Goal: Task Accomplishment & Management: Use online tool/utility

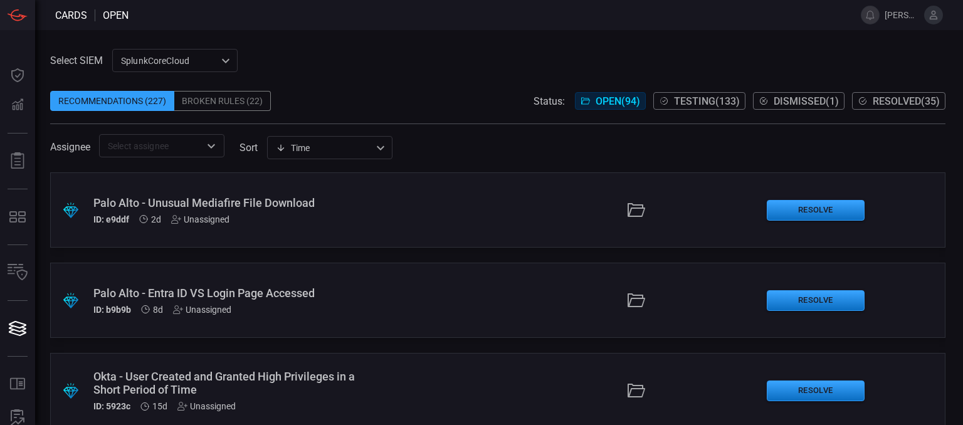
click at [322, 88] on span at bounding box center [497, 81] width 895 height 19
click at [249, 199] on div "Palo Alto - Unusual Mediafire File Download" at bounding box center [223, 202] width 261 height 13
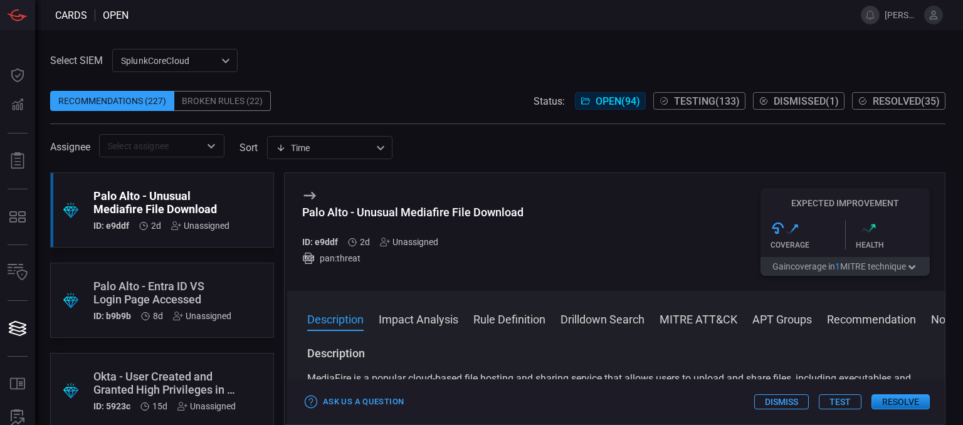
click at [469, 211] on div "Palo Alto - Unusual Mediafire File Download" at bounding box center [412, 212] width 221 height 13
copy div "Palo Alto - Unusual Mediafire File Download"
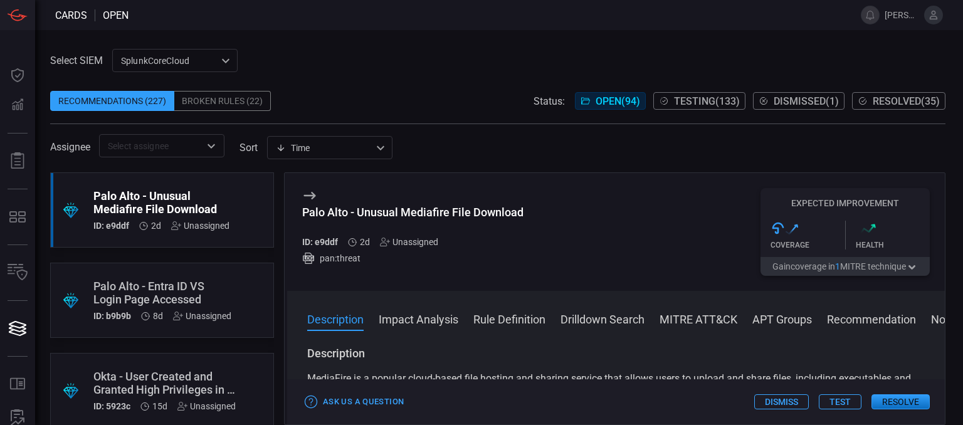
click at [202, 303] on div "Palo Alto - Entra ID VS Login Page Accessed" at bounding box center [162, 293] width 138 height 26
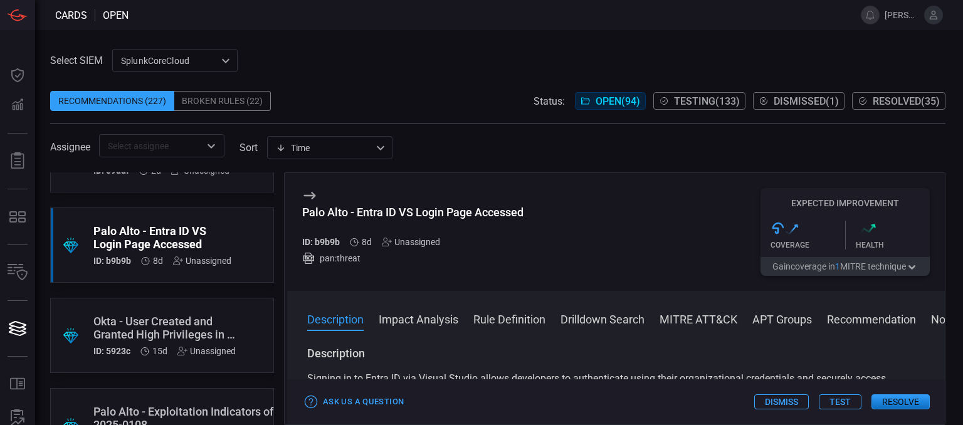
scroll to position [125, 0]
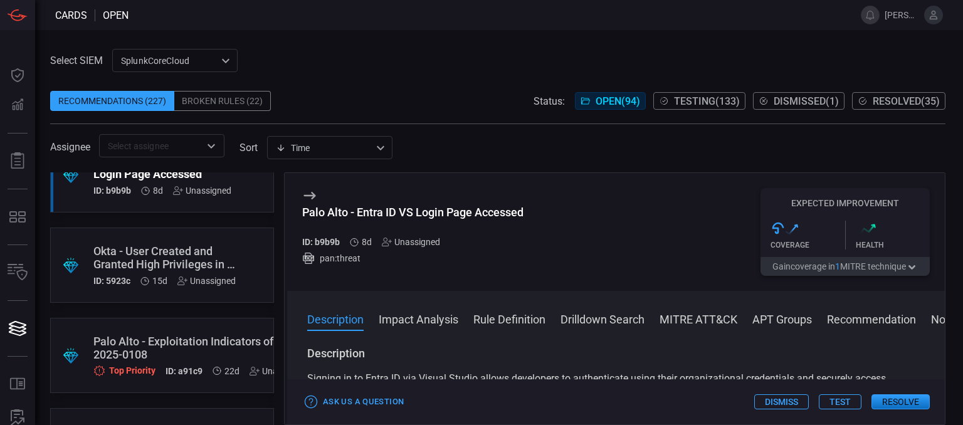
click at [680, 100] on span "Testing ( 133 )" at bounding box center [707, 101] width 66 height 12
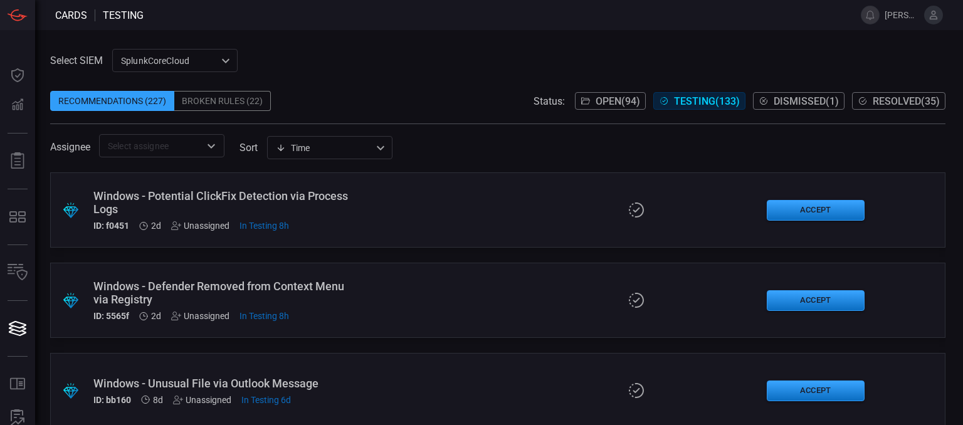
click at [268, 194] on div "Windows - Potential ClickFix Detection via Process Logs" at bounding box center [223, 202] width 261 height 26
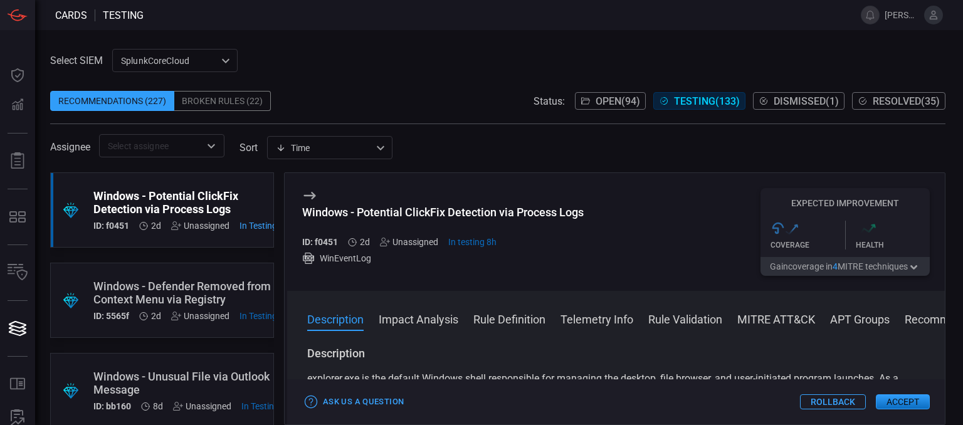
click at [421, 213] on div "Windows - Potential ClickFix Detection via Process Logs" at bounding box center [442, 212] width 281 height 13
copy div "Windows - Potential ClickFix Detection via Process Logs"
click at [150, 271] on div ".suggested_cards_icon{fill:url(#suggested_cards_icon);} Windows - Defender Remo…" at bounding box center [162, 300] width 224 height 75
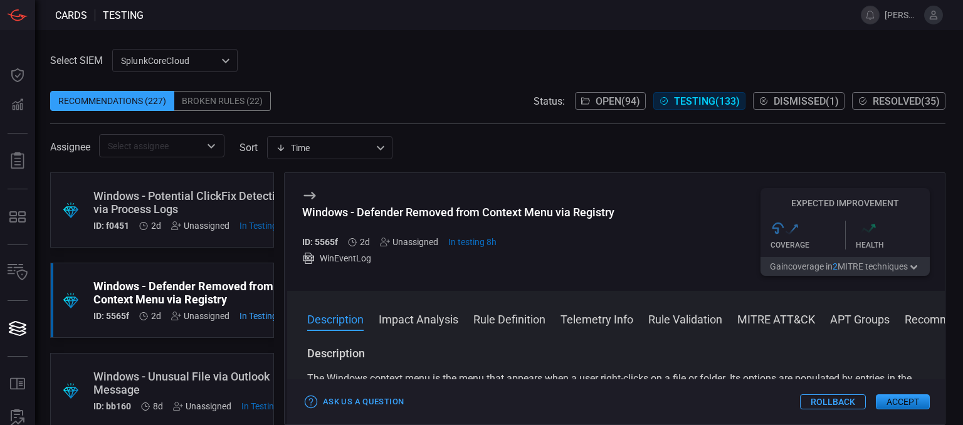
click at [437, 211] on div "Windows - Defender Removed from Context Menu via Registry" at bounding box center [458, 212] width 312 height 13
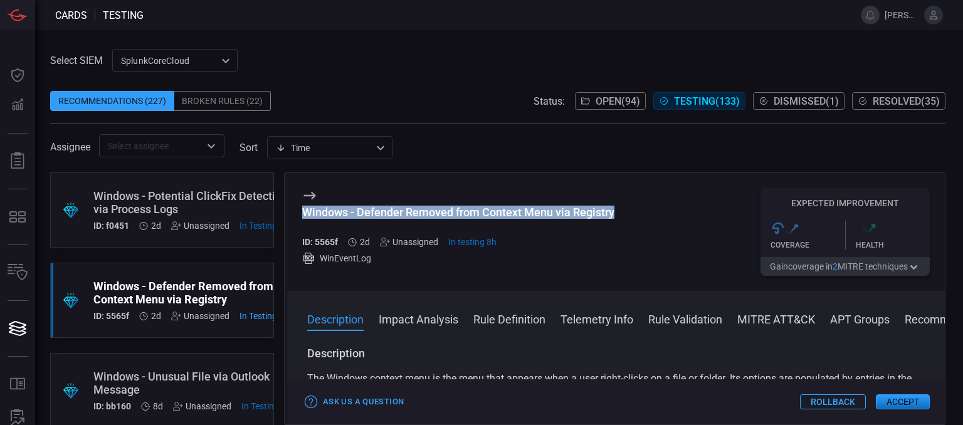
click at [437, 211] on div "Windows - Defender Removed from Context Menu via Registry" at bounding box center [458, 212] width 312 height 13
copy div "Windows - Defender Removed from Context Menu via Registry"
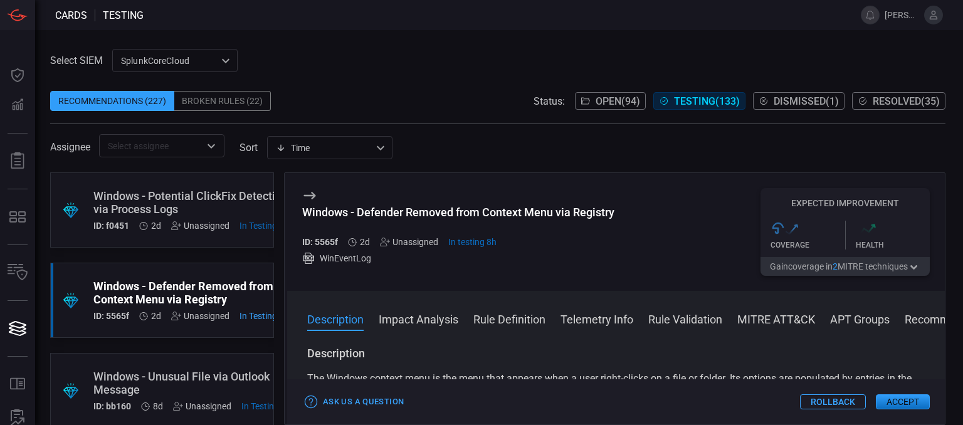
click at [365, 75] on span at bounding box center [497, 81] width 895 height 19
click at [930, 106] on span "Resolved ( 35 )" at bounding box center [905, 101] width 67 height 12
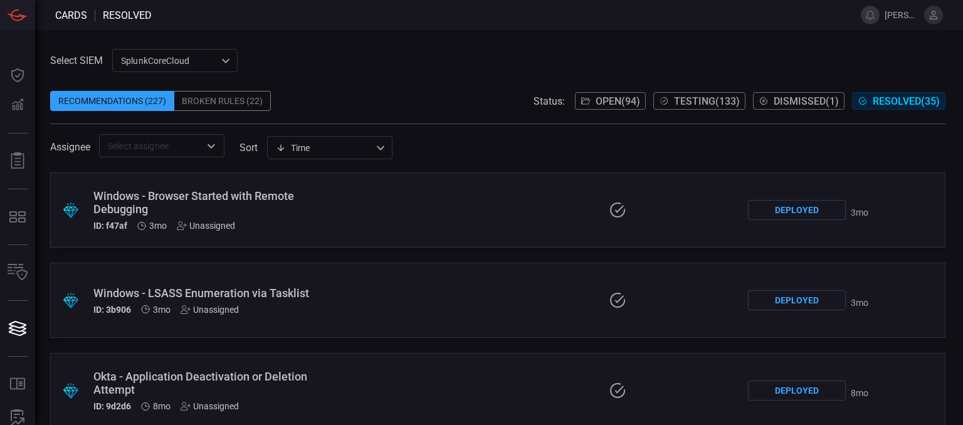
click at [207, 197] on div "Windows - Browser Started with Remote Debugging" at bounding box center [216, 202] width 246 height 26
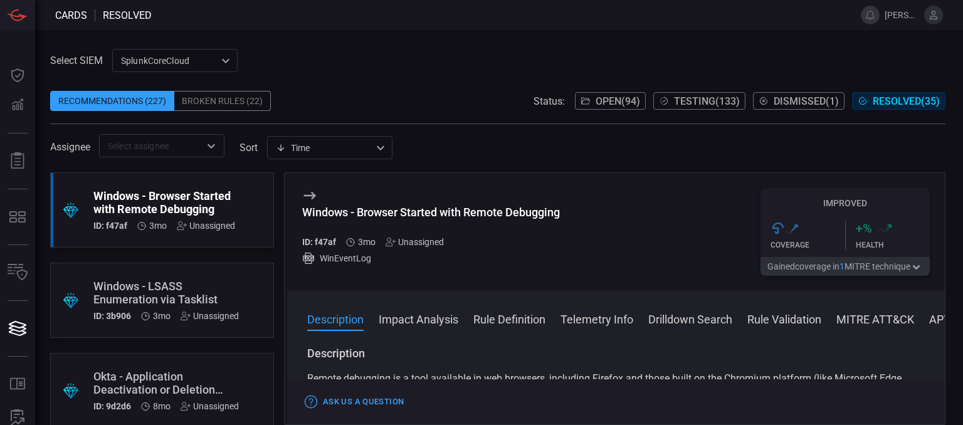
click at [648, 217] on div "Windows - Browser Started with Remote Debugging ID: f47af 3mo Unassigned WinEve…" at bounding box center [615, 232] width 657 height 118
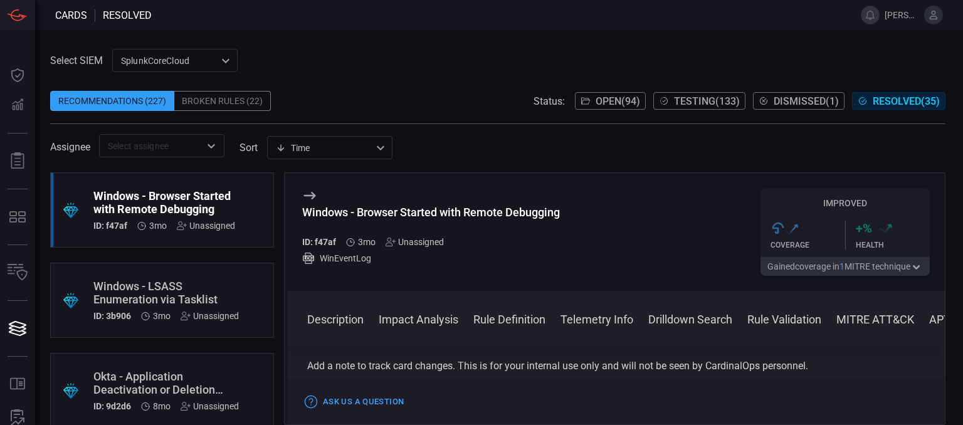
scroll to position [1546, 0]
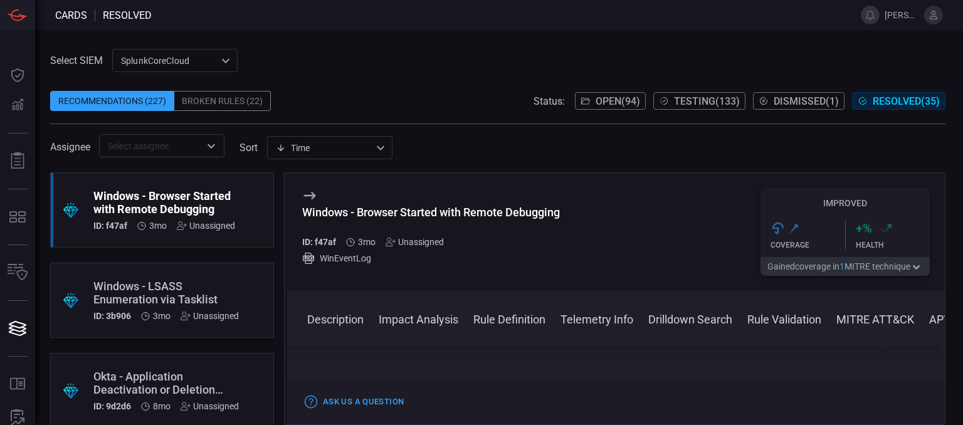
click at [183, 216] on div "Windows - Browser Started with Remote Debugging ID: f47af 3mo Unassigned" at bounding box center [164, 209] width 142 height 41
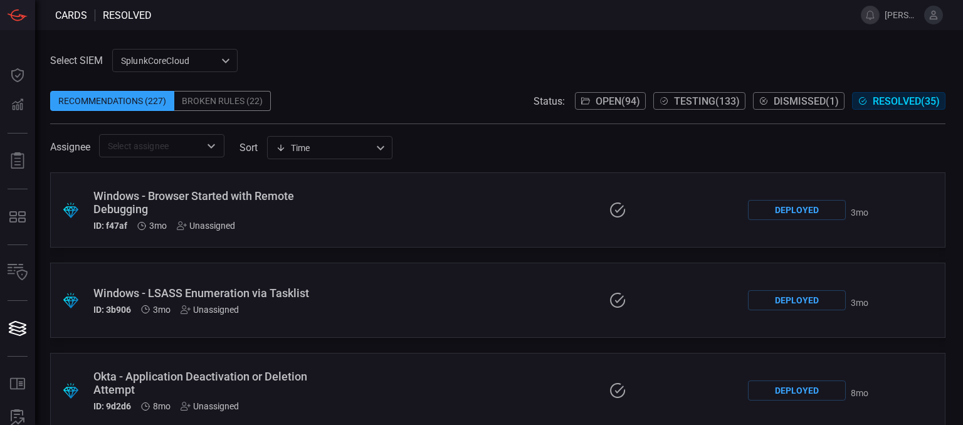
click at [183, 216] on div "Windows - Browser Started with Remote Debugging ID: f47af 3mo Unassigned" at bounding box center [216, 209] width 246 height 41
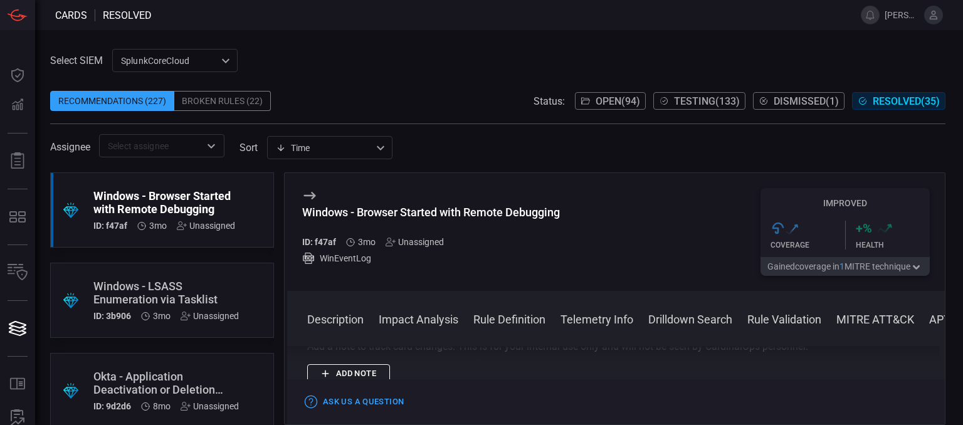
scroll to position [1546, 0]
click at [939, 353] on div "Description Remote debugging is a tool available in web browsers, including Fir…" at bounding box center [615, 383] width 657 height 74
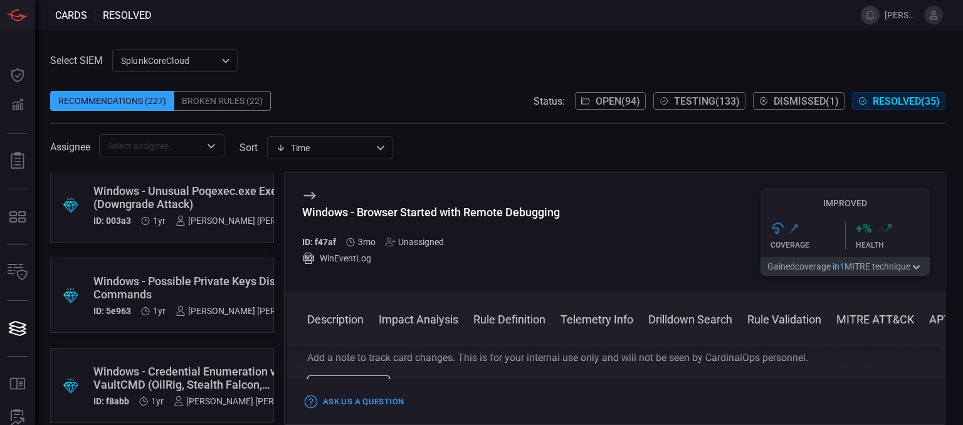
scroll to position [2445, 0]
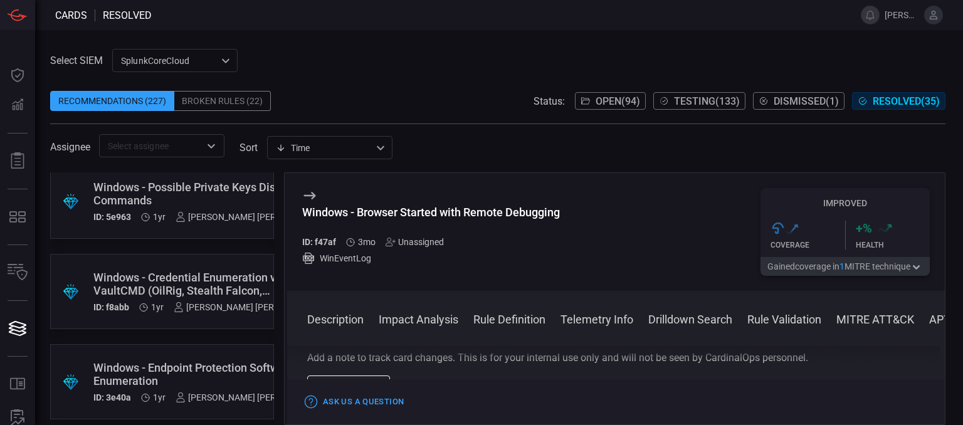
click at [201, 196] on div "Windows - Possible Private Keys Discovery Commands" at bounding box center [208, 193] width 231 height 26
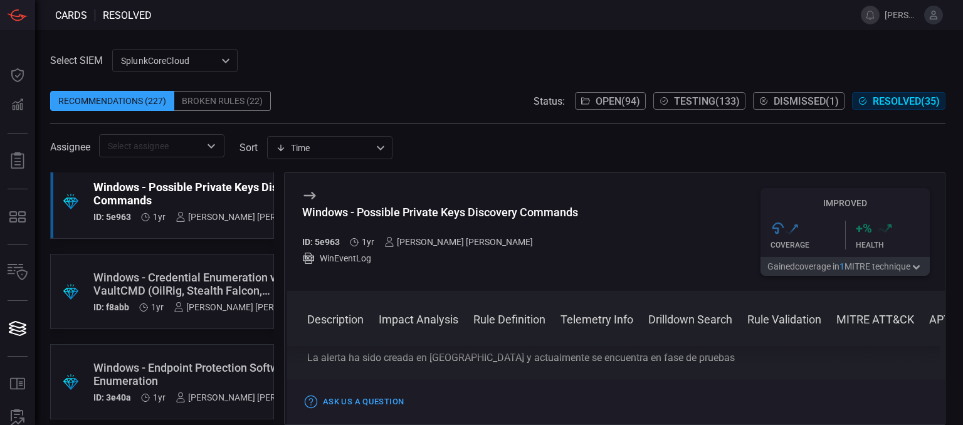
scroll to position [1215, 0]
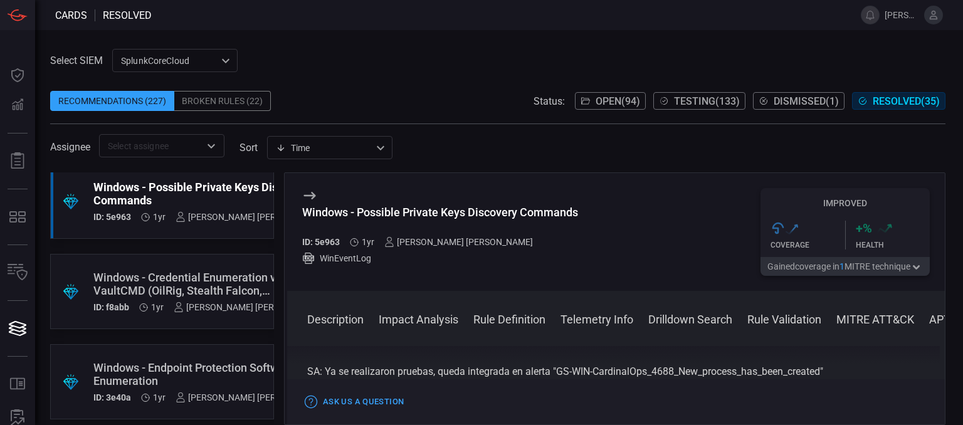
click at [678, 371] on div "La alerta ha sido creada en [GEOGRAPHIC_DATA] y actualmente se encuentra en fas…" at bounding box center [615, 356] width 617 height 45
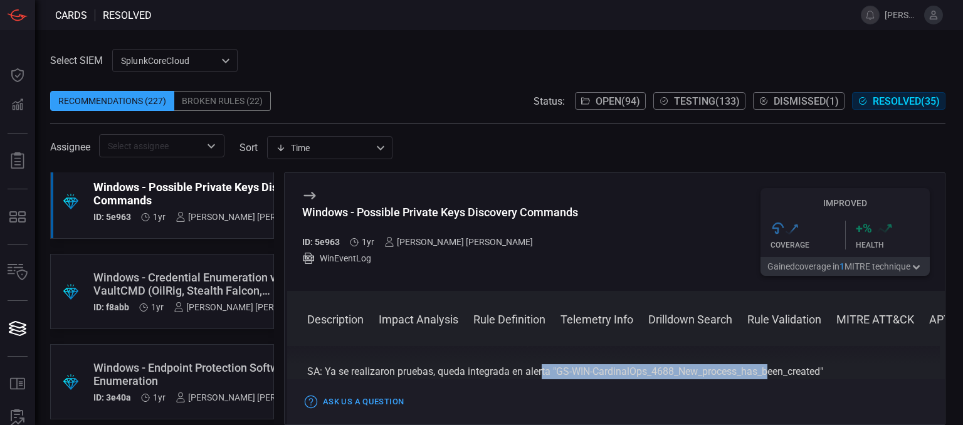
click at [678, 371] on div "La alerta ha sido creada en [GEOGRAPHIC_DATA] y actualmente se encuentra en fas…" at bounding box center [615, 356] width 617 height 45
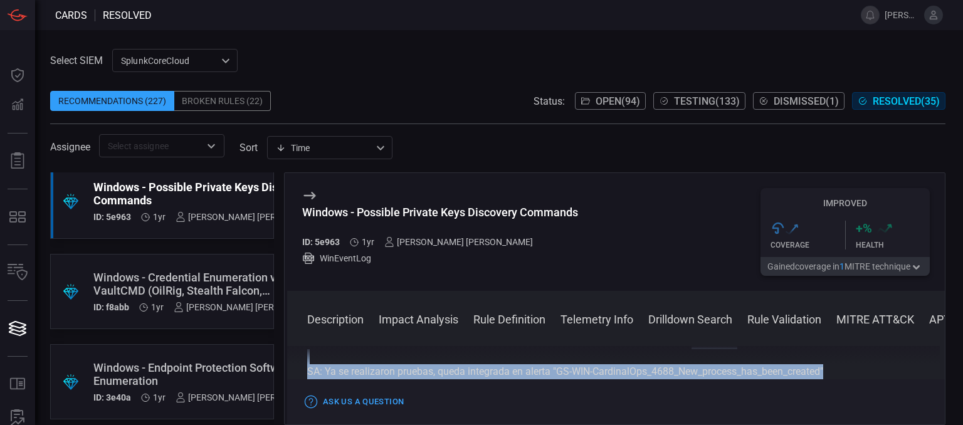
click at [678, 371] on div "La alerta ha sido creada en [GEOGRAPHIC_DATA] y actualmente se encuentra en fas…" at bounding box center [615, 356] width 617 height 45
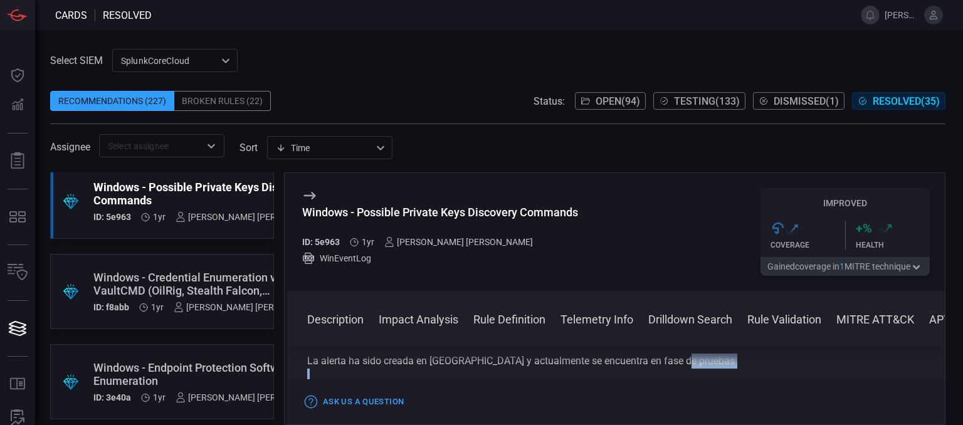
scroll to position [1189, 0]
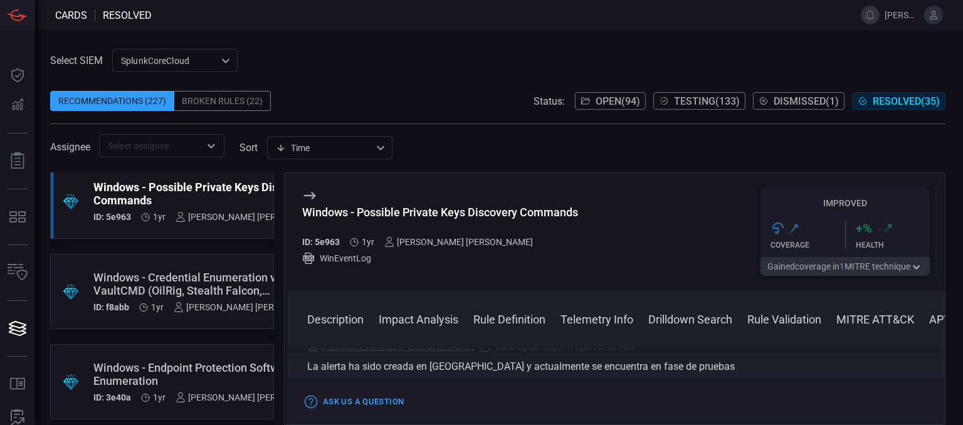
click at [734, 364] on div "Description When using certificates, private keys, also known as secret keys, a…" at bounding box center [615, 383] width 657 height 74
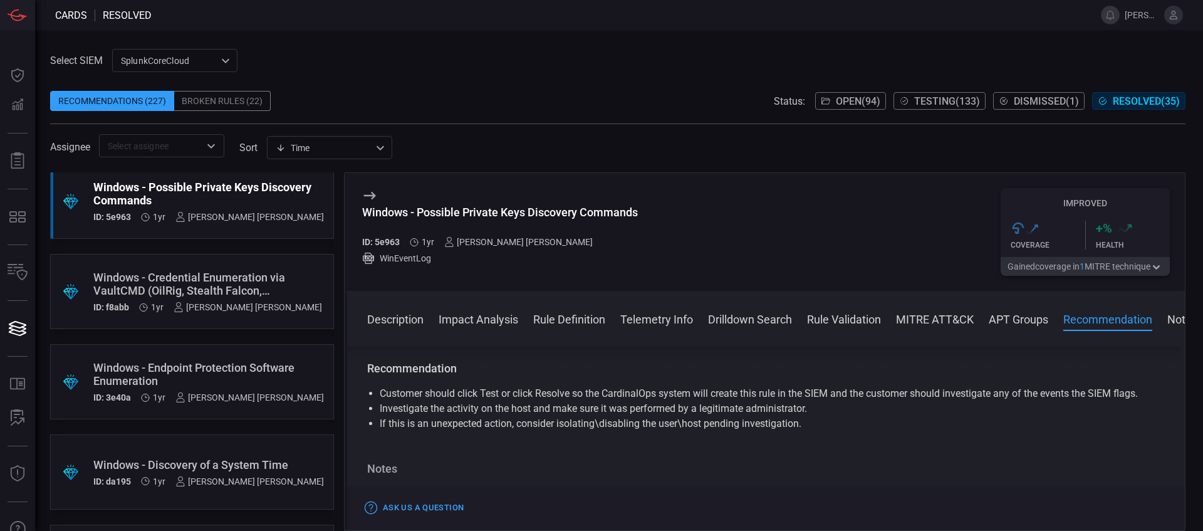
scroll to position [969, 0]
drag, startPoint x: 953, startPoint y: 1, endPoint x: 660, endPoint y: 81, distance: 303.6
click at [660, 81] on span at bounding box center [618, 81] width 1136 height 19
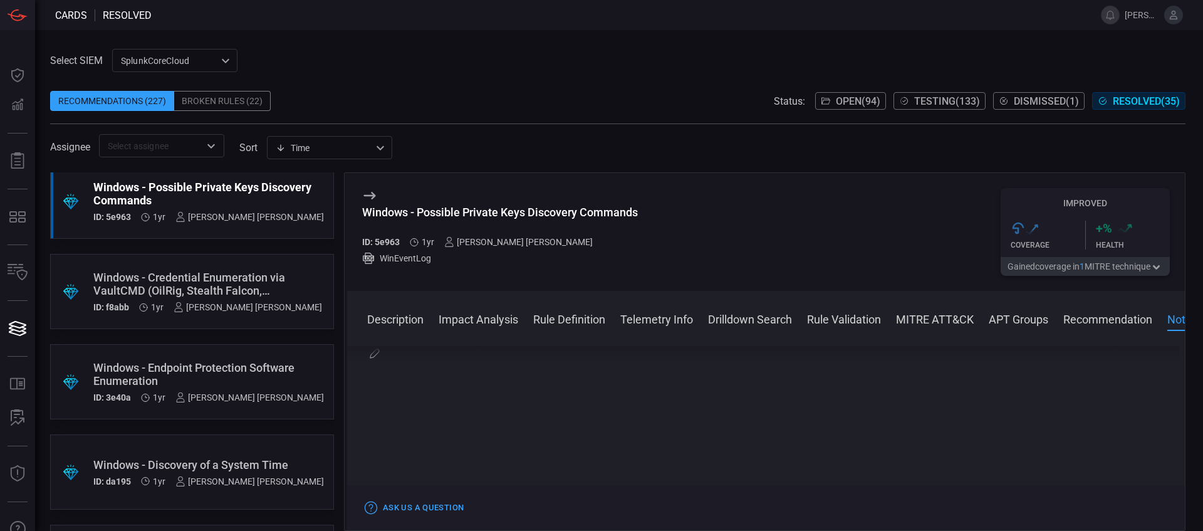
scroll to position [1132, 0]
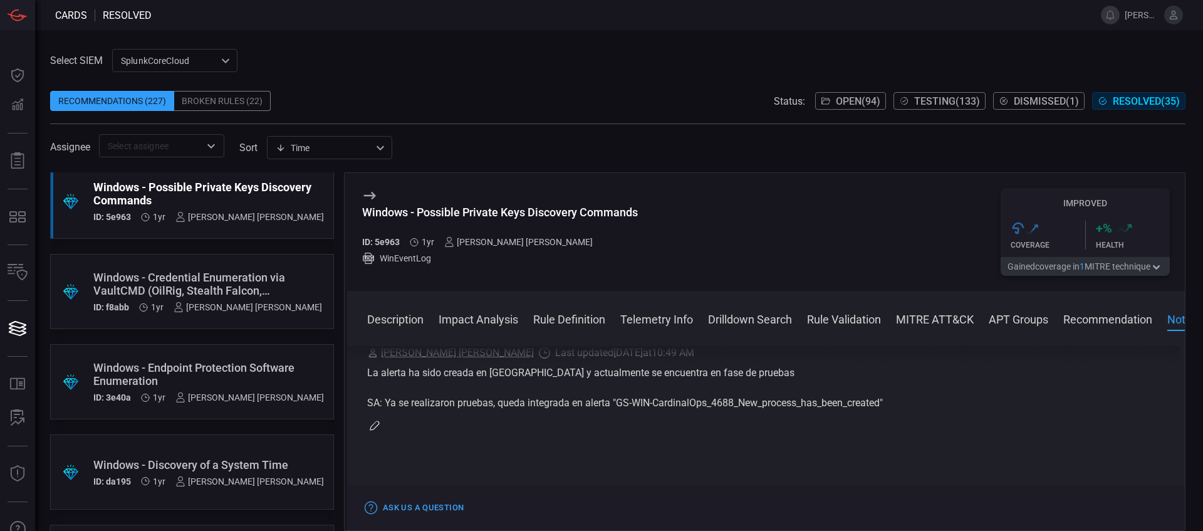
click at [830, 400] on div "La alerta ha sido creada en [GEOGRAPHIC_DATA] y actualmente se encuentra en fas…" at bounding box center [766, 387] width 798 height 45
click at [837, 406] on div "La alerta ha sido creada en [GEOGRAPHIC_DATA] y actualmente se encuentra en fas…" at bounding box center [766, 387] width 798 height 45
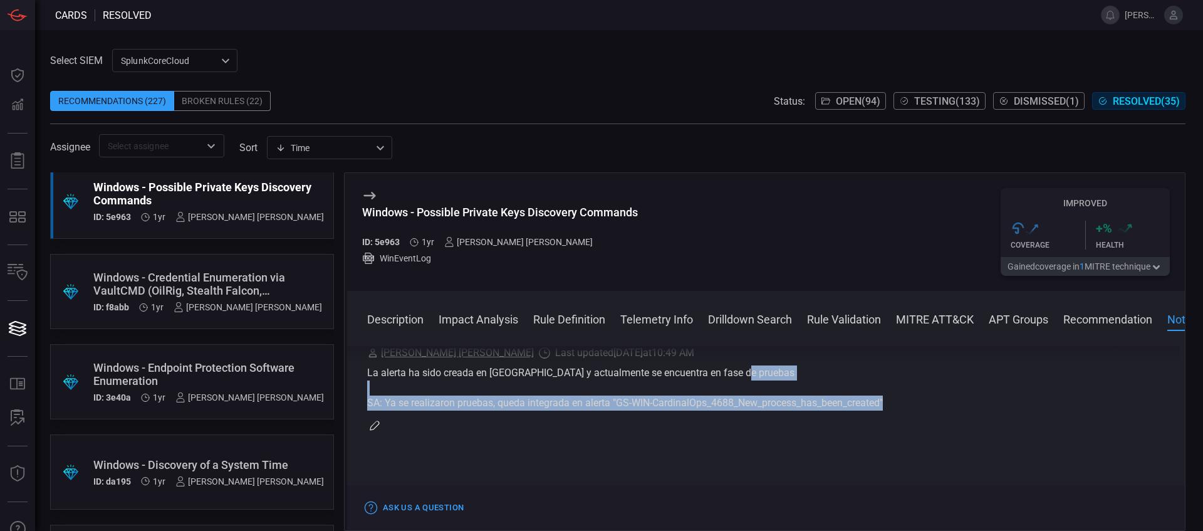
click at [837, 406] on div "La alerta ha sido creada en [GEOGRAPHIC_DATA] y actualmente se encuentra en fas…" at bounding box center [766, 387] width 798 height 45
copy div "SA: Ya se realizaron pruebas, queda integrada en alerta "GS-WIN-CardinalOps_468…"
click at [852, 107] on button "Open ( 94 )" at bounding box center [850, 101] width 71 height 18
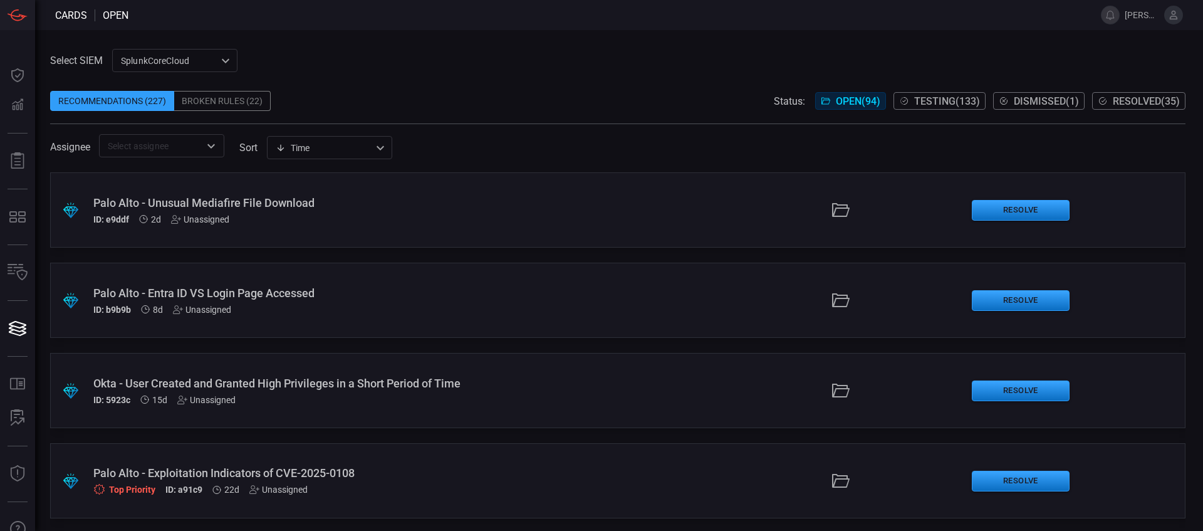
click at [914, 100] on span "Testing ( 133 )" at bounding box center [947, 101] width 66 height 12
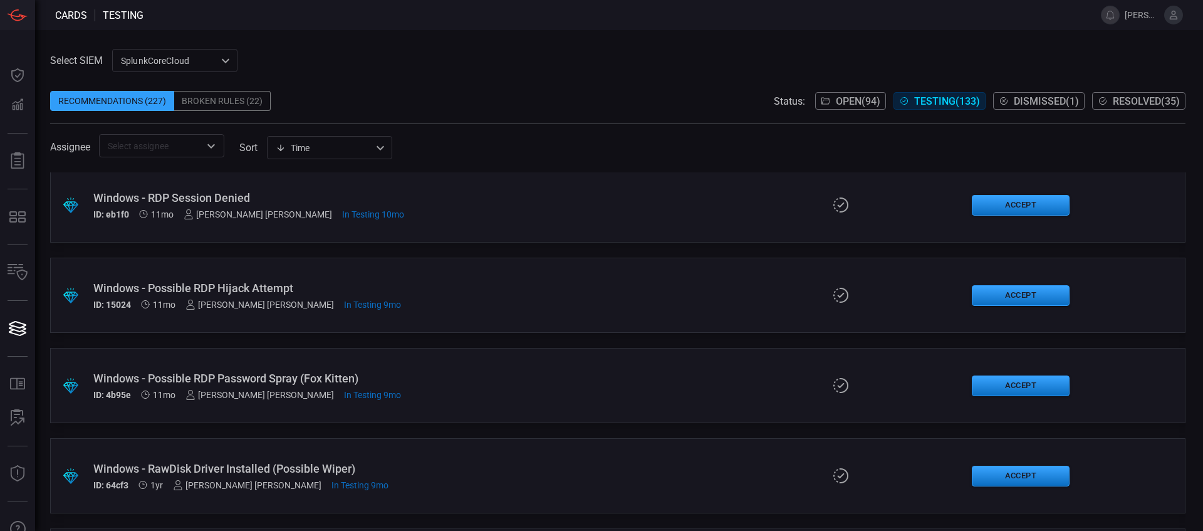
scroll to position [11096, 0]
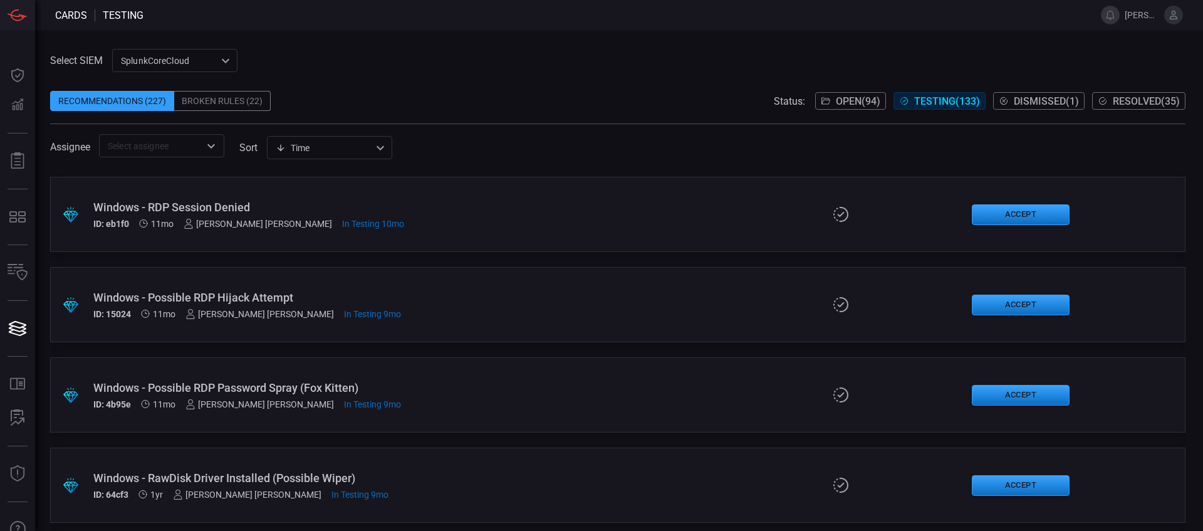
click at [265, 294] on div "Windows - Possible RDP Hijack Attempt" at bounding box center [292, 297] width 398 height 13
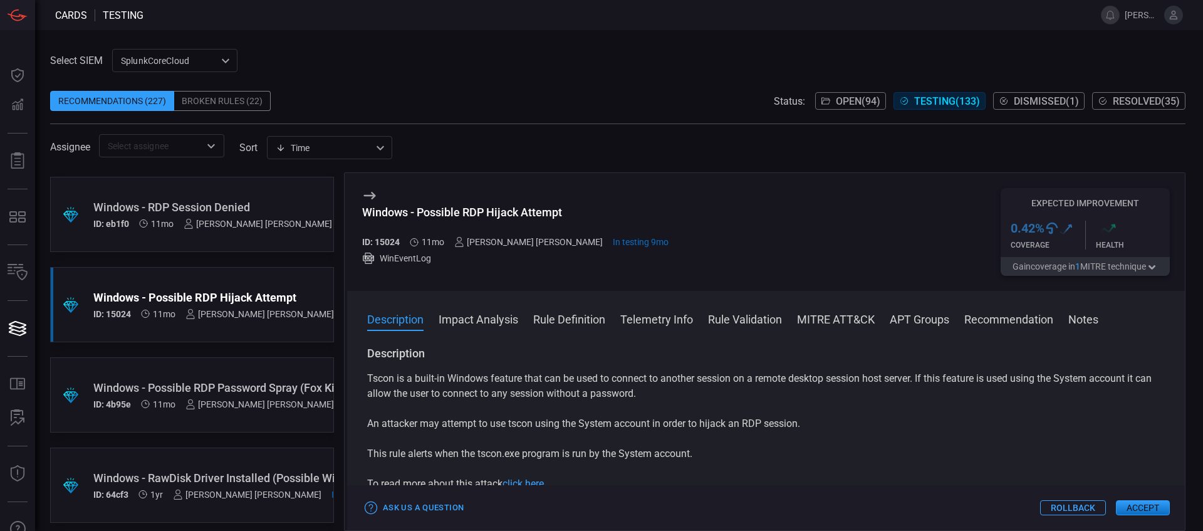
click at [962, 66] on div "Select SIEM SplunkCoreCloud f748d276-46a5-4bd3-b149-f2461a2fe2c5 ​ Recommendati…" at bounding box center [618, 103] width 1136 height 108
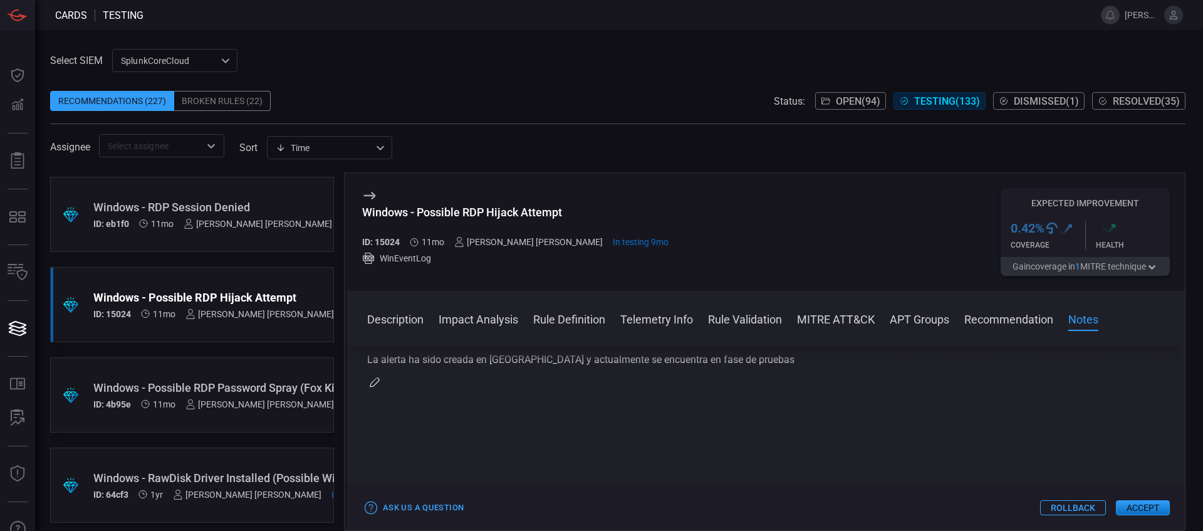
scroll to position [1019, 0]
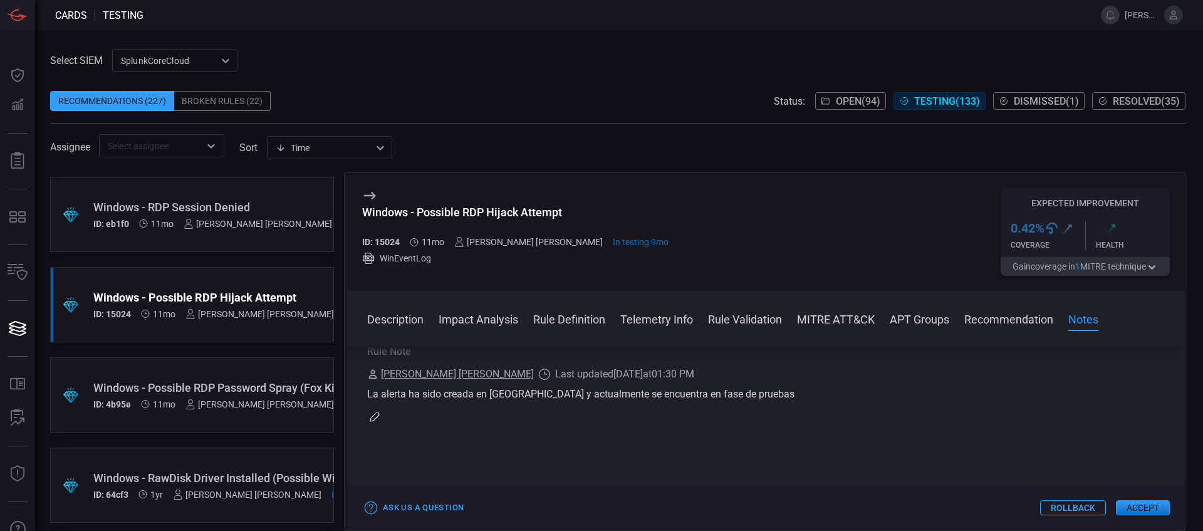
click at [375, 422] on icon "button" at bounding box center [375, 417] width 10 height 10
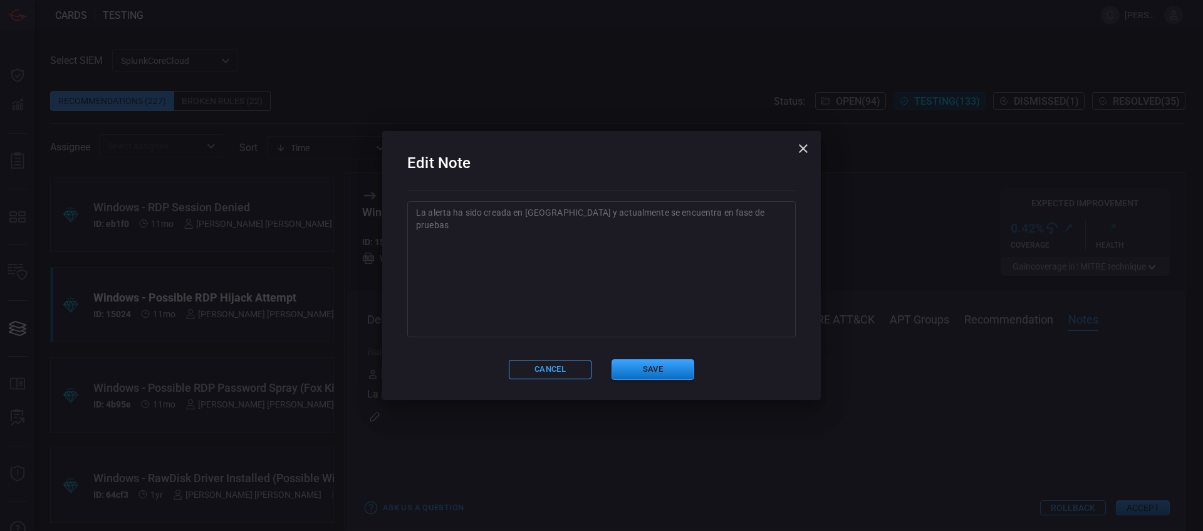
click at [478, 269] on textarea "La alerta ha sido creada en [GEOGRAPHIC_DATA] y actualmente se encuentra en fas…" at bounding box center [601, 268] width 371 height 125
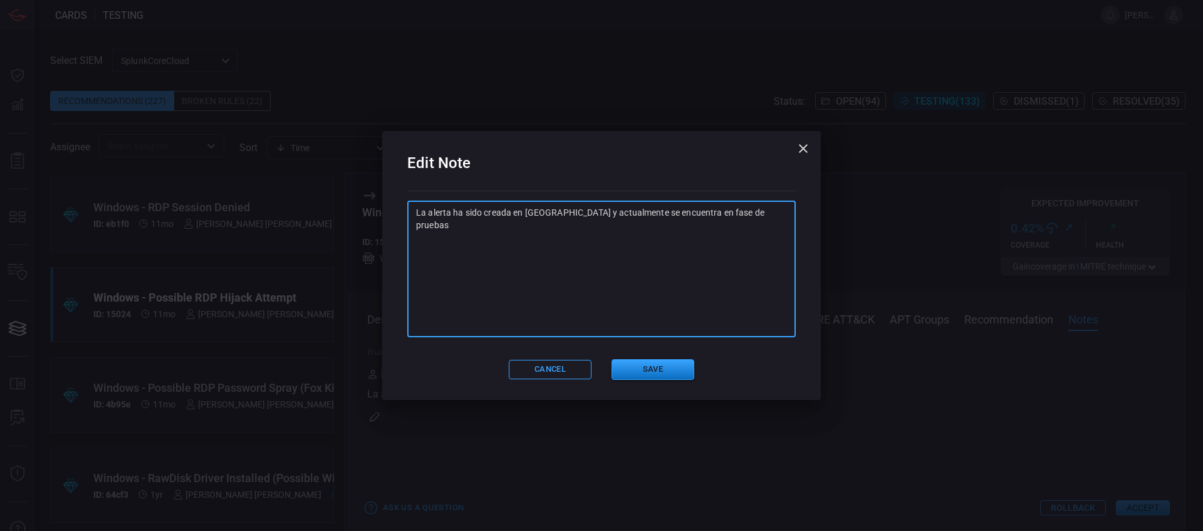
paste textarea "SA: Ya se realizaron pruebas, queda integrada en alerta "GS-WIN-CardinalOps_468…"
click at [476, 210] on textarea "La alerta ha sidSA: Ya se realizaron pruebas, queda integrada en alerta "GS-WIN…" at bounding box center [601, 268] width 371 height 125
click at [775, 212] on textarea "La alerta ha sido creada en [GEOGRAPHIC_DATA] y actualmente se encuentra en fas…" at bounding box center [601, 268] width 371 height 125
paste textarea "SA: Ya se realizaron pruebas, queda integrada en alerta "GS-WIN-CardinalOps_468…"
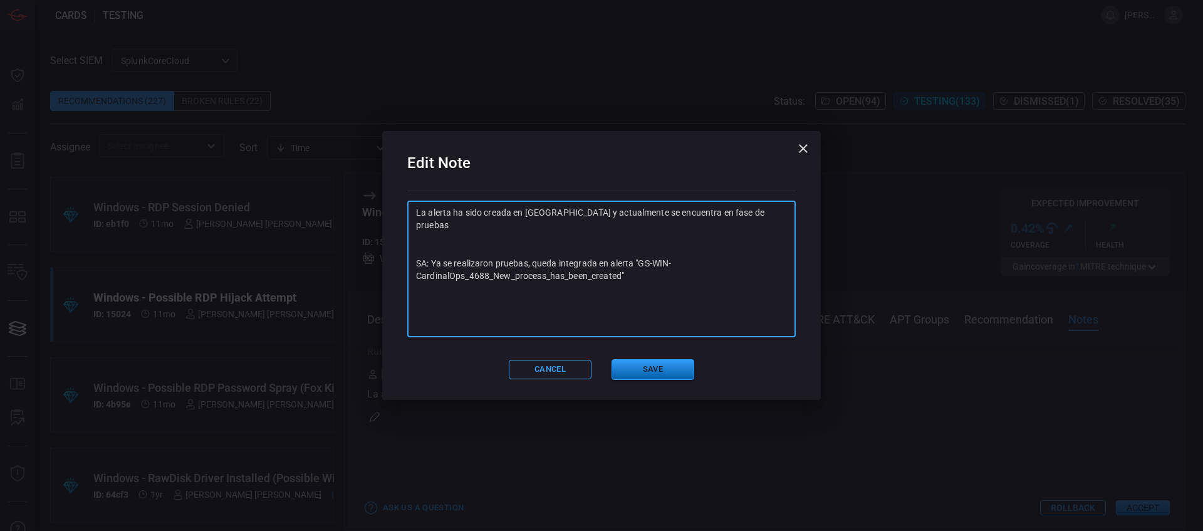
type textarea "La alerta ha sido creada en [GEOGRAPHIC_DATA] y actualmente se encuentra en fas…"
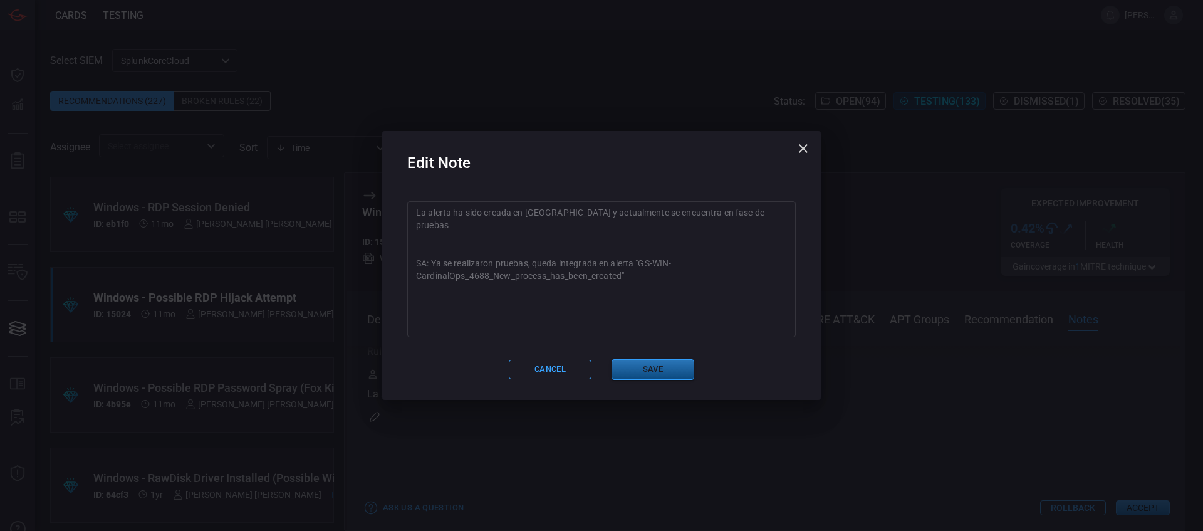
click at [675, 362] on button "Save" at bounding box center [653, 369] width 83 height 21
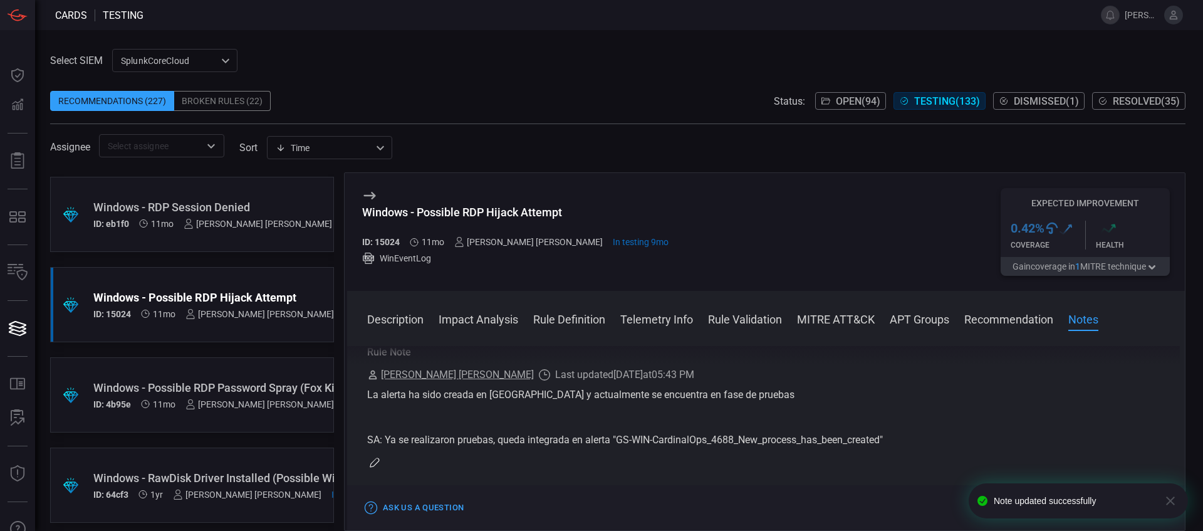
scroll to position [1142, 0]
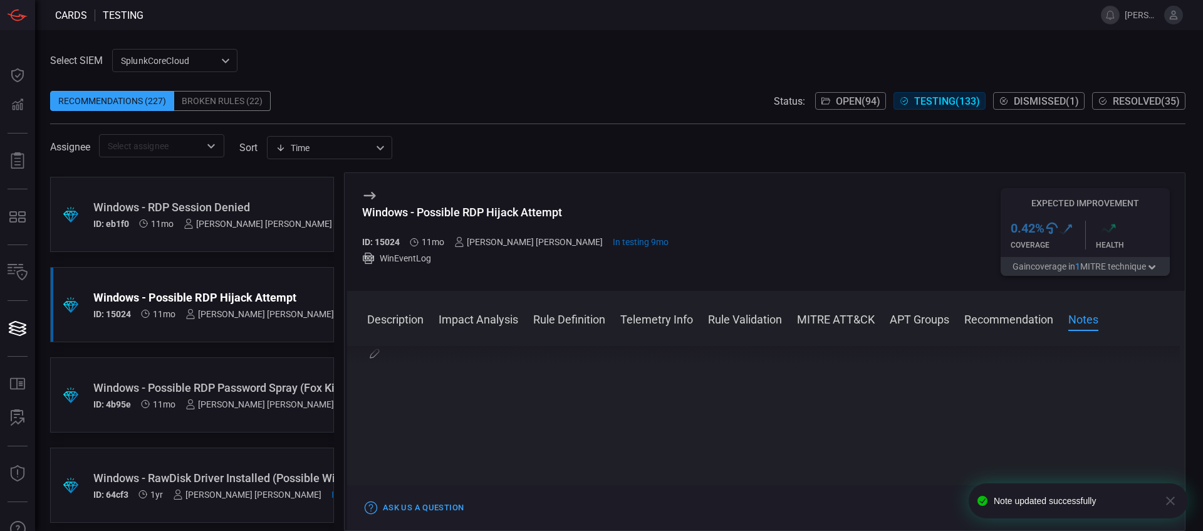
click at [962, 424] on icon "button" at bounding box center [1170, 500] width 15 height 15
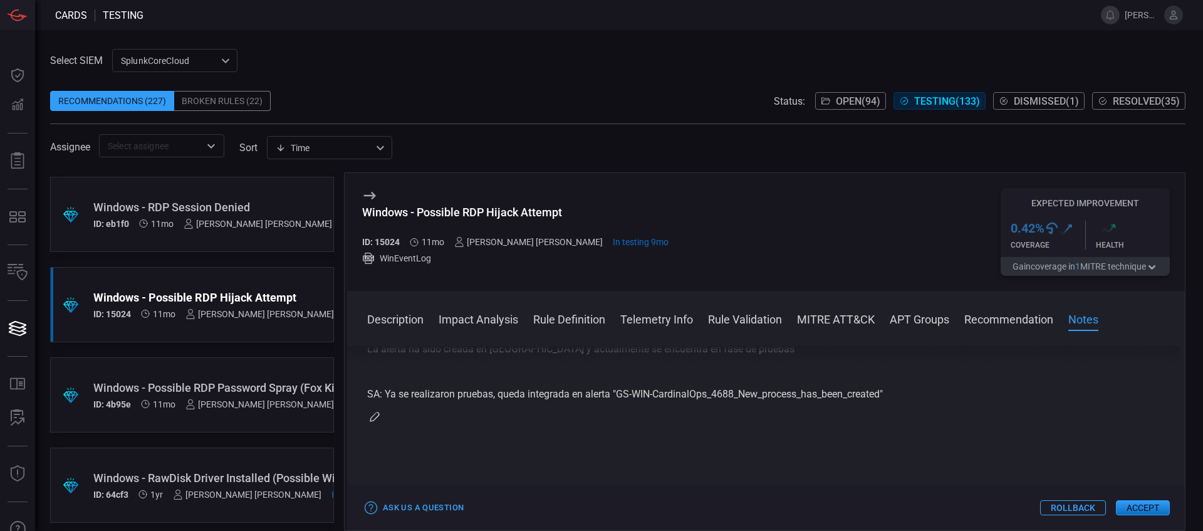
click at [962, 424] on button "Accept" at bounding box center [1143, 507] width 54 height 15
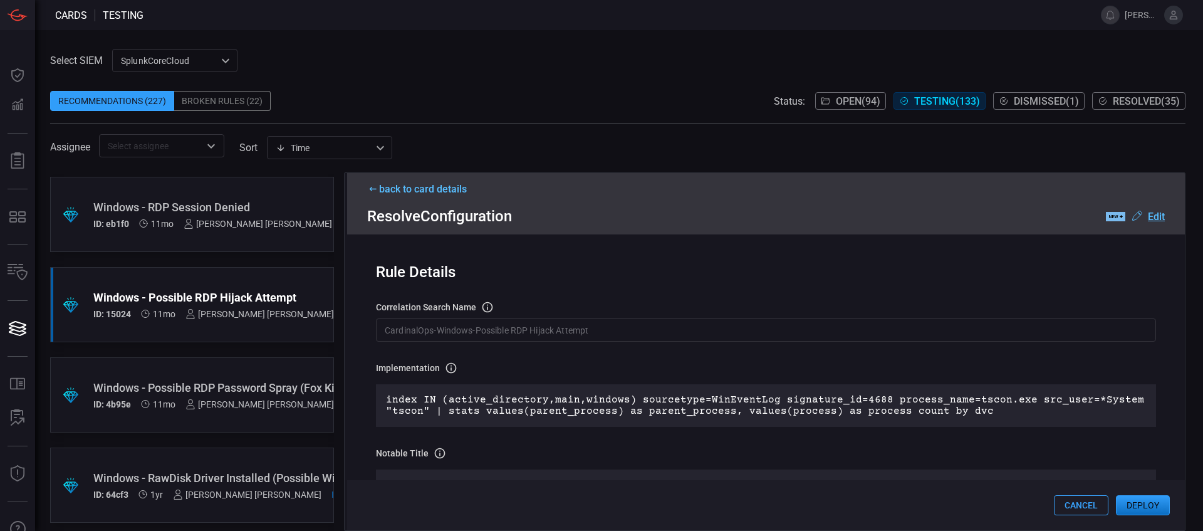
click at [962, 424] on button "Deploy" at bounding box center [1143, 505] width 54 height 20
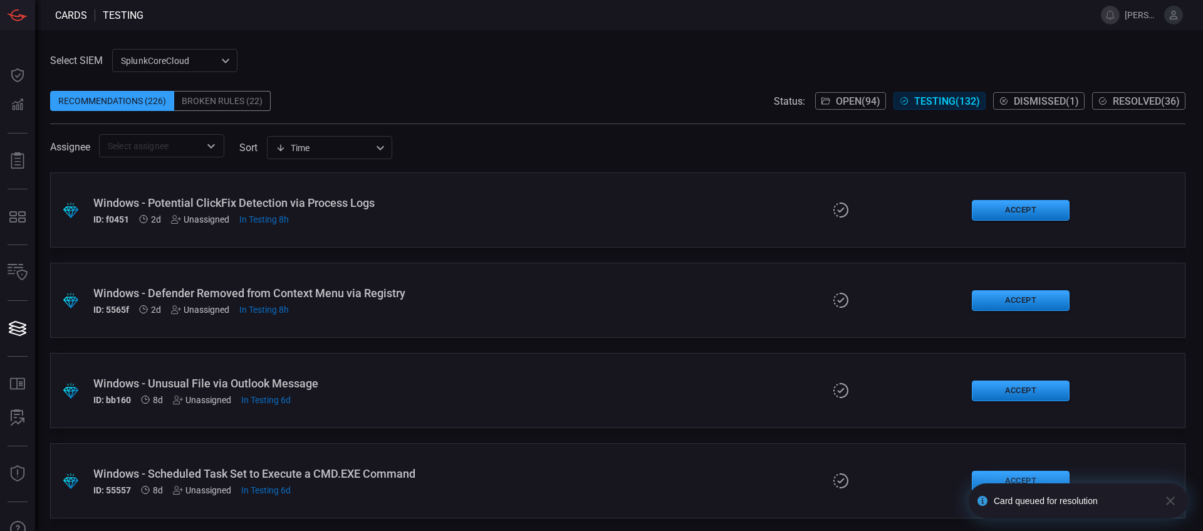
click at [962, 102] on span "Resolved ( 36 )" at bounding box center [1146, 101] width 67 height 12
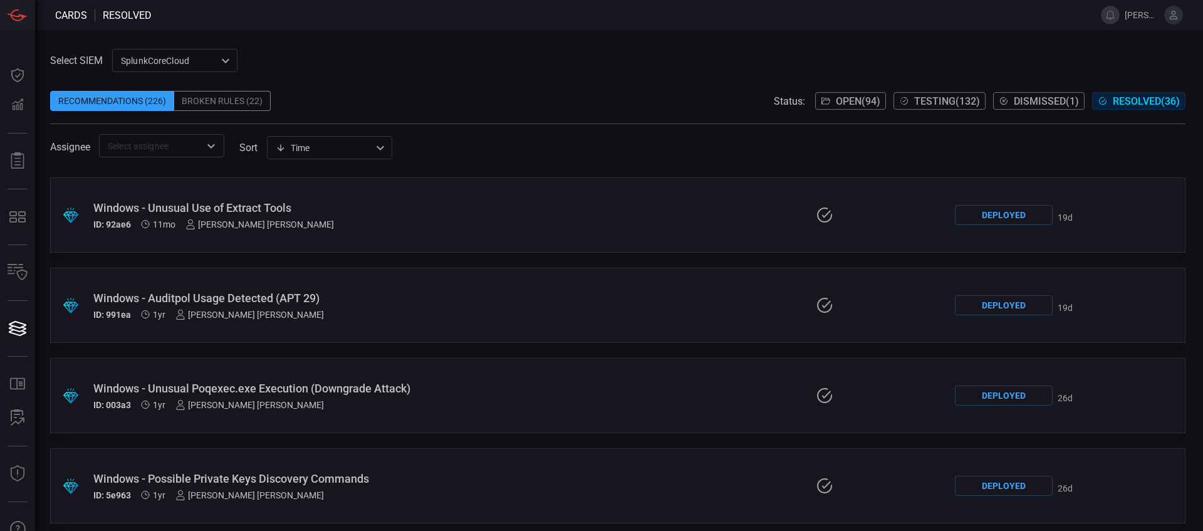
scroll to position [2270, 0]
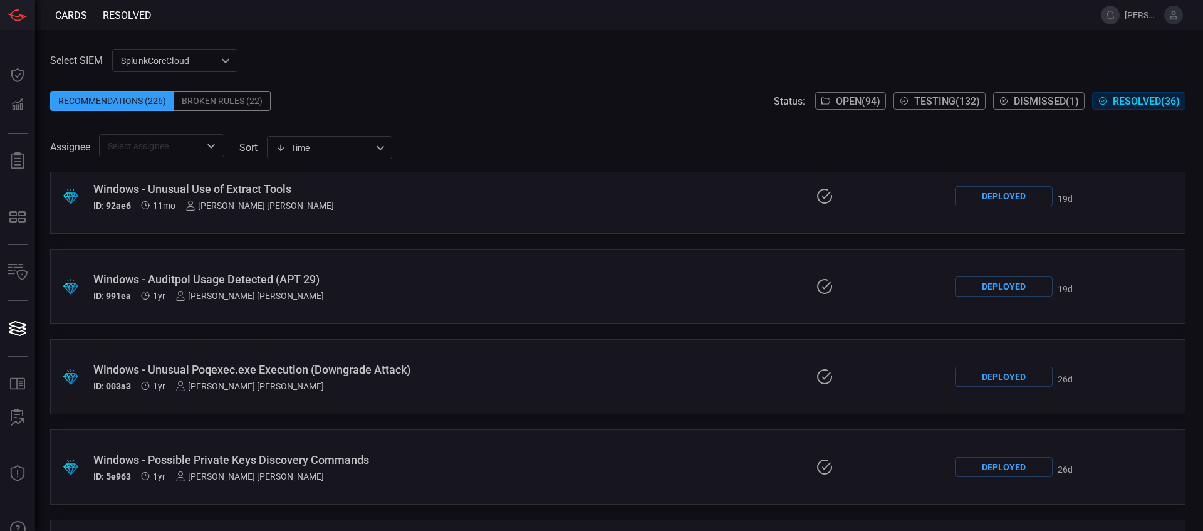
click at [962, 98] on button "Testing ( 132 )" at bounding box center [940, 101] width 92 height 18
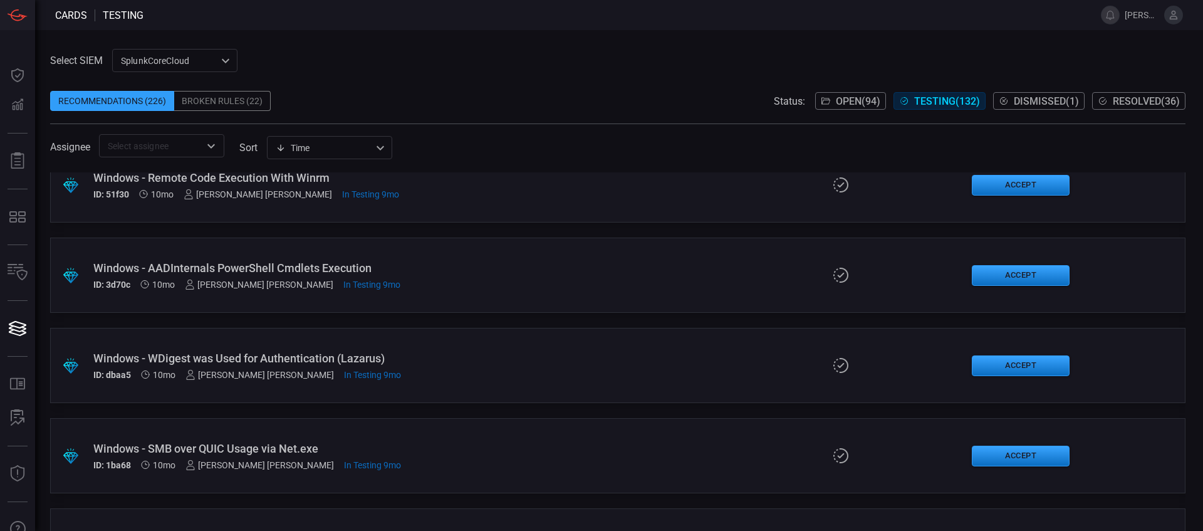
scroll to position [10999, 0]
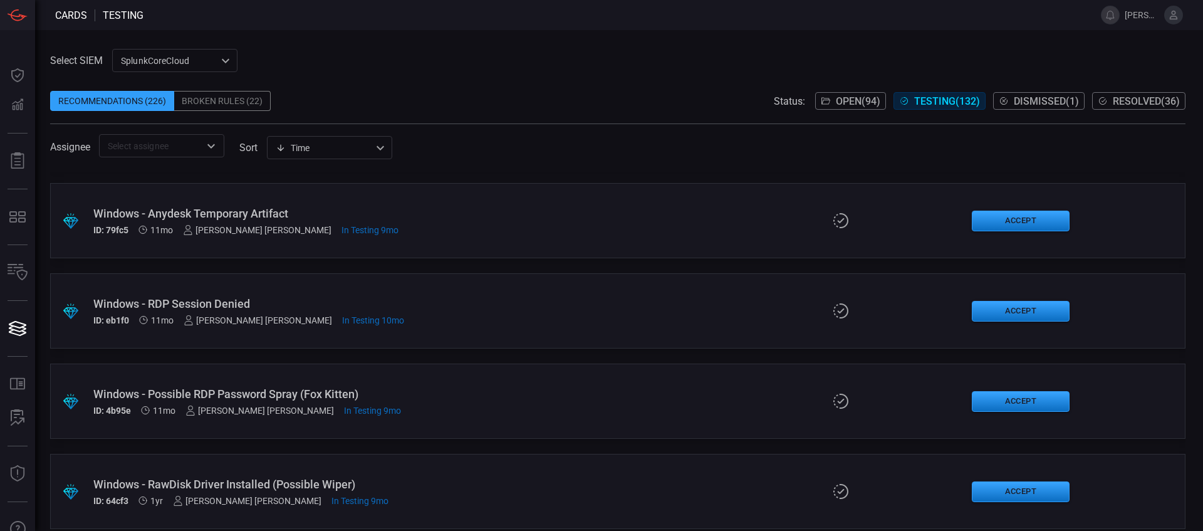
drag, startPoint x: 1178, startPoint y: 196, endPoint x: 881, endPoint y: 34, distance: 338.2
click at [881, 34] on div "Select SIEM SplunkCoreCloud f748d276-46a5-4bd3-b149-f2461a2fe2c5 ​ Recommendati…" at bounding box center [619, 280] width 1168 height 501
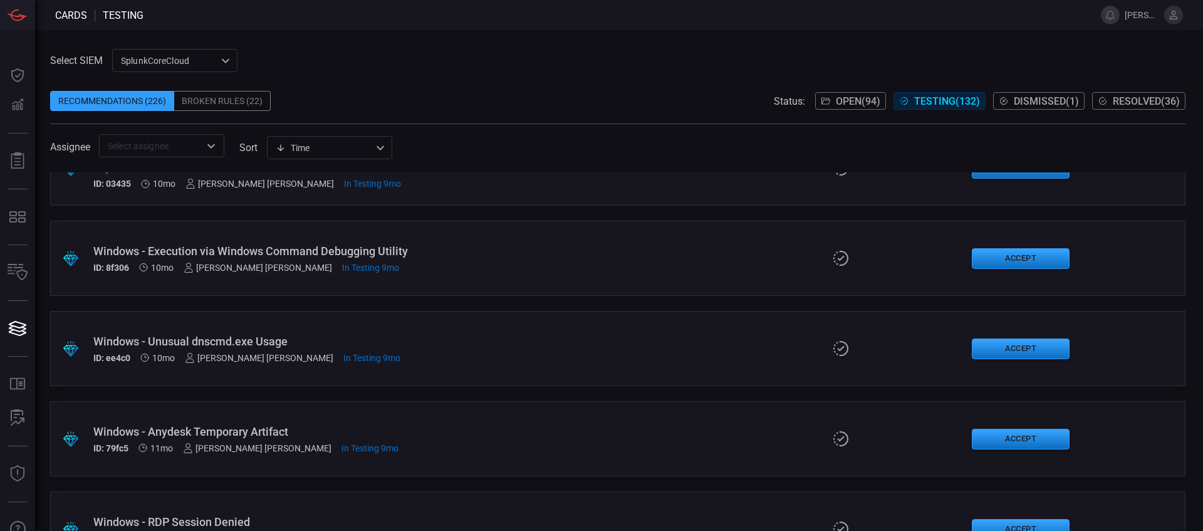
scroll to position [10770, 0]
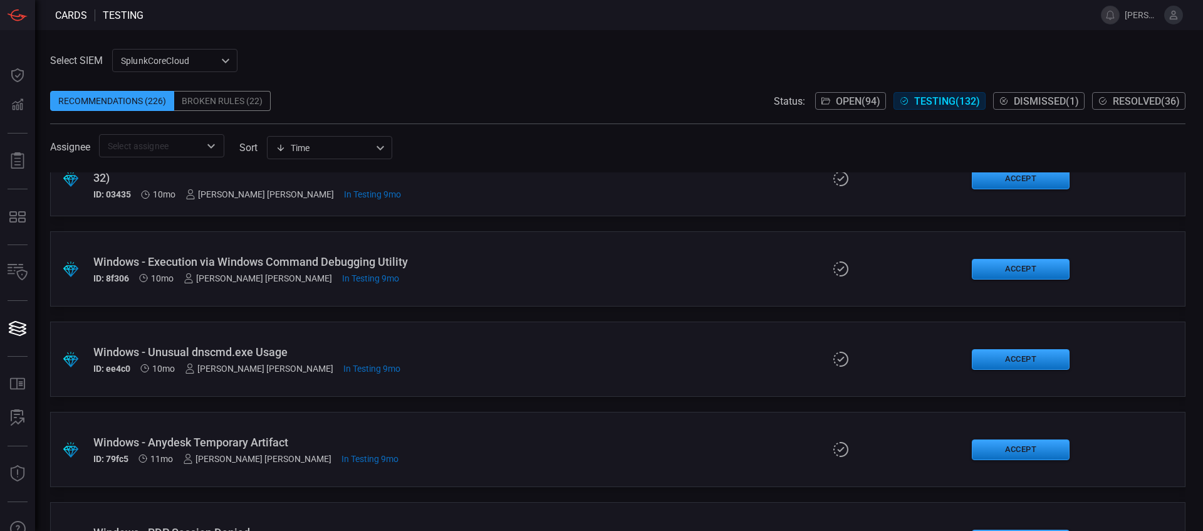
click at [266, 348] on div "Windows - Unusual dnscmd.exe Usage" at bounding box center [292, 351] width 398 height 13
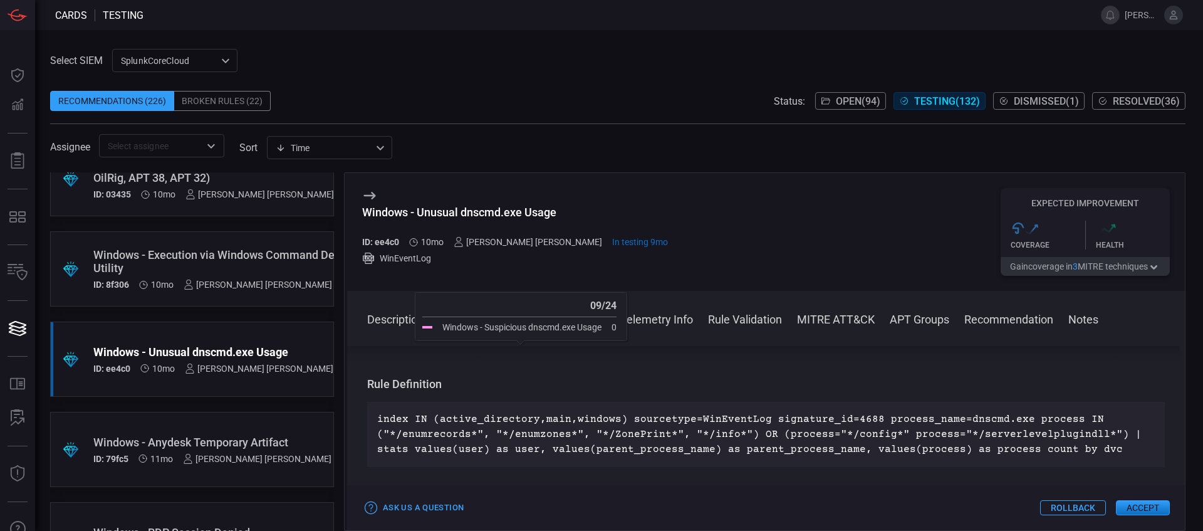
scroll to position [392, 0]
click at [588, 424] on p "index IN (active_directory,main,windows) sourcetype=WinEventLog signature_id=46…" at bounding box center [766, 432] width 778 height 45
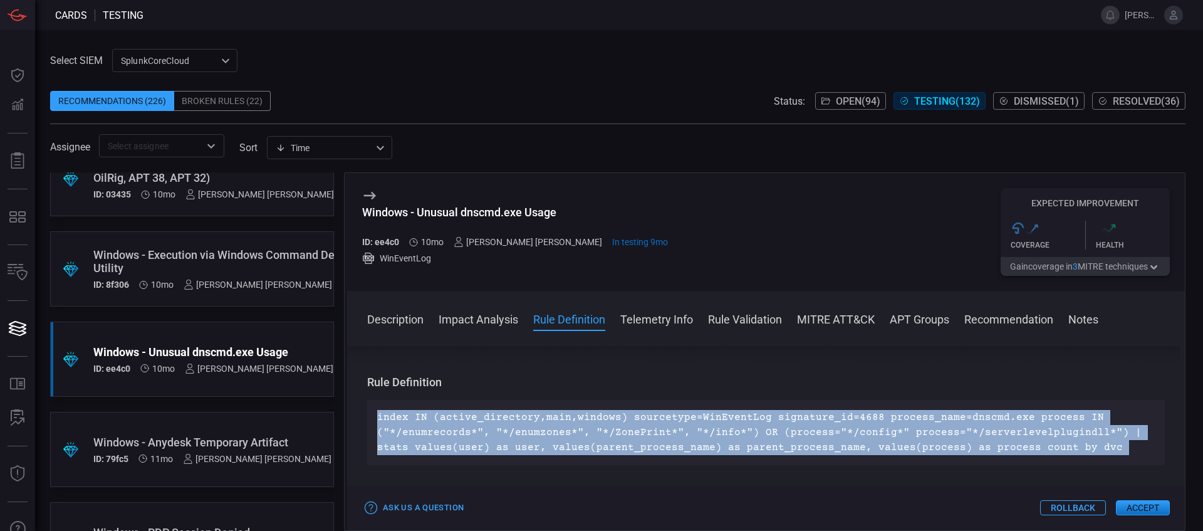
click at [588, 424] on p "index IN (active_directory,main,windows) sourcetype=WinEventLog signature_id=46…" at bounding box center [766, 432] width 778 height 45
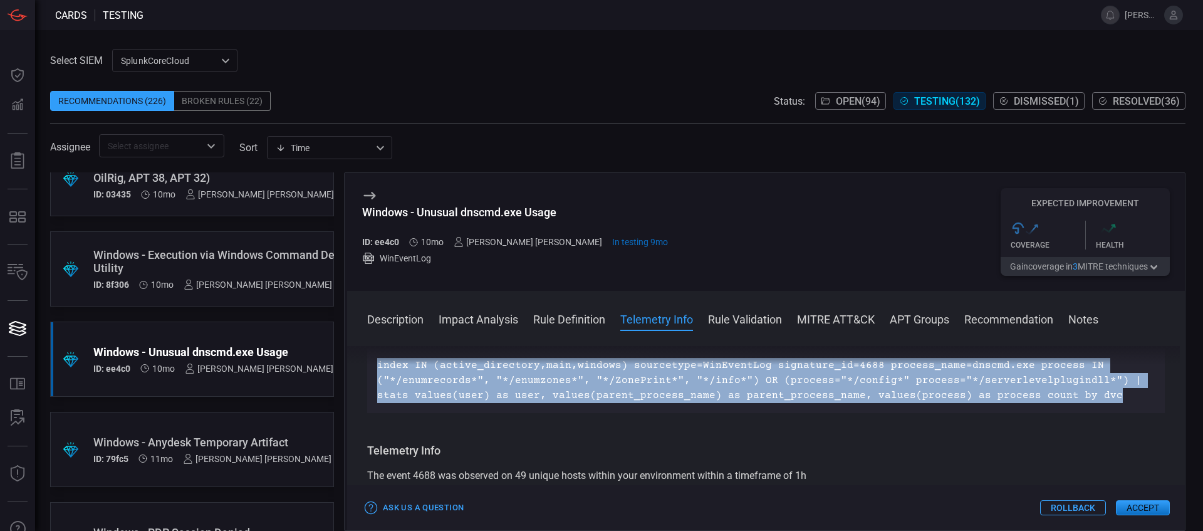
scroll to position [470, 0]
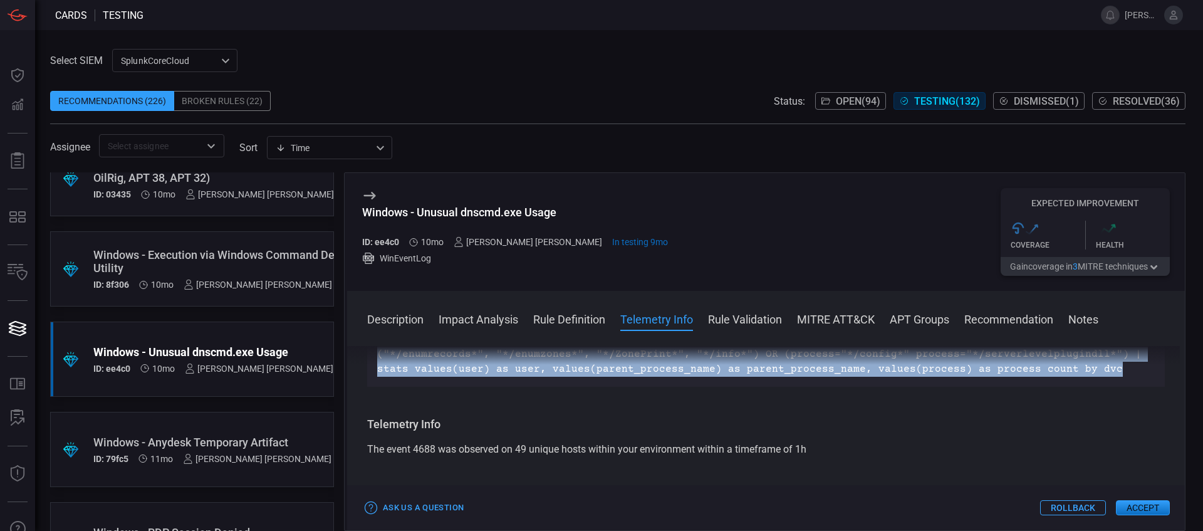
copy p "index IN (active_directory,main,windows) sourcetype=WinEventLog signature_id=46…"
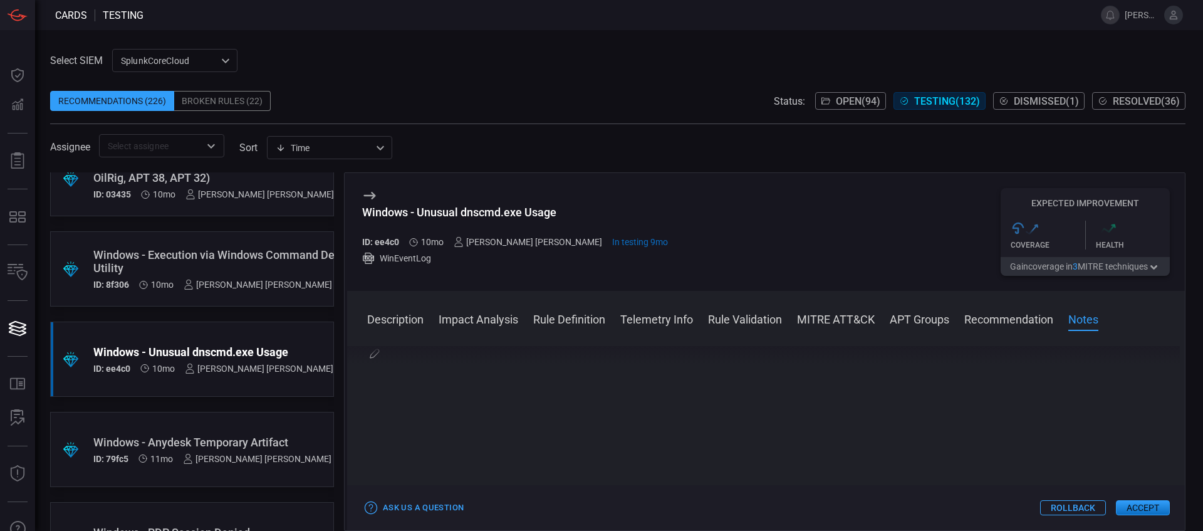
scroll to position [1794, 0]
click at [382, 390] on div "Rule Note [PERSON_NAME] [PERSON_NAME] Last updated [DATE] 01:31 PM La alerta ha…" at bounding box center [766, 350] width 798 height 80
click at [376, 388] on icon "button" at bounding box center [375, 383] width 10 height 10
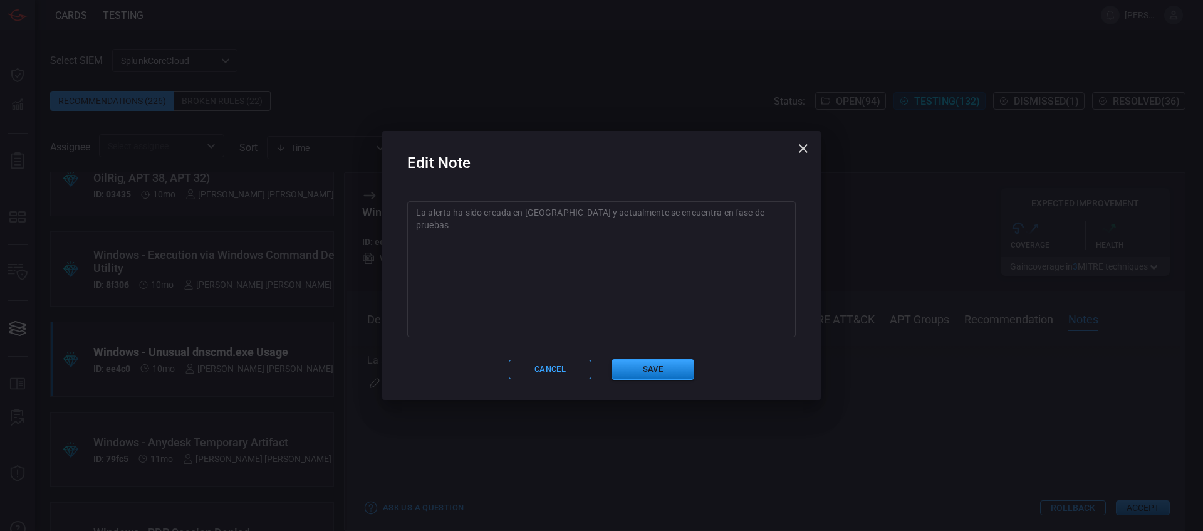
click at [538, 264] on textarea "La alerta ha sido creada en [GEOGRAPHIC_DATA] y actualmente se encuentra en fas…" at bounding box center [601, 268] width 371 height 125
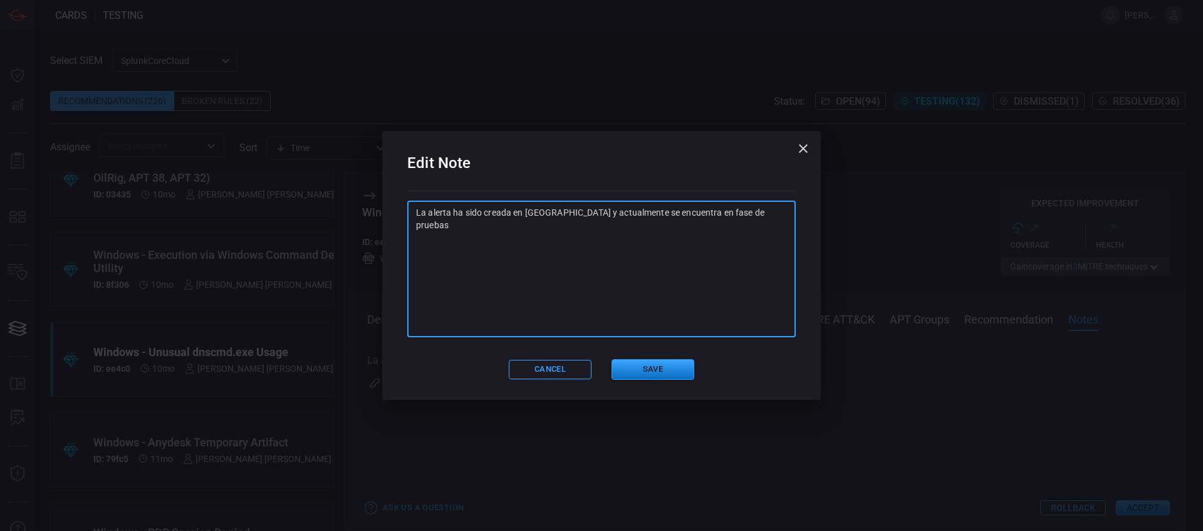
click at [751, 234] on textarea "La alerta ha sido creada en [GEOGRAPHIC_DATA] y actualmente se encuentra en fas…" at bounding box center [601, 268] width 371 height 125
paste textarea "SA: Ya se realizaron pruebas, queda integrada en alerta "GS-WIN-CardinalOps_468…"
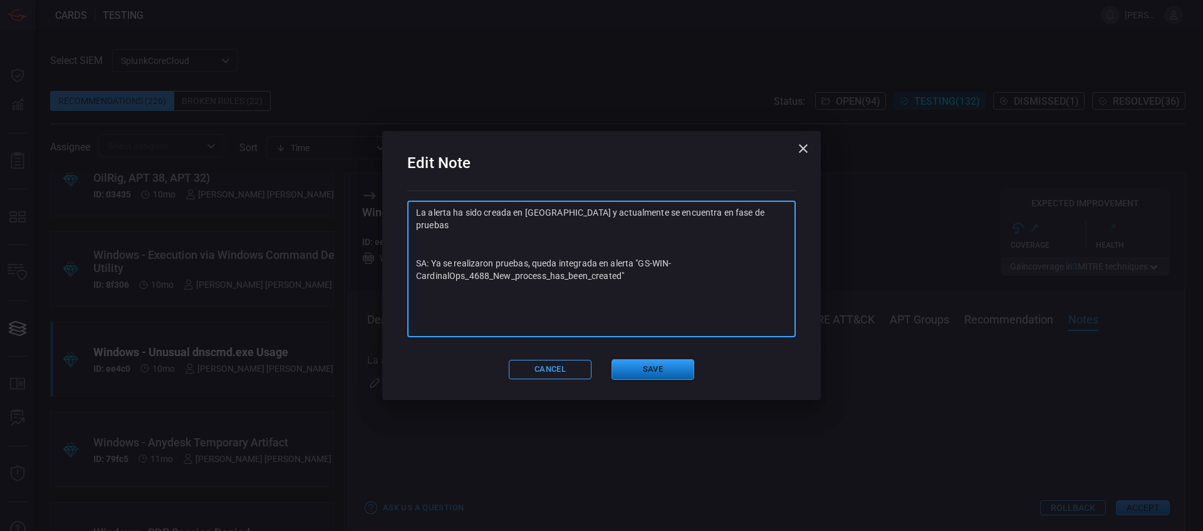
type textarea "La alerta ha sido creada en [GEOGRAPHIC_DATA] y actualmente se encuentra en fas…"
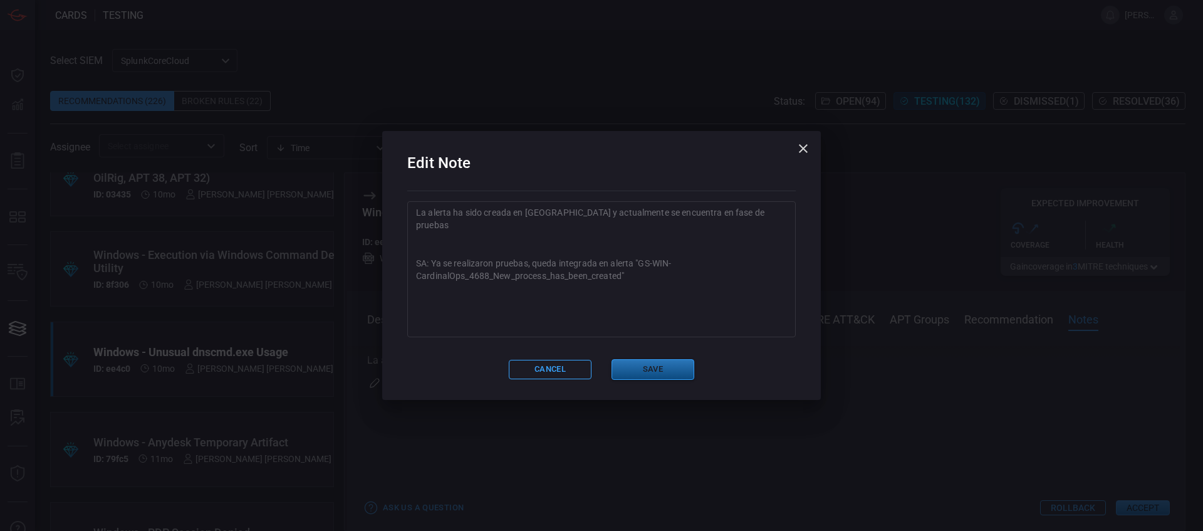
click at [659, 372] on button "Save" at bounding box center [653, 369] width 83 height 21
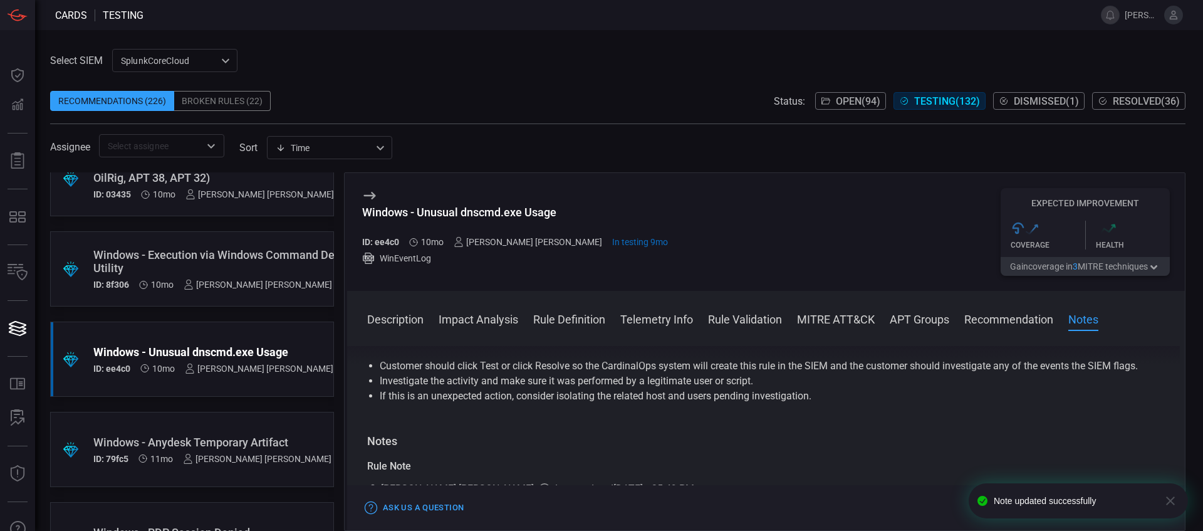
scroll to position [1917, 0]
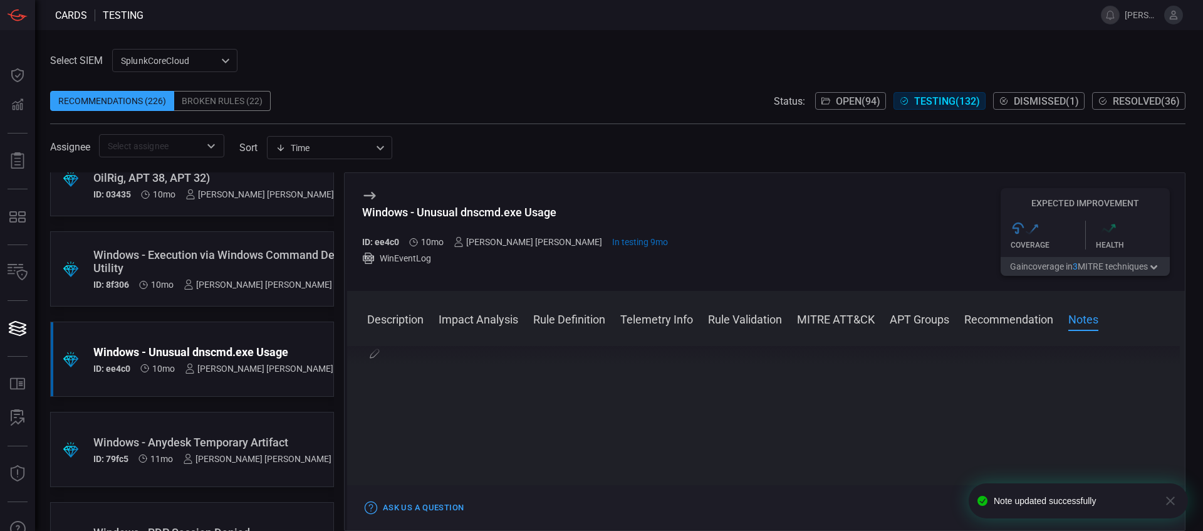
click at [962, 424] on icon "button" at bounding box center [1170, 500] width 9 height 9
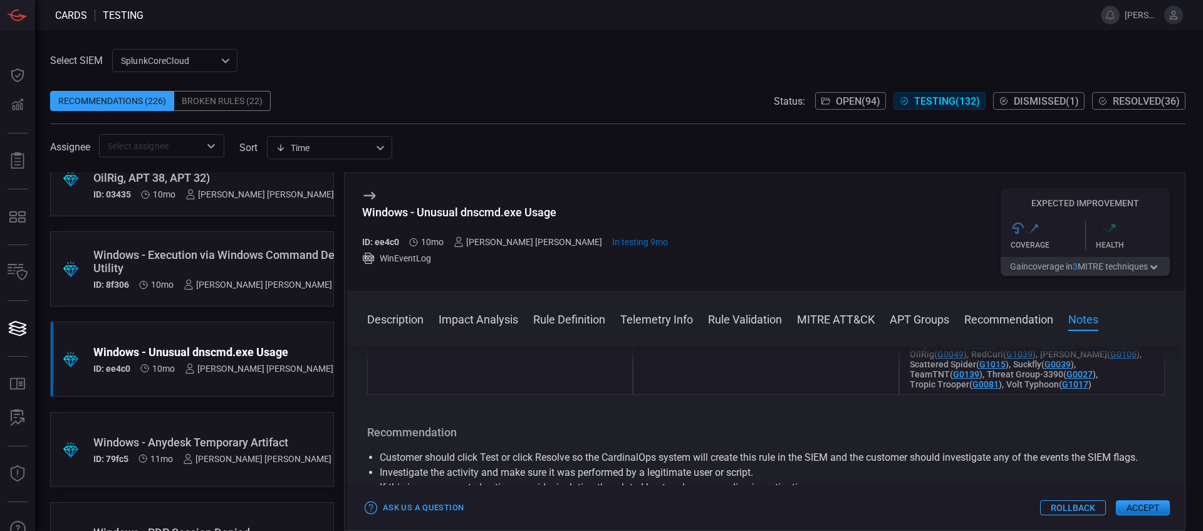
scroll to position [1447, 0]
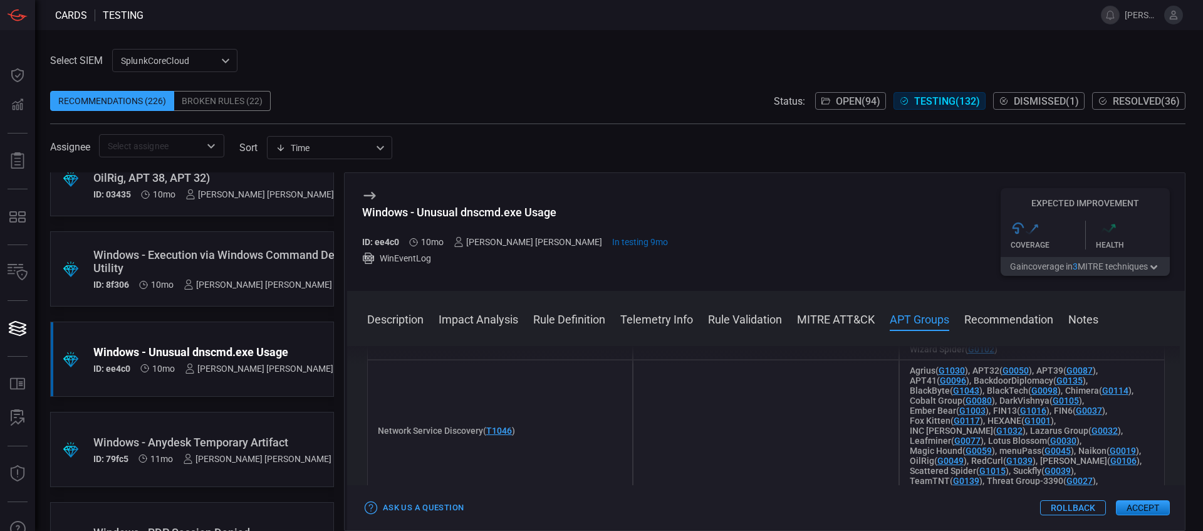
click at [962, 424] on button "Accept" at bounding box center [1143, 507] width 54 height 15
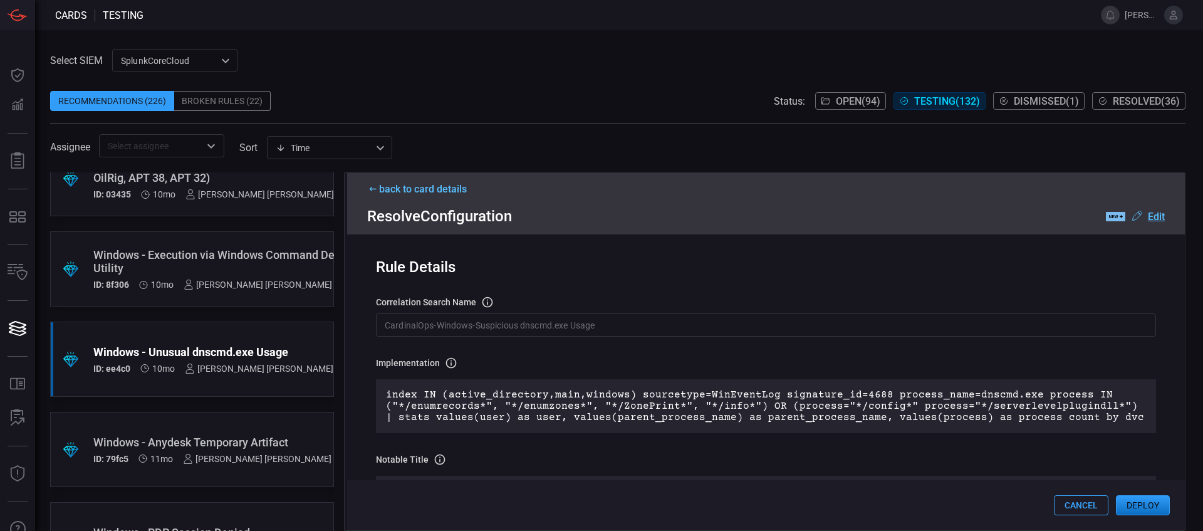
scroll to position [0, 0]
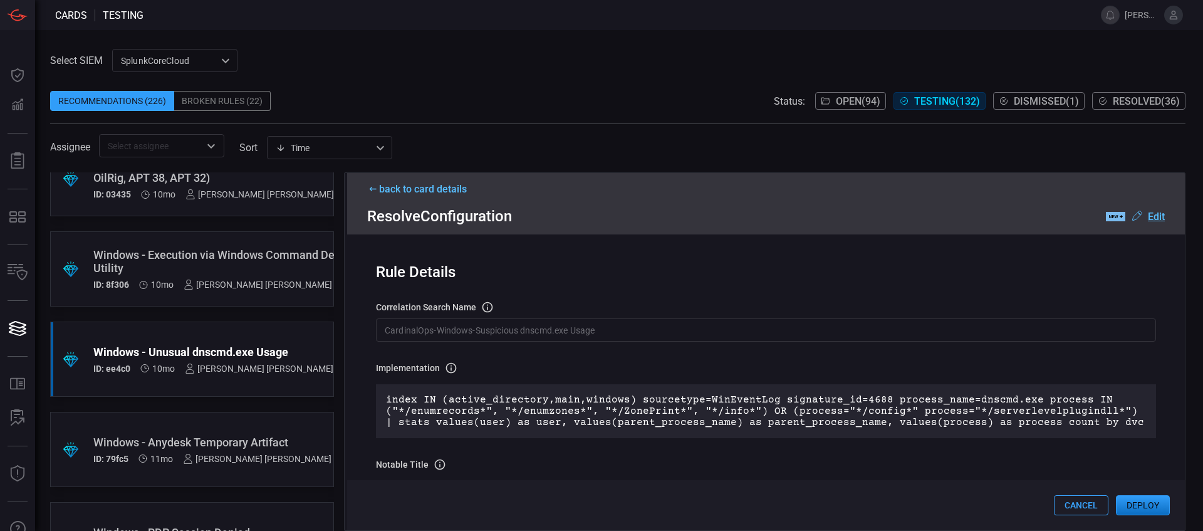
click at [593, 332] on input "CardinalOps-Windows-Suspicious dnscmd.exe Usage" at bounding box center [766, 329] width 780 height 23
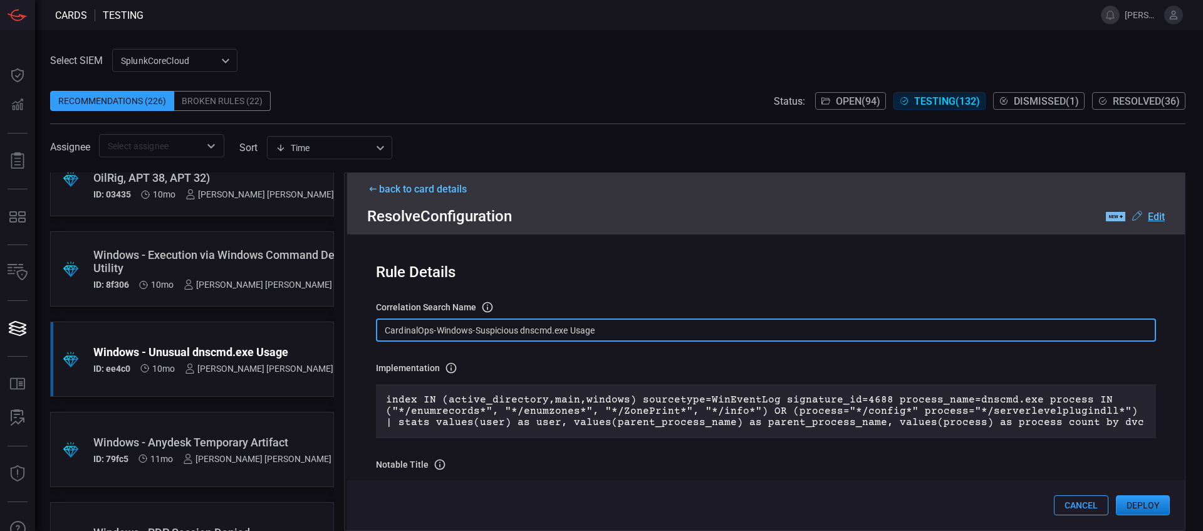
click at [593, 332] on input "CardinalOps-Windows-Suspicious dnscmd.exe Usage" at bounding box center [766, 329] width 780 height 23
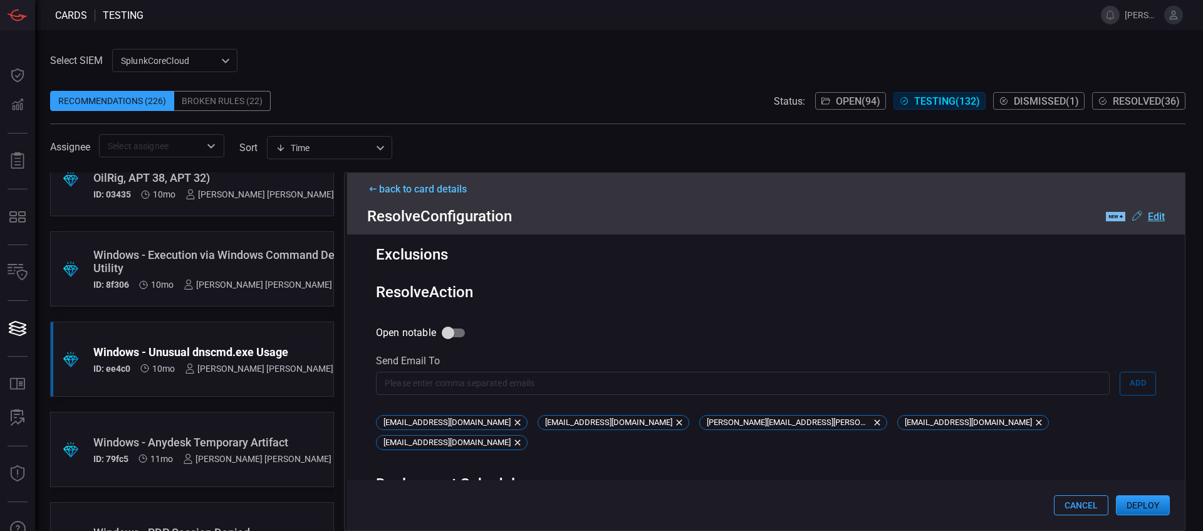
scroll to position [513, 0]
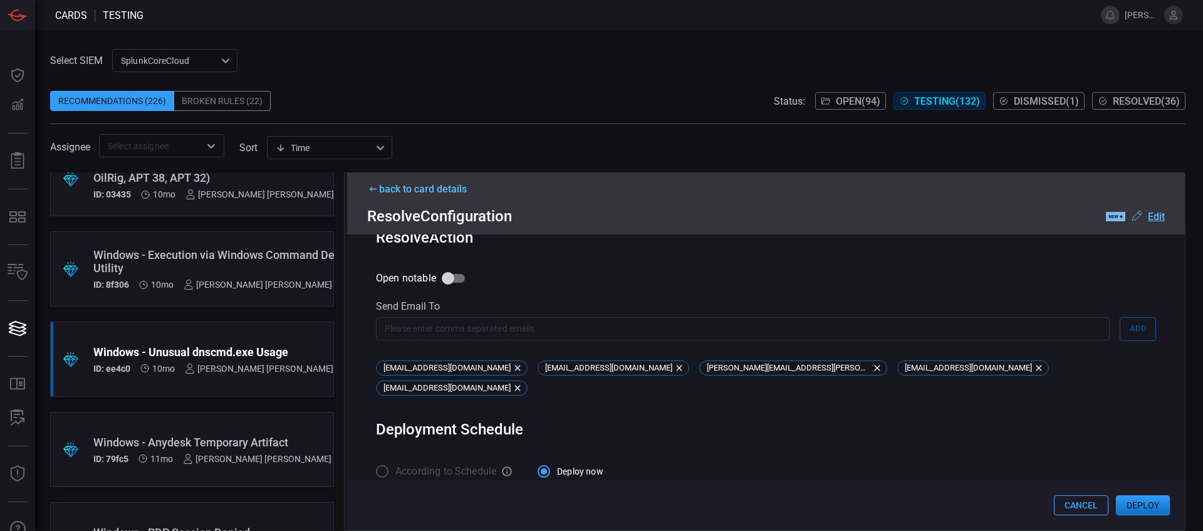
click at [962, 424] on button "Deploy" at bounding box center [1143, 505] width 54 height 20
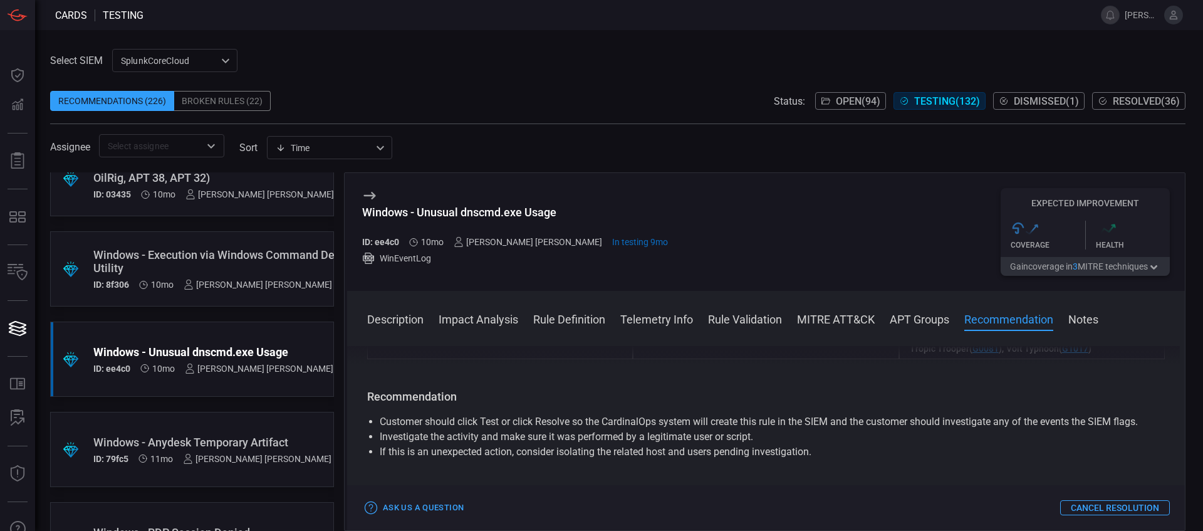
scroll to position [1917, 0]
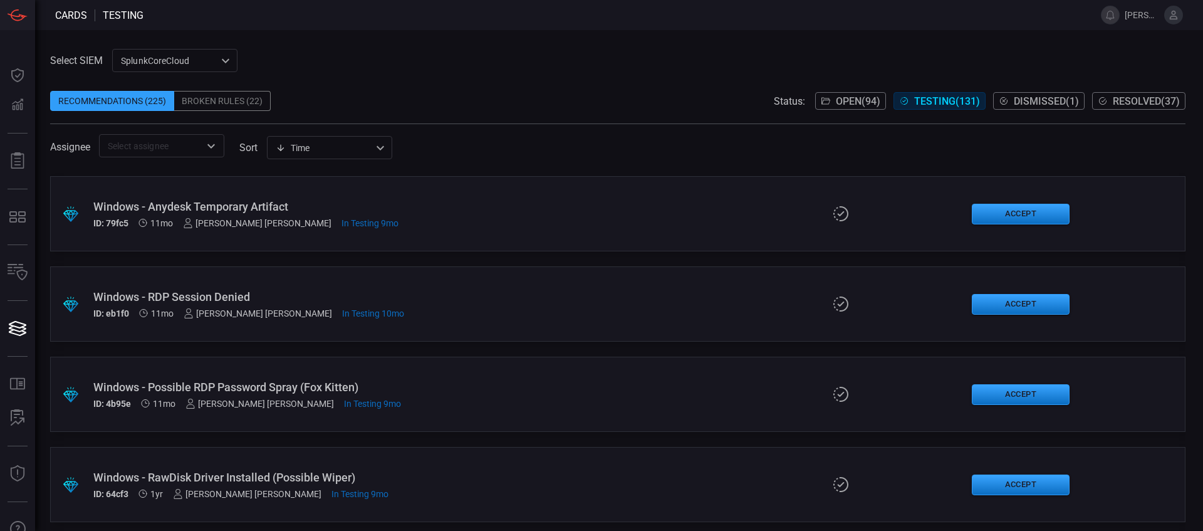
scroll to position [10837, 0]
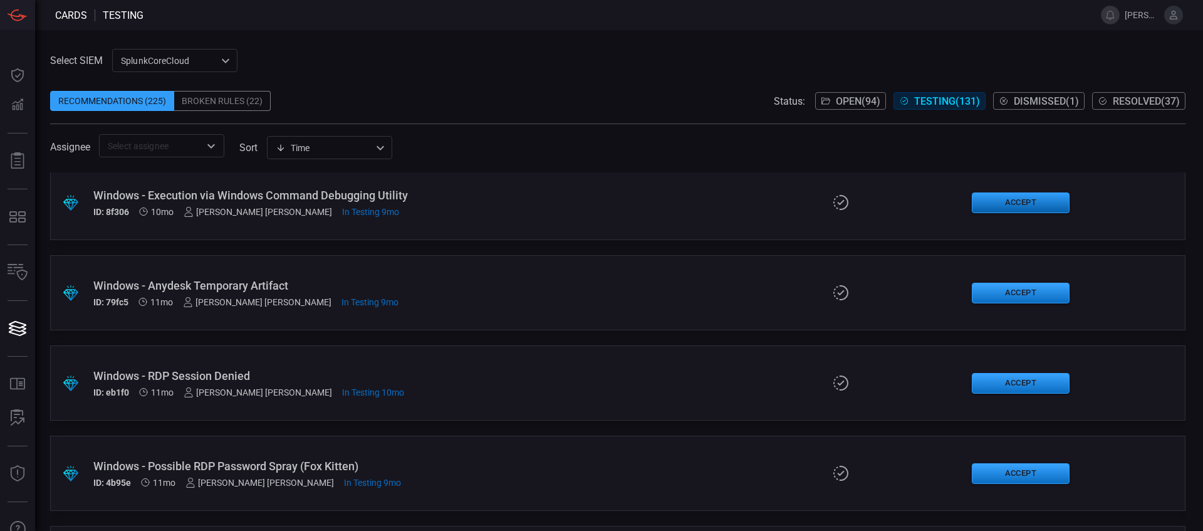
click at [962, 199] on button "Accept" at bounding box center [1021, 202] width 98 height 21
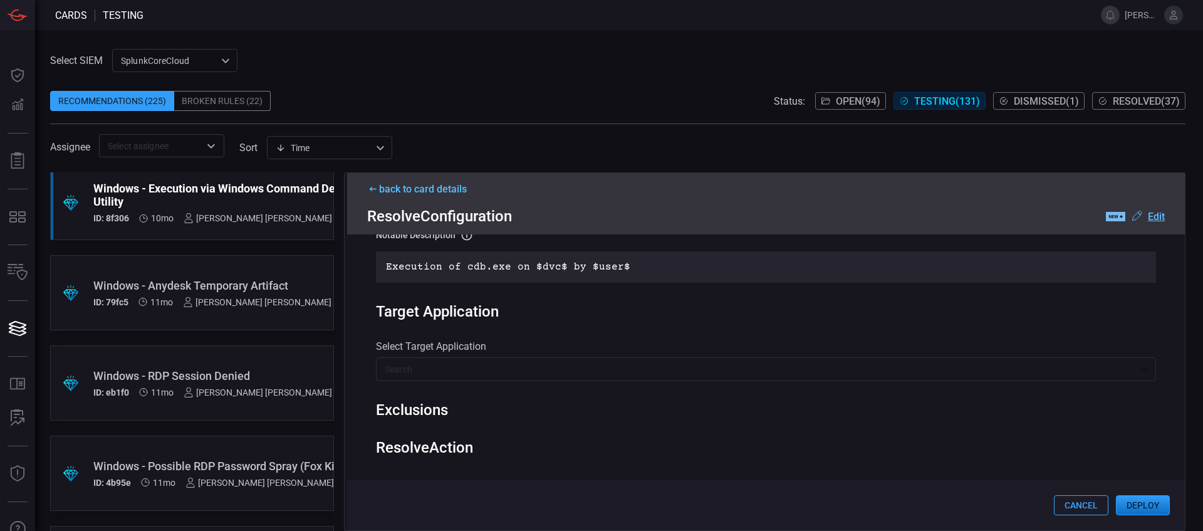
scroll to position [513, 0]
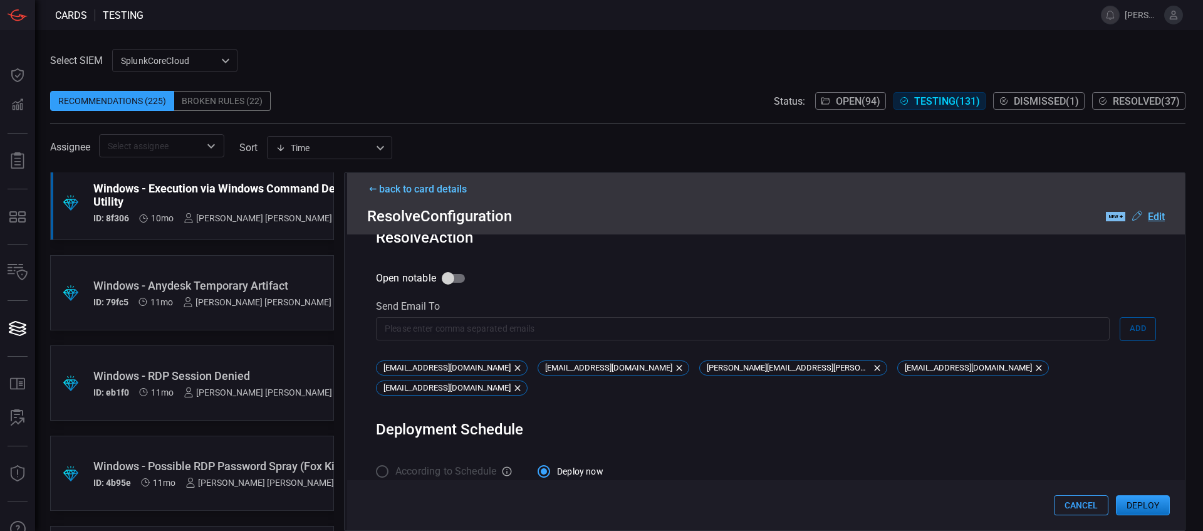
click at [962, 217] on icon at bounding box center [1136, 216] width 15 height 15
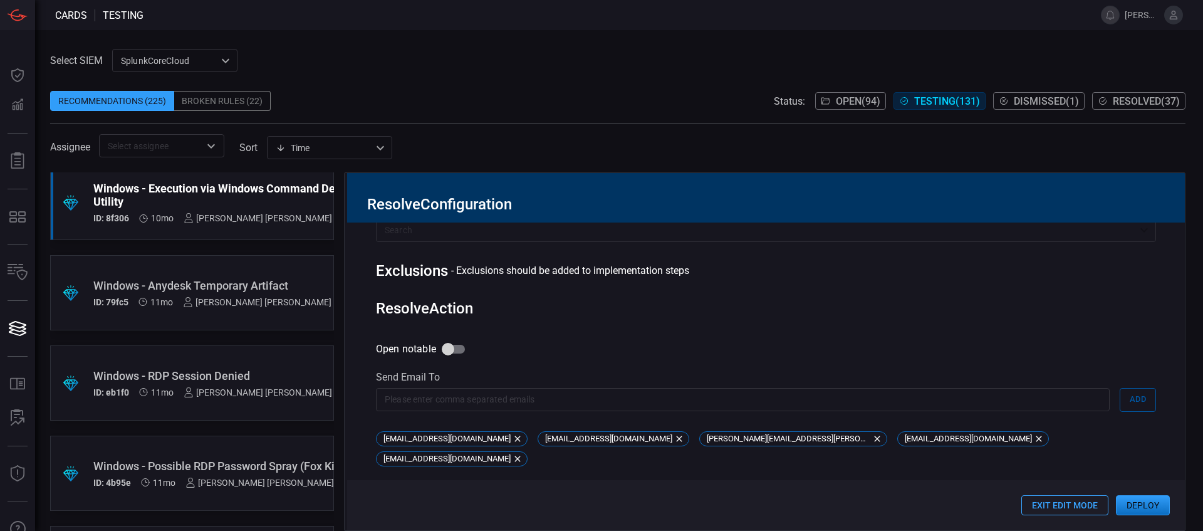
scroll to position [629, 0]
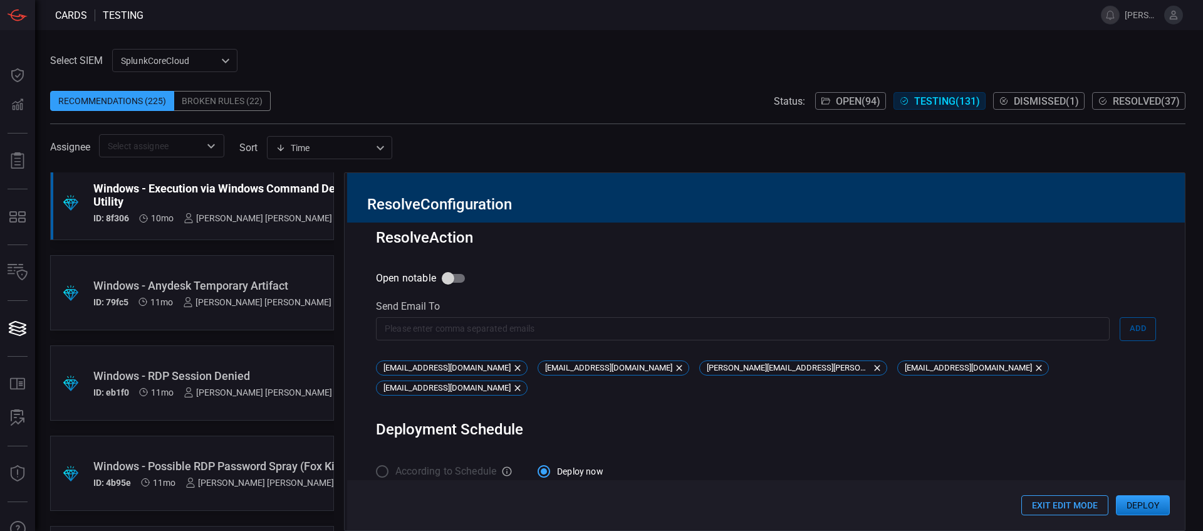
click at [712, 424] on div "According to Schedule Deploy now" at bounding box center [766, 471] width 780 height 26
click at [962, 424] on button "Exit Edit Mode" at bounding box center [1065, 505] width 87 height 20
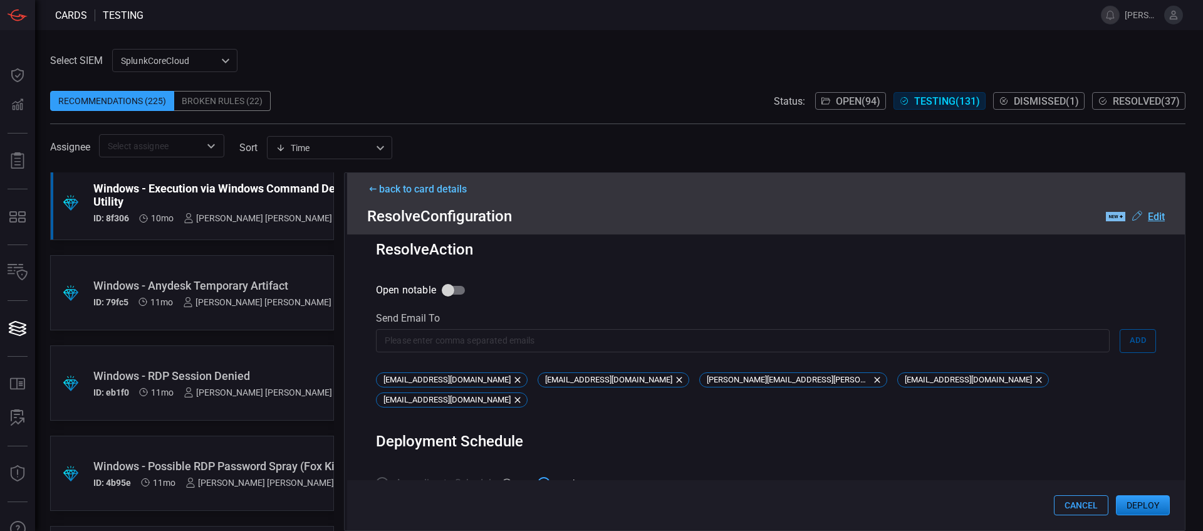
scroll to position [513, 0]
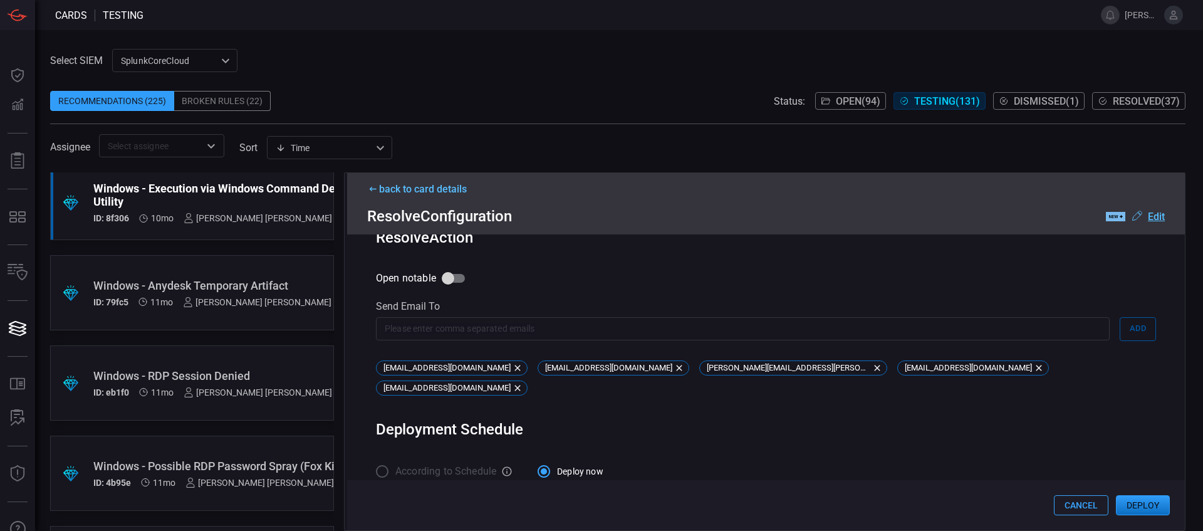
click at [962, 424] on button "Deploy" at bounding box center [1143, 505] width 54 height 20
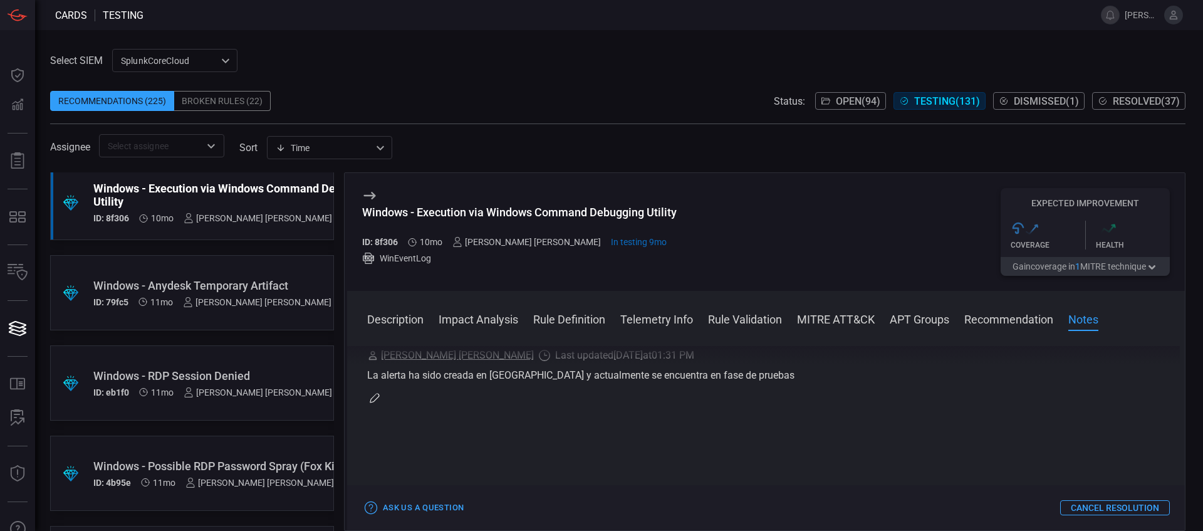
scroll to position [1245, 0]
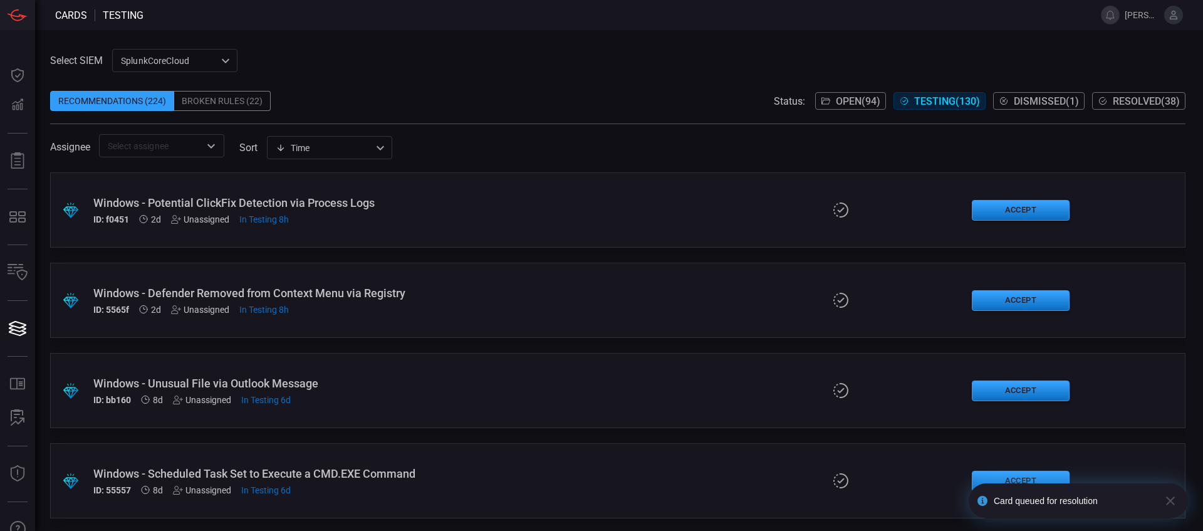
click at [962, 104] on span "Resolved ( 38 )" at bounding box center [1146, 101] width 67 height 12
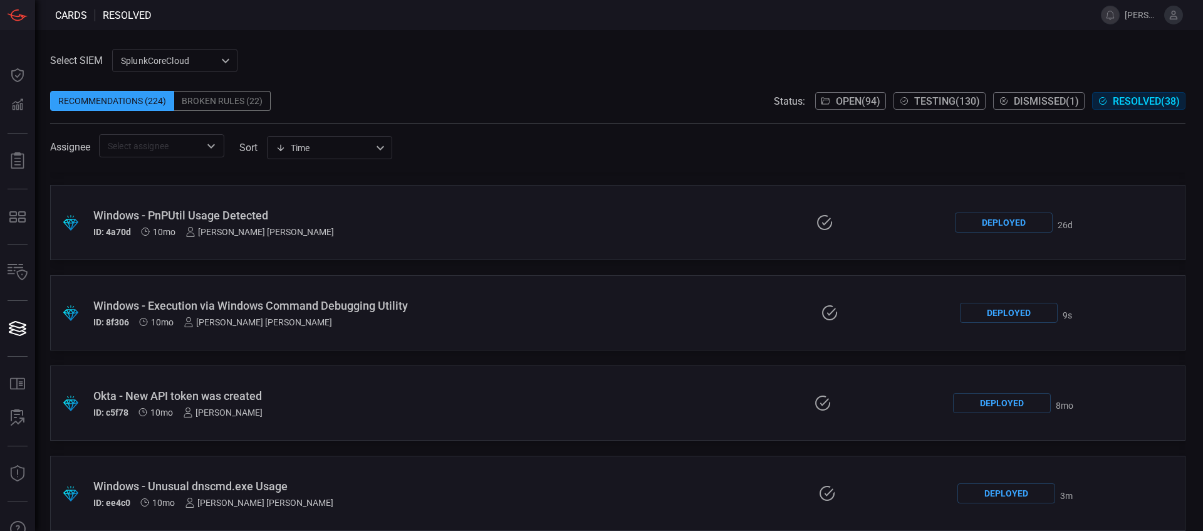
scroll to position [1567, 0]
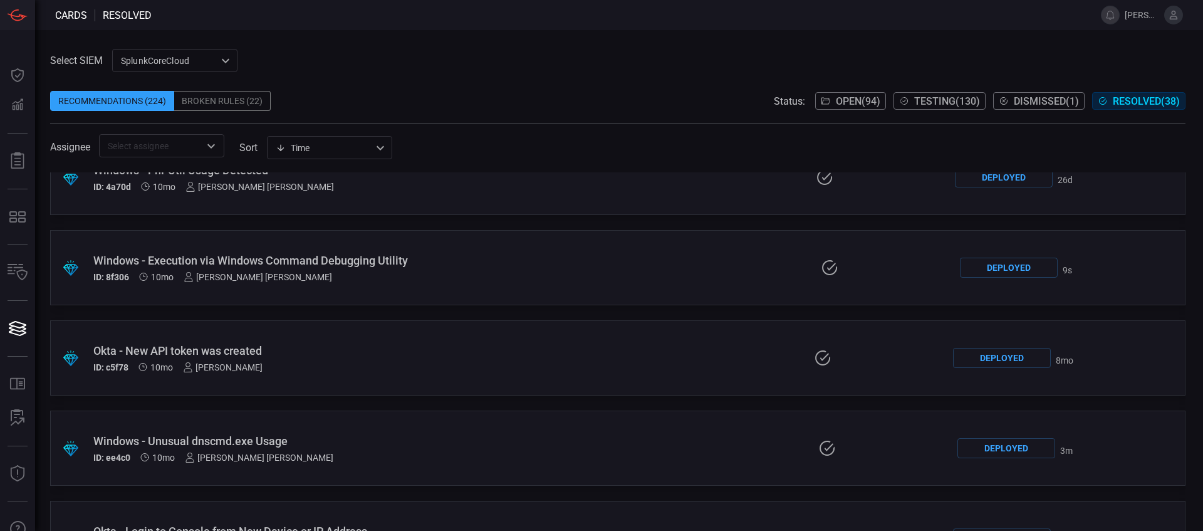
click at [302, 251] on div ".suggested_cards_icon{fill:url(#suggested_cards_icon);} Windows - Execution via…" at bounding box center [618, 267] width 1136 height 75
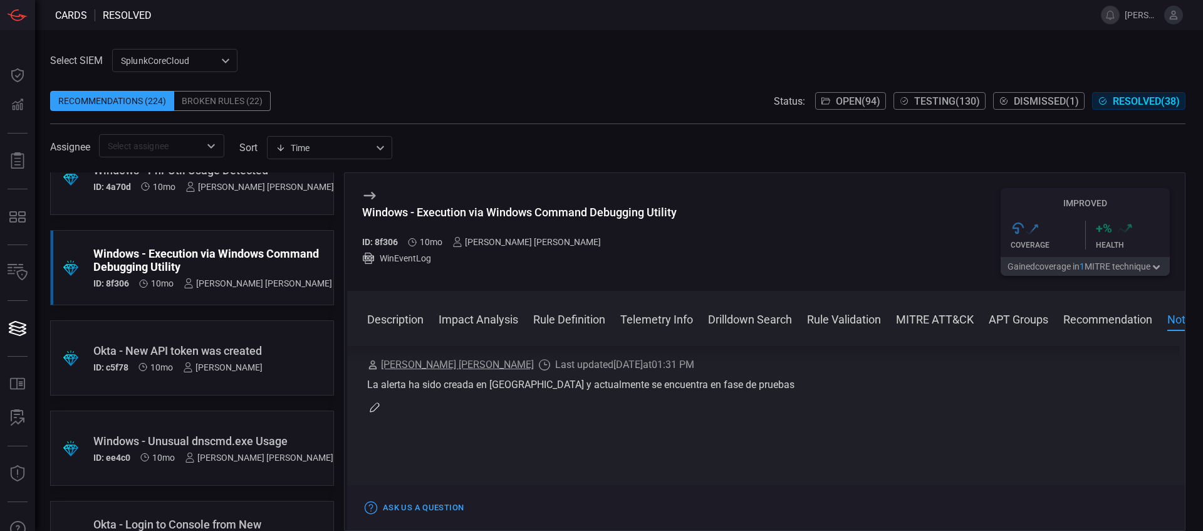
scroll to position [1335, 0]
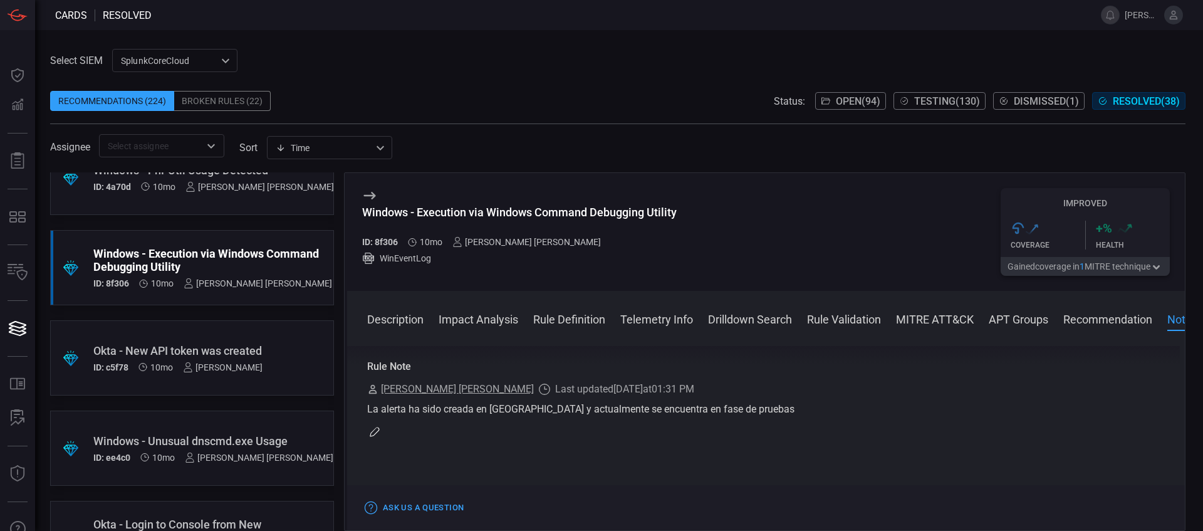
click at [374, 424] on button "button" at bounding box center [374, 431] width 15 height 15
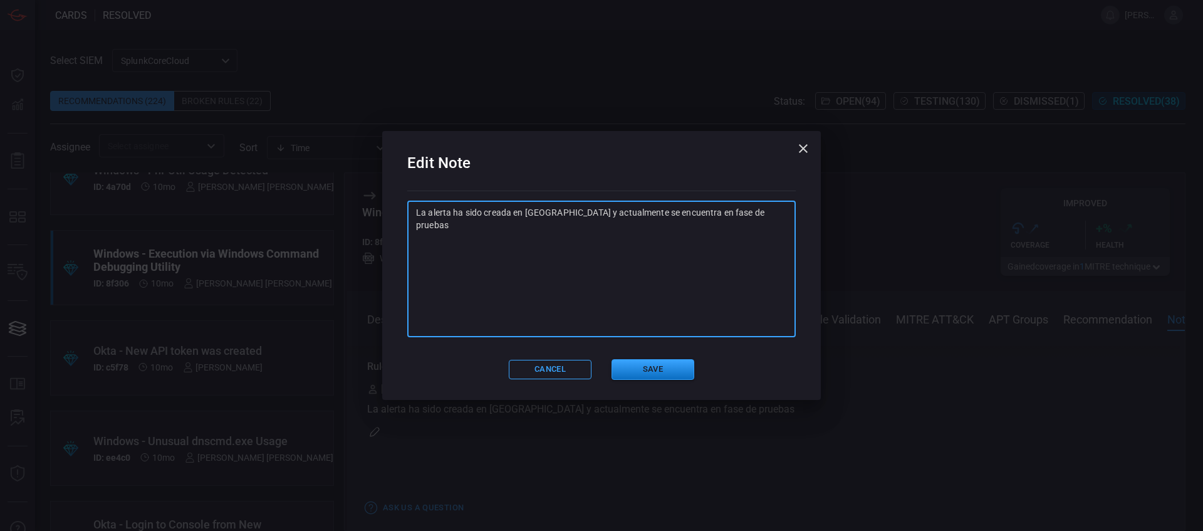
click at [544, 298] on textarea "La alerta ha sido creada en [GEOGRAPHIC_DATA] y actualmente se encuentra en fas…" at bounding box center [601, 268] width 371 height 125
click at [751, 217] on textarea "La alerta ha sido creada en [GEOGRAPHIC_DATA] y actualmente se encuentra en fas…" at bounding box center [601, 268] width 371 height 125
paste textarea "SA: Ya se realizaron pruebas, queda integrada en alerta "GS-WIN-CardinalOps_468…"
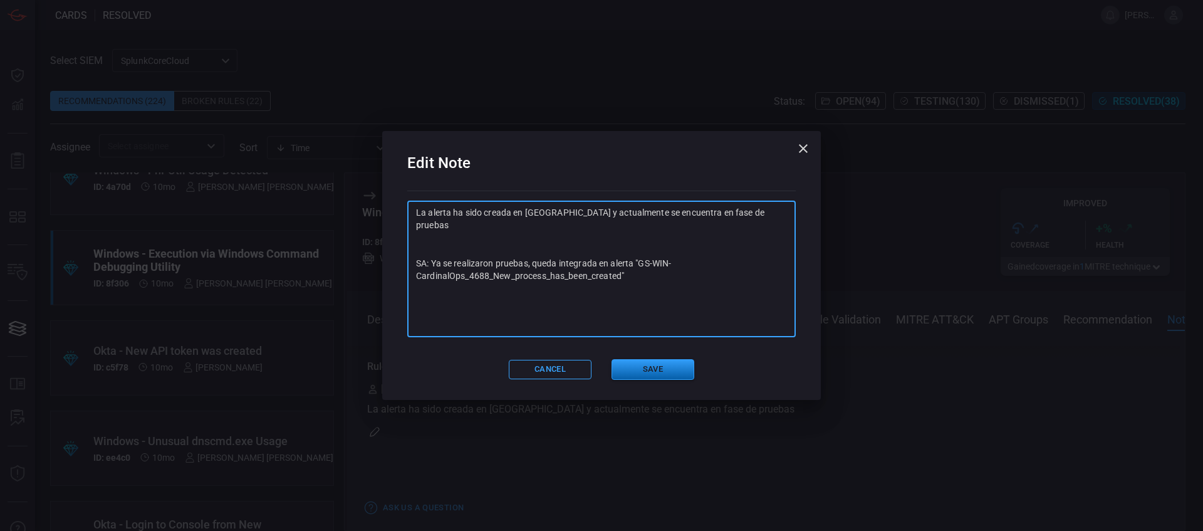
type textarea "La alerta ha sido creada en [GEOGRAPHIC_DATA] y actualmente se encuentra en fas…"
click at [672, 374] on button "Save" at bounding box center [653, 369] width 83 height 21
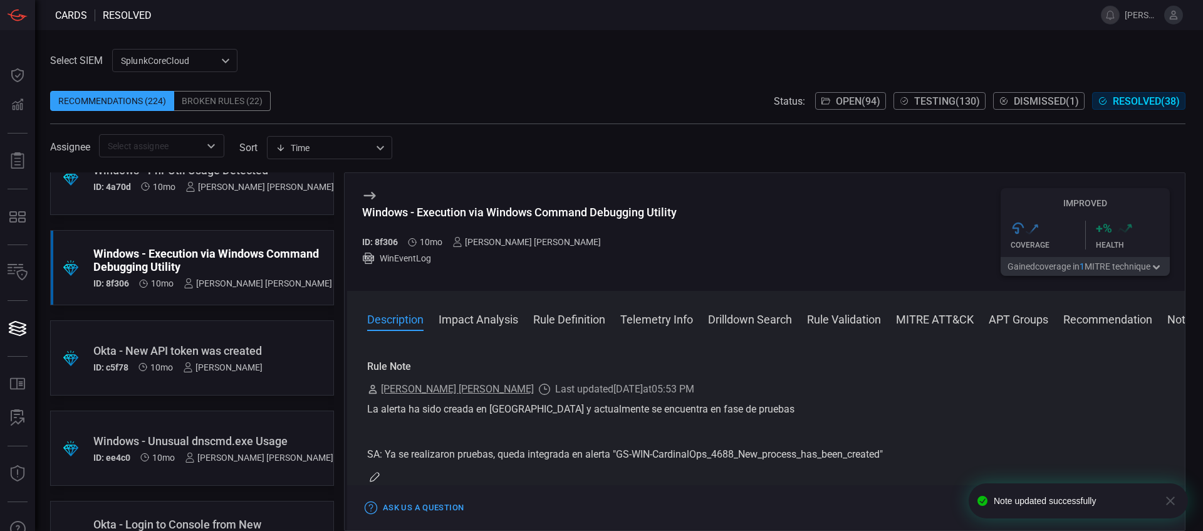
scroll to position [0, 0]
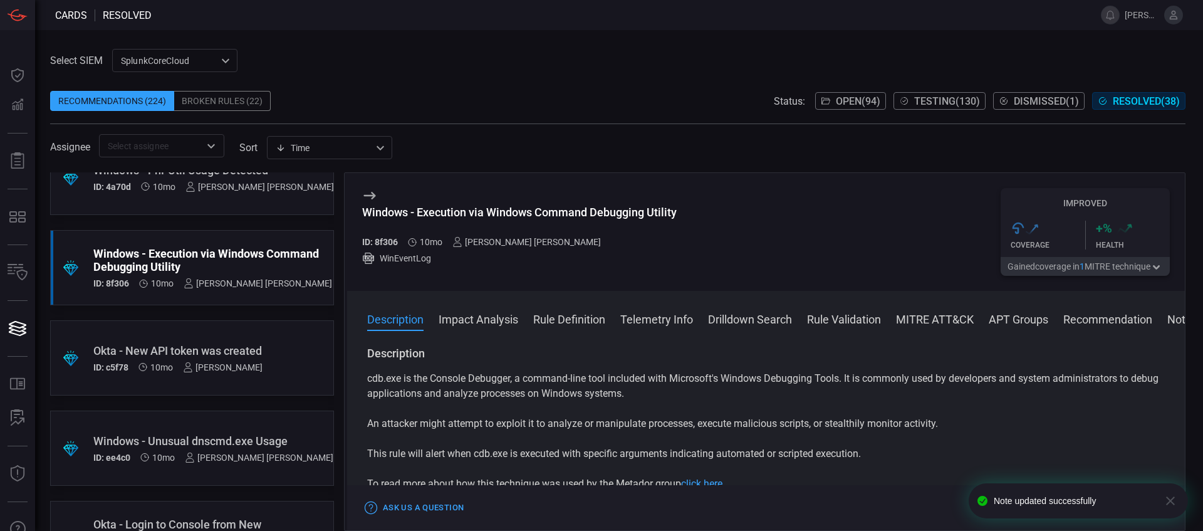
click at [936, 103] on span "Testing ( 130 )" at bounding box center [947, 101] width 66 height 12
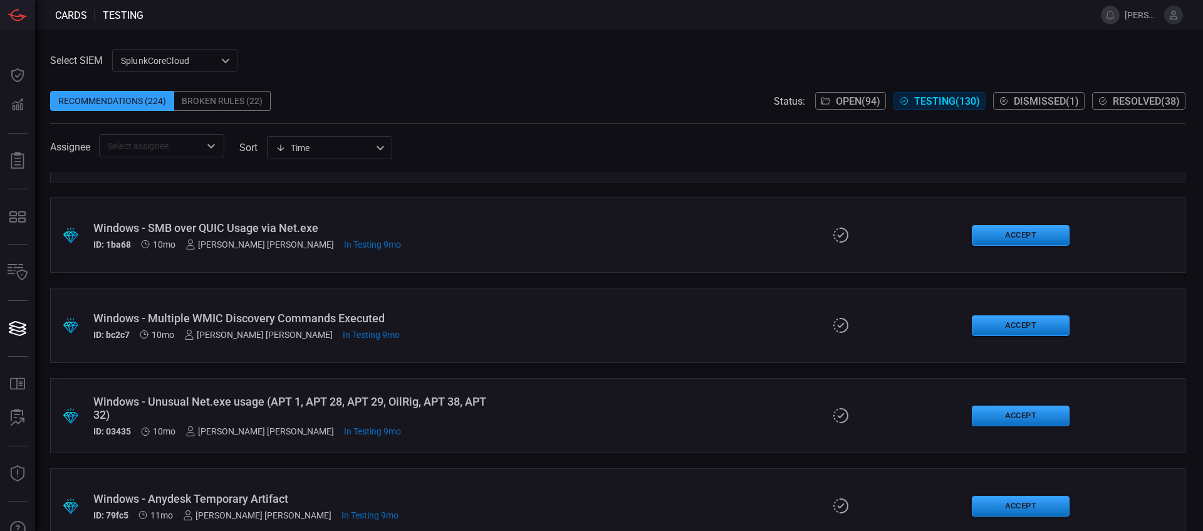
scroll to position [10512, 0]
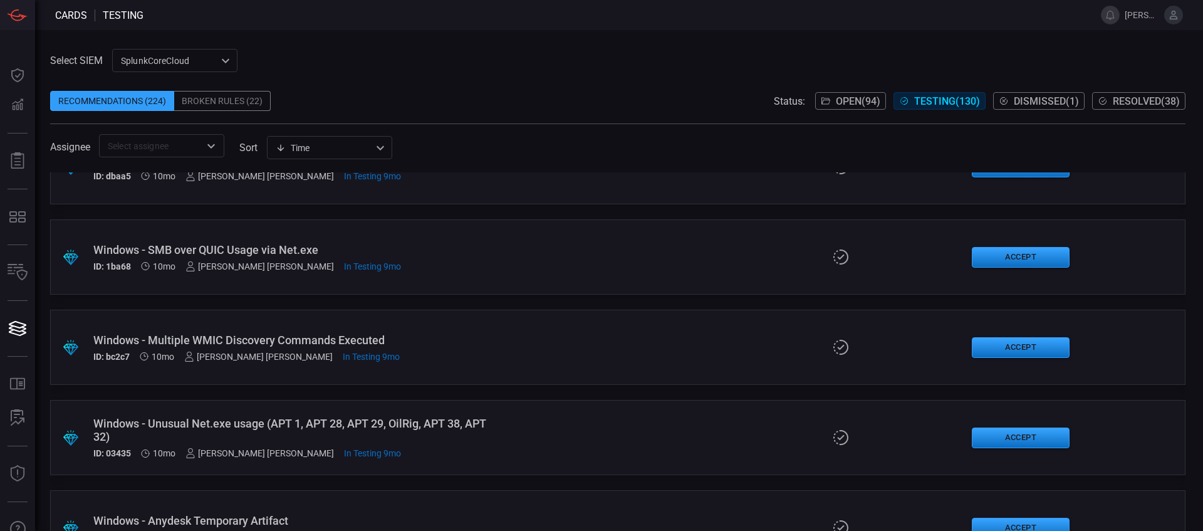
click at [249, 251] on div "Windows - SMB over QUIC Usage via Net.exe" at bounding box center [292, 249] width 398 height 13
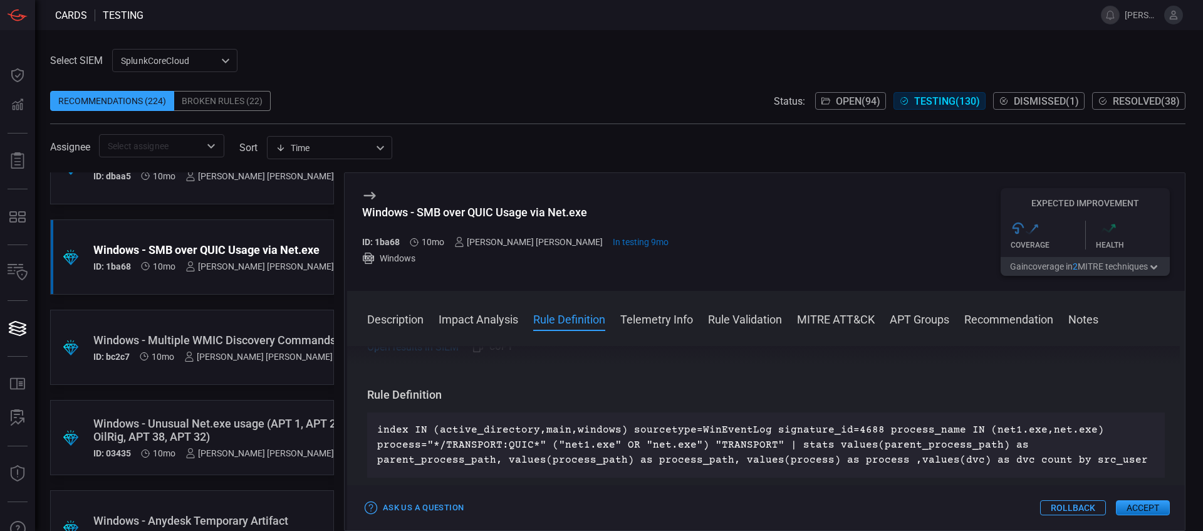
scroll to position [470, 0]
click at [557, 424] on p "index IN (active_directory,main,windows) sourcetype=WinEventLog signature_id=46…" at bounding box center [766, 444] width 778 height 45
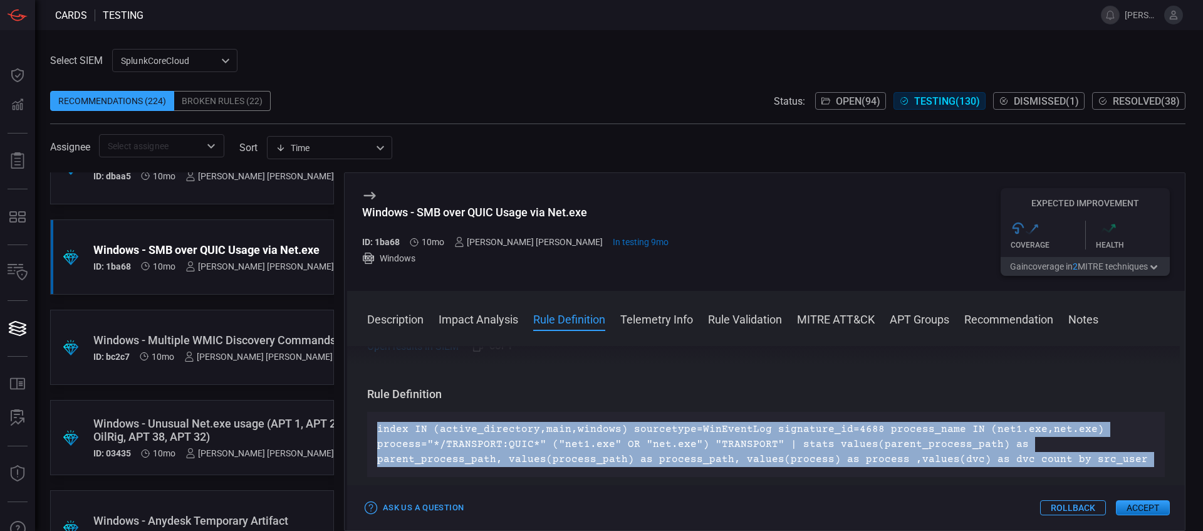
click at [557, 424] on p "index IN (active_directory,main,windows) sourcetype=WinEventLog signature_id=46…" at bounding box center [766, 444] width 778 height 45
copy p "index IN (active_directory,main,windows) sourcetype=WinEventLog signature_id=46…"
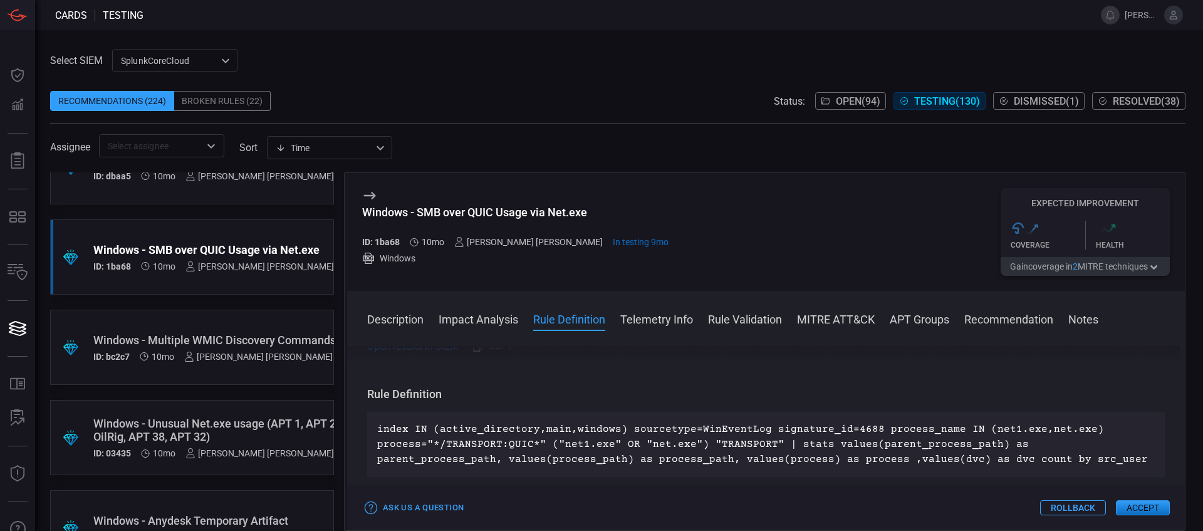
click at [266, 424] on div "Windows - Unusual Net.exe usage (APT 1, APT 28, APT 29, OilRig, APT 38, APT 32)" at bounding box center [247, 430] width 308 height 26
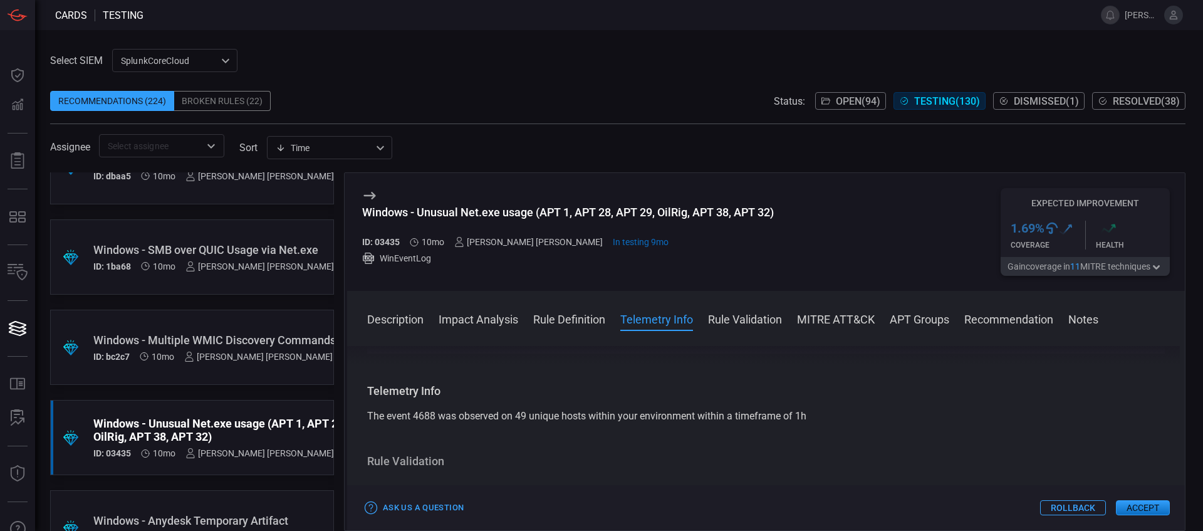
scroll to position [1097, 0]
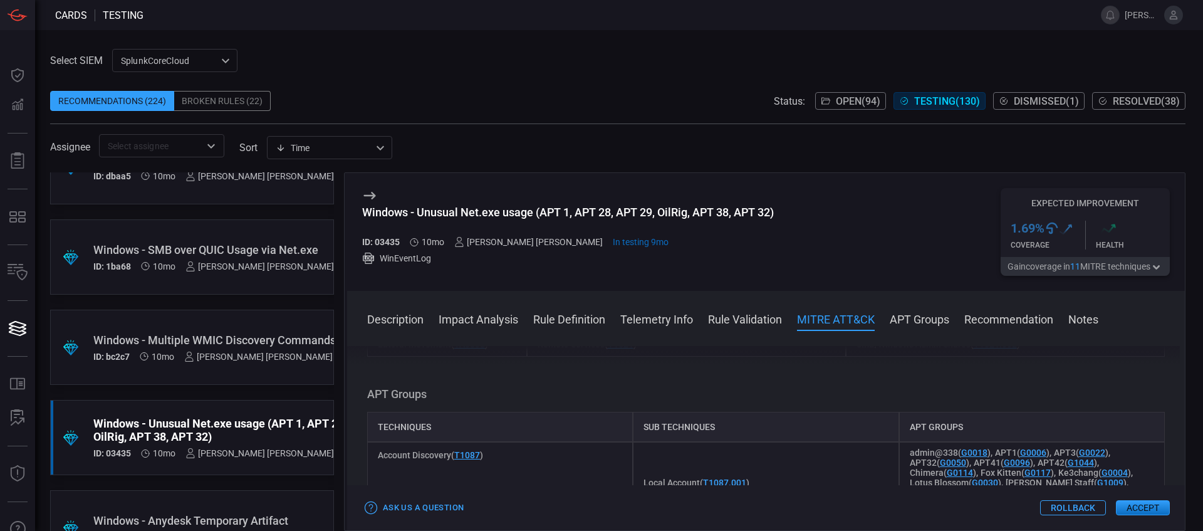
click at [962, 424] on button "Accept" at bounding box center [1143, 507] width 54 height 15
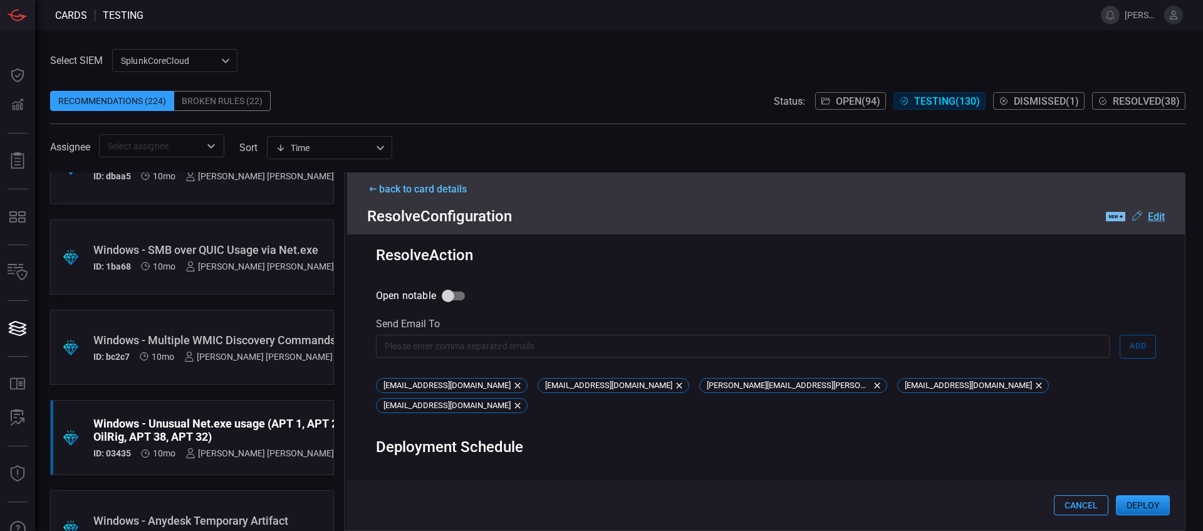
scroll to position [525, 0]
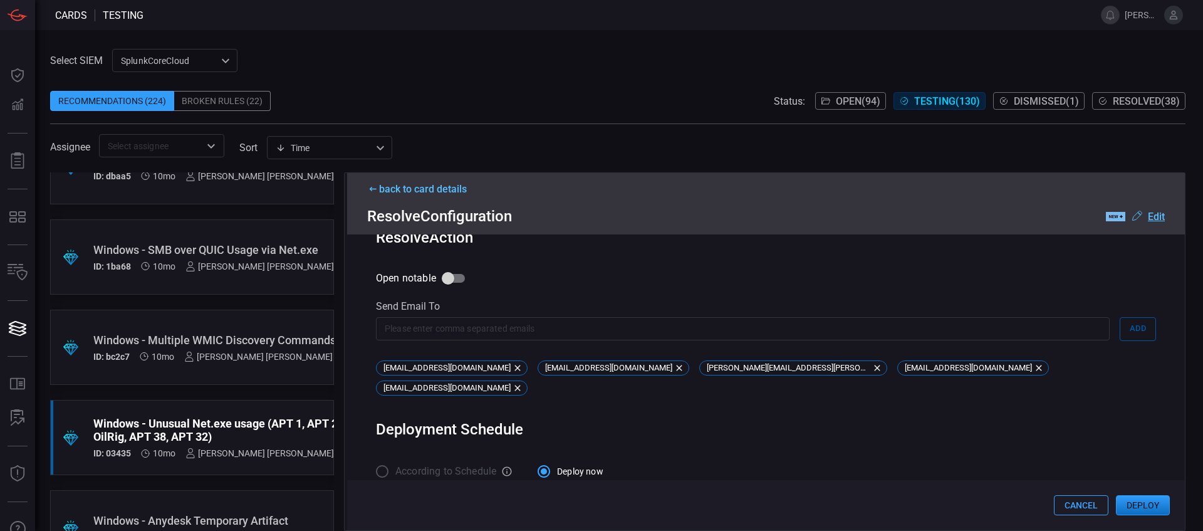
click at [962, 424] on button "Deploy" at bounding box center [1143, 505] width 54 height 20
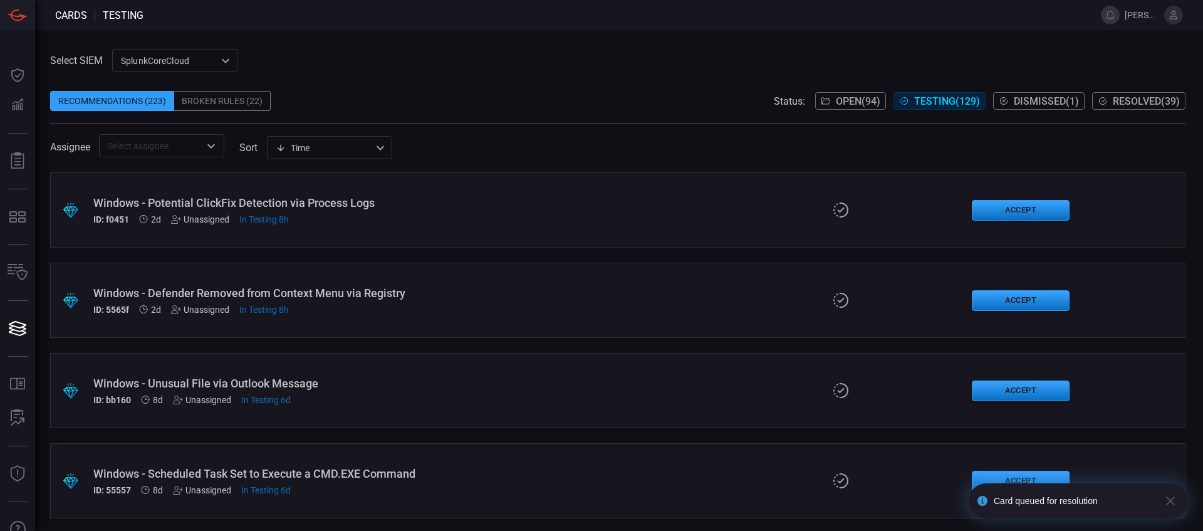
click at [962, 105] on span "Resolved ( 39 )" at bounding box center [1146, 101] width 67 height 12
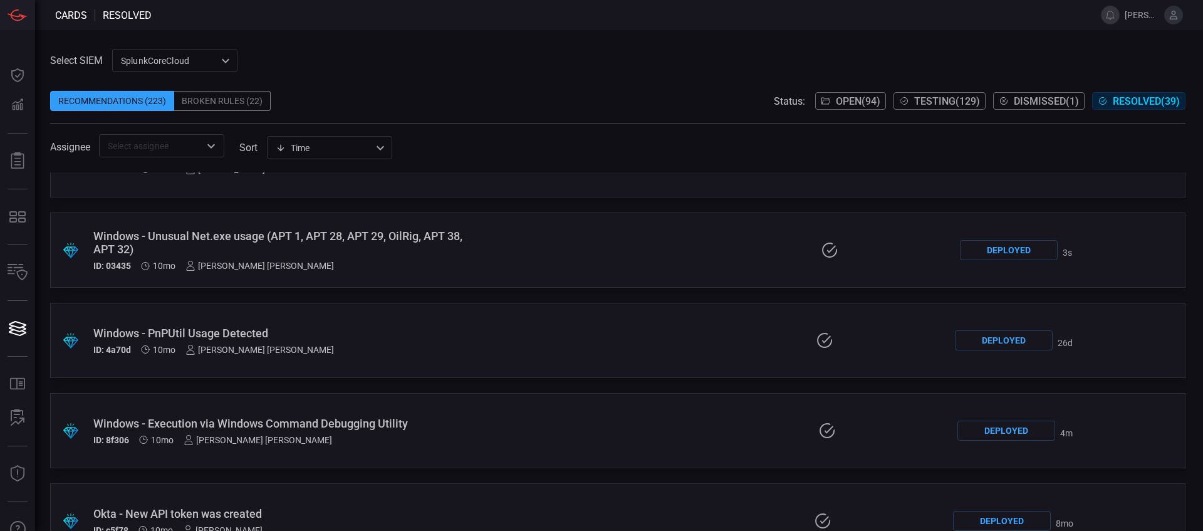
scroll to position [1487, 0]
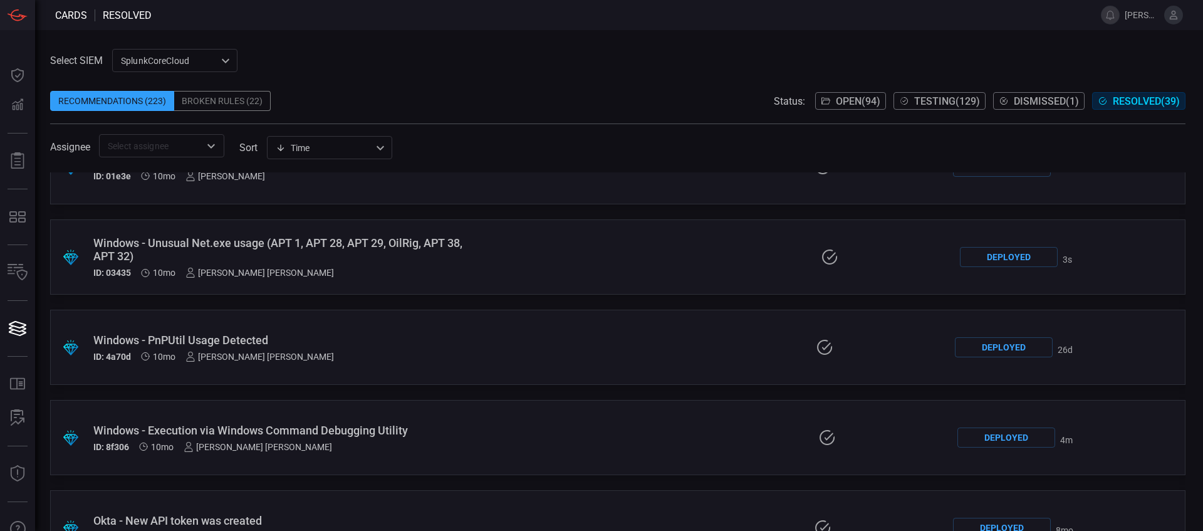
click at [440, 240] on div "Windows - Unusual Net.exe usage (APT 1, APT 28, APT 29, OilRig, APT 38, APT 32)" at bounding box center [288, 249] width 390 height 26
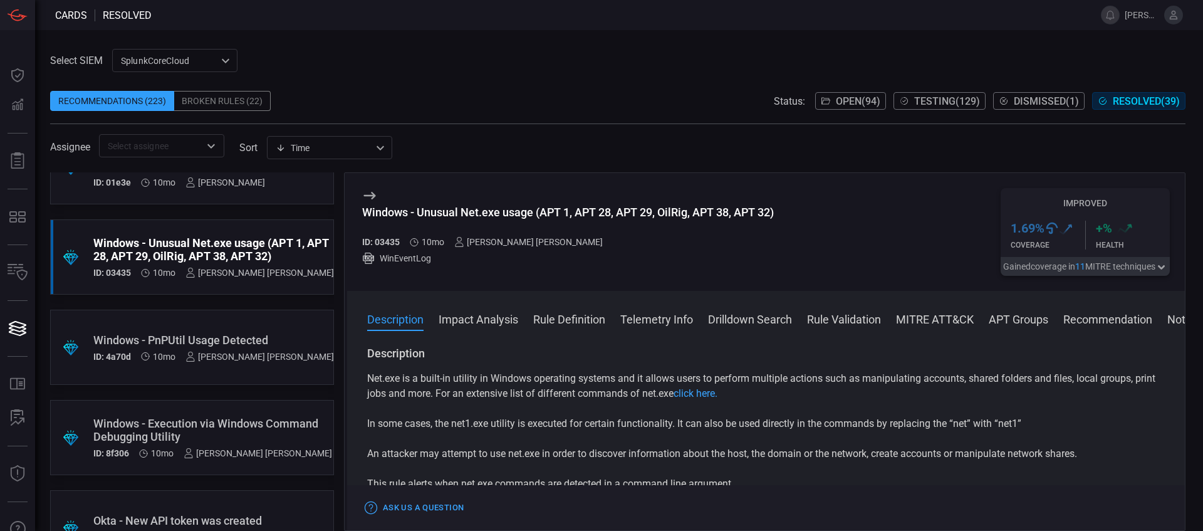
click at [962, 62] on div "Select SIEM SplunkCoreCloud f748d276-46a5-4bd3-b149-f2461a2fe2c5 ​ Recommendati…" at bounding box center [618, 103] width 1136 height 108
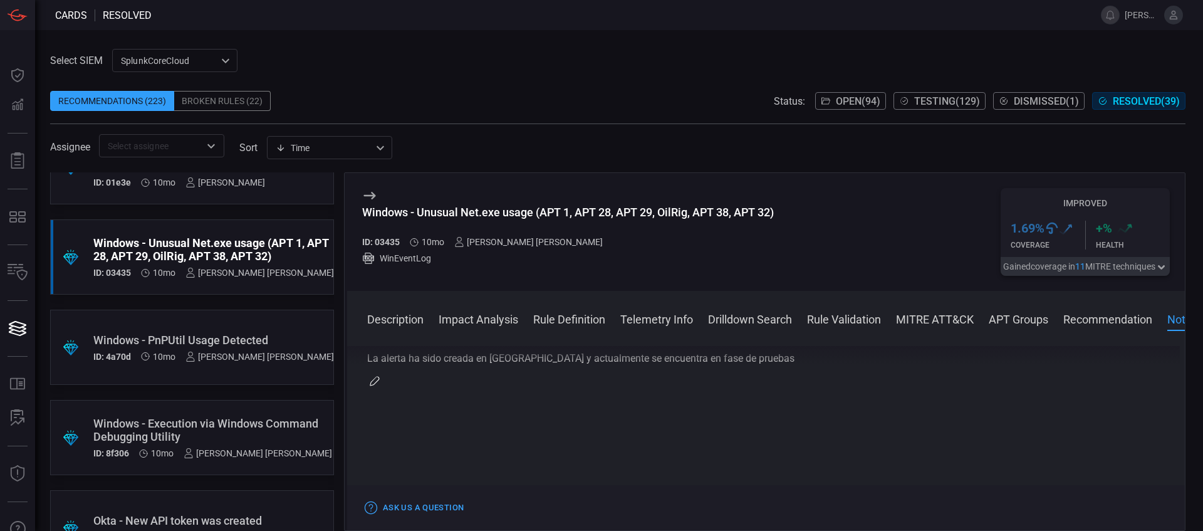
scroll to position [2735, 0]
click at [377, 387] on icon "button" at bounding box center [375, 382] width 10 height 10
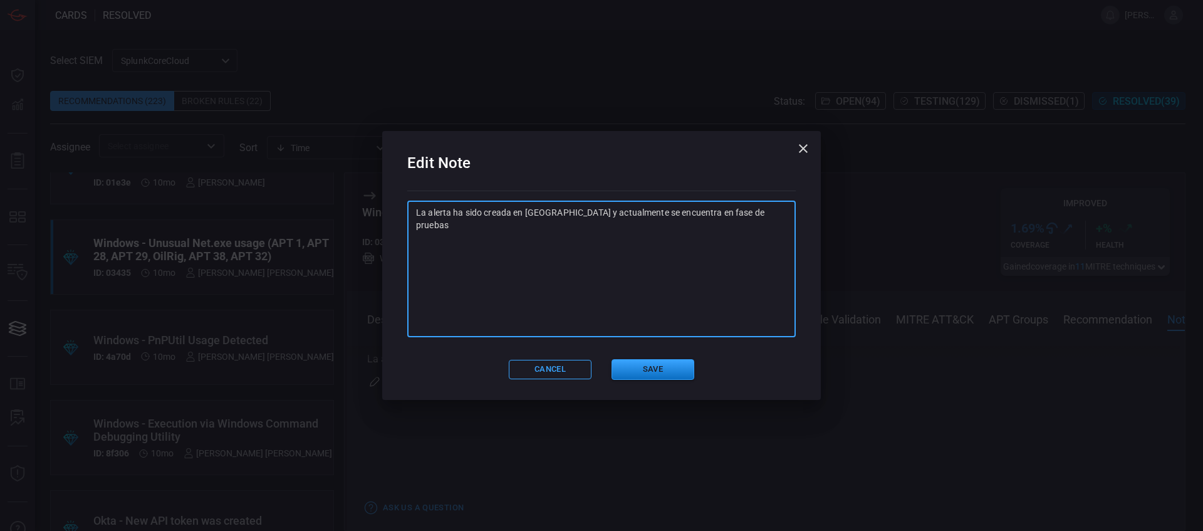
click at [459, 287] on textarea "La alerta ha sido creada en [GEOGRAPHIC_DATA] y actualmente se encuentra en fas…" at bounding box center [601, 268] width 371 height 125
click at [745, 215] on textarea "La alerta ha sido creada en [GEOGRAPHIC_DATA] y actualmente se encuentra en fas…" at bounding box center [601, 268] width 371 height 125
paste textarea "SA: Ya se realizaron pruebas, queda integrada en alerta "GS-WIN-CardinalOps_468…"
type textarea "La alerta ha sido creada en [GEOGRAPHIC_DATA] y actualmente se encuentra en fas…"
click at [671, 338] on div "Edit Note La alerta ha sido creada en [GEOGRAPHIC_DATA] y actualmente se encuen…" at bounding box center [601, 265] width 439 height 268
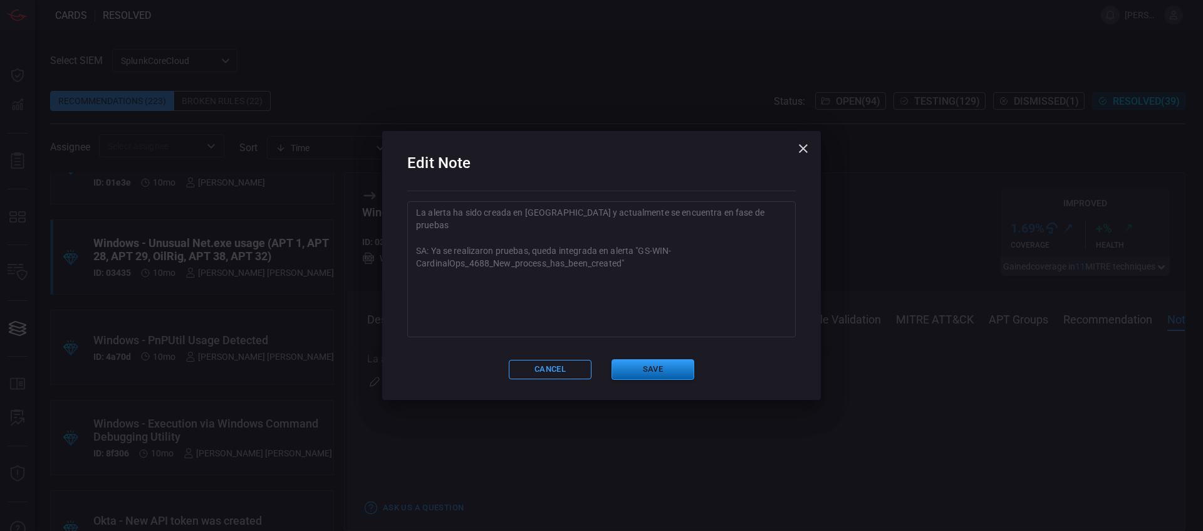
click at [662, 368] on button "Save" at bounding box center [653, 369] width 83 height 21
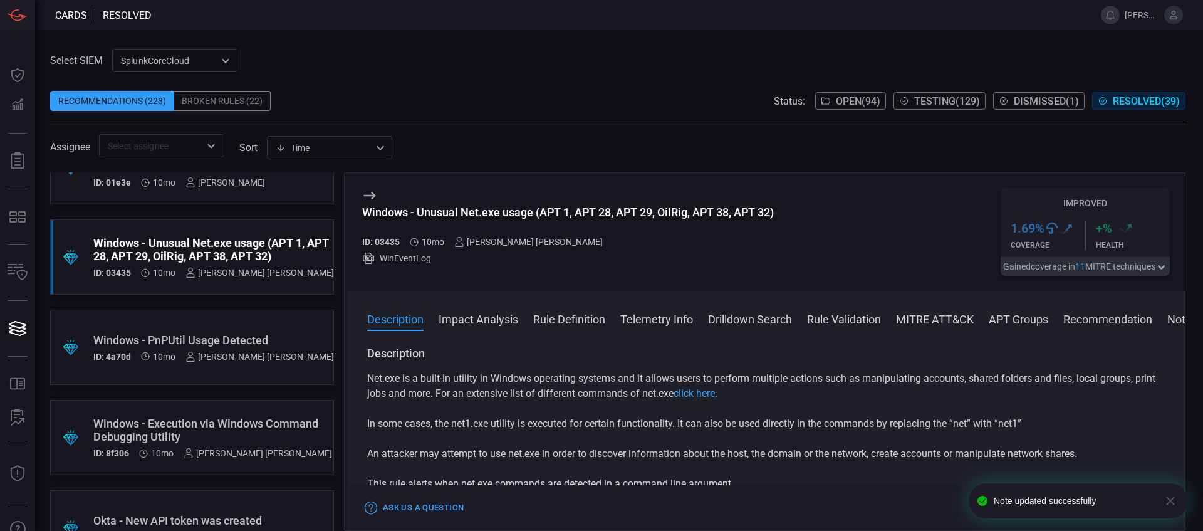
scroll to position [1409, 0]
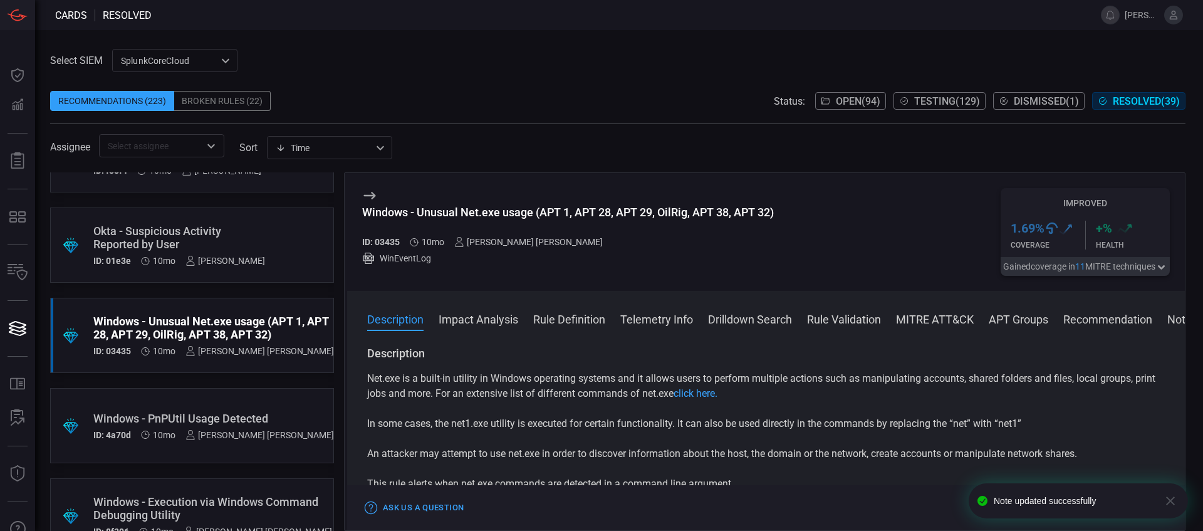
click at [915, 98] on span "Testing ( 129 )" at bounding box center [947, 101] width 66 height 12
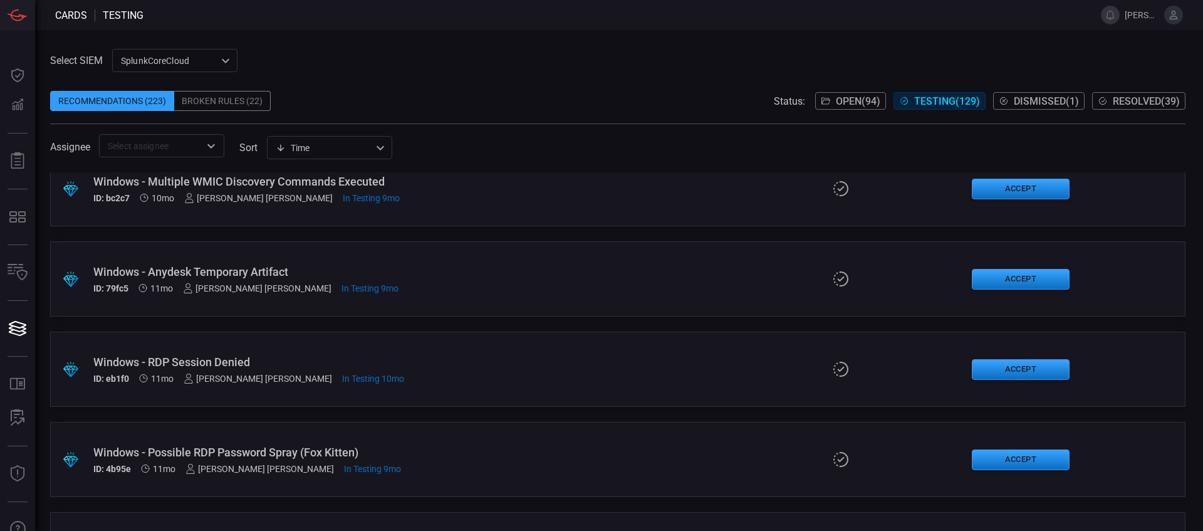
scroll to position [10656, 0]
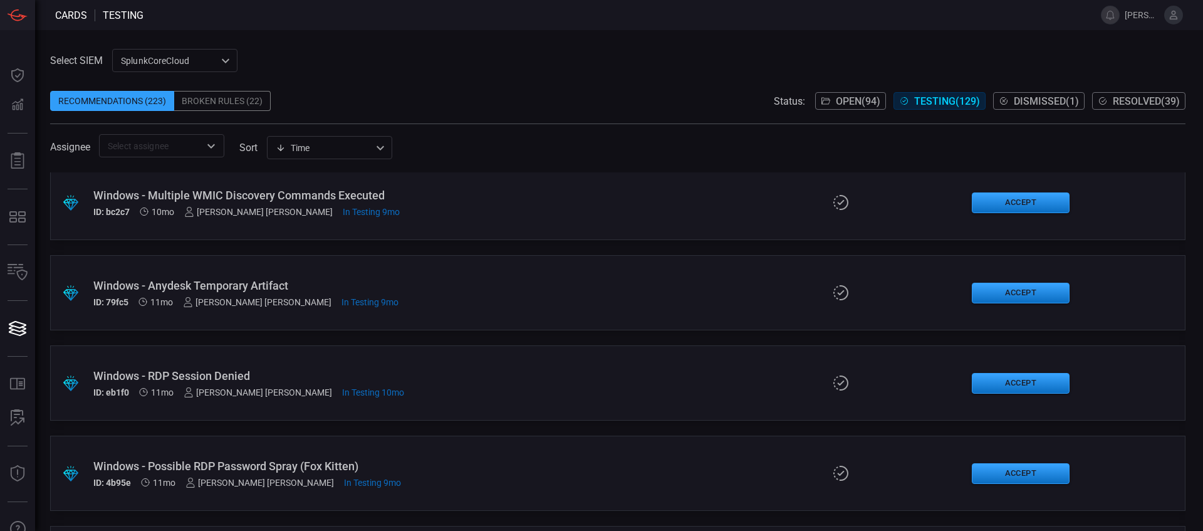
click at [373, 199] on div "Windows - Multiple WMIC Discovery Commands Executed" at bounding box center [292, 195] width 398 height 13
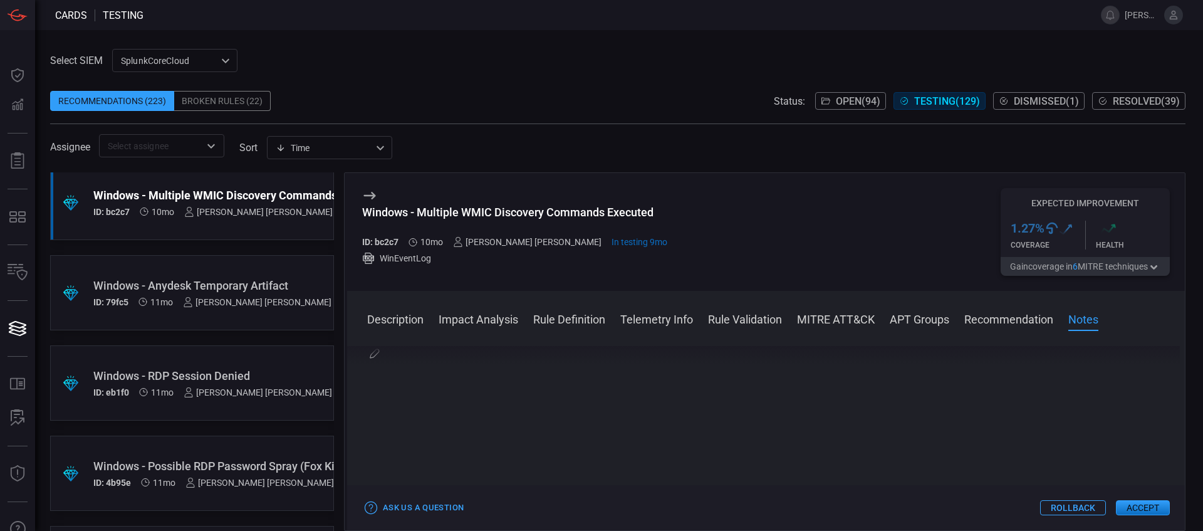
scroll to position [2022, 0]
click at [370, 358] on div "Description Windows Management Instrumentation Command-Line (WMIC) is a command…" at bounding box center [766, 436] width 838 height 180
click at [372, 391] on icon "button" at bounding box center [375, 386] width 10 height 10
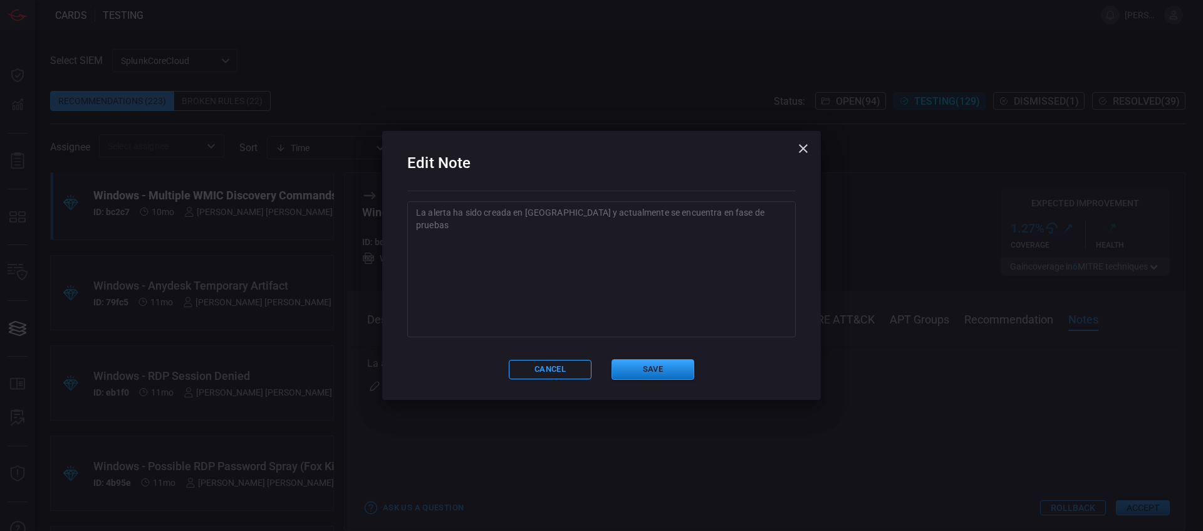
click at [503, 286] on textarea "La alerta ha sido creada en [GEOGRAPHIC_DATA] y actualmente se encuentra en fas…" at bounding box center [601, 268] width 371 height 125
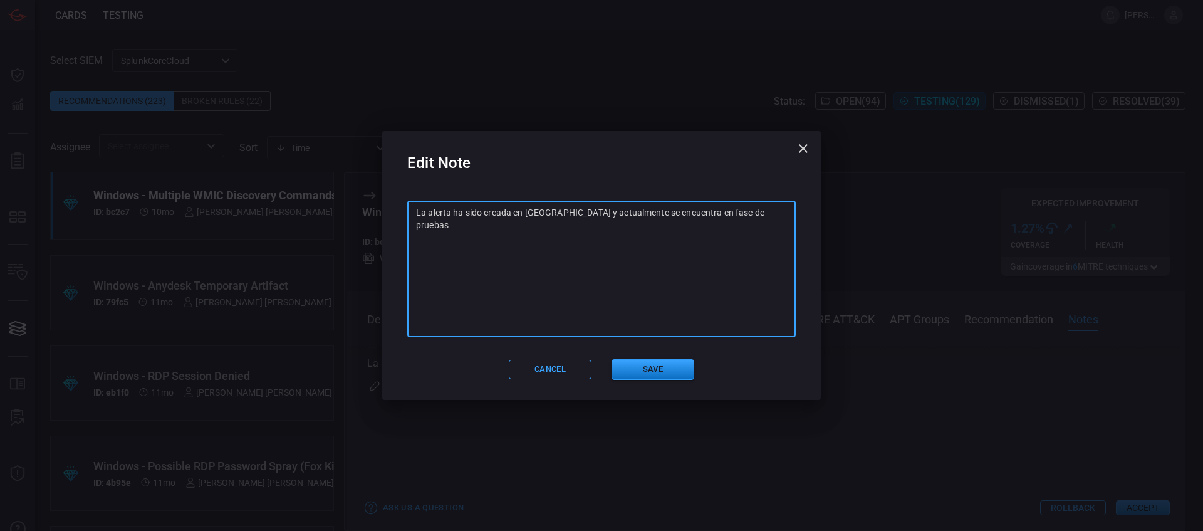
click at [738, 229] on textarea "La alerta ha sido creada en [GEOGRAPHIC_DATA] y actualmente se encuentra en fas…" at bounding box center [601, 268] width 371 height 125
click at [756, 215] on textarea "La alerta ha sido creada en [GEOGRAPHIC_DATA] y actualmente se encuentra en fas…" at bounding box center [601, 268] width 371 height 125
paste textarea "SA: Ya se realizaron pruebas, queda integrada en alerta "GS-WIN-CardinalOps_468…"
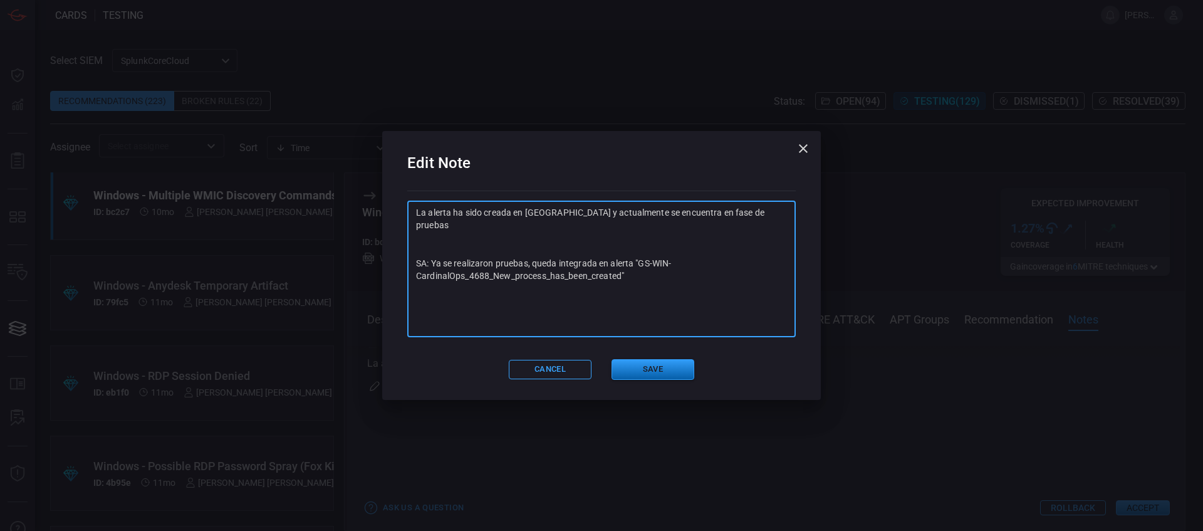
type textarea "La alerta ha sido creada en [GEOGRAPHIC_DATA] y actualmente se encuentra en fas…"
click at [677, 363] on button "Save" at bounding box center [653, 369] width 83 height 21
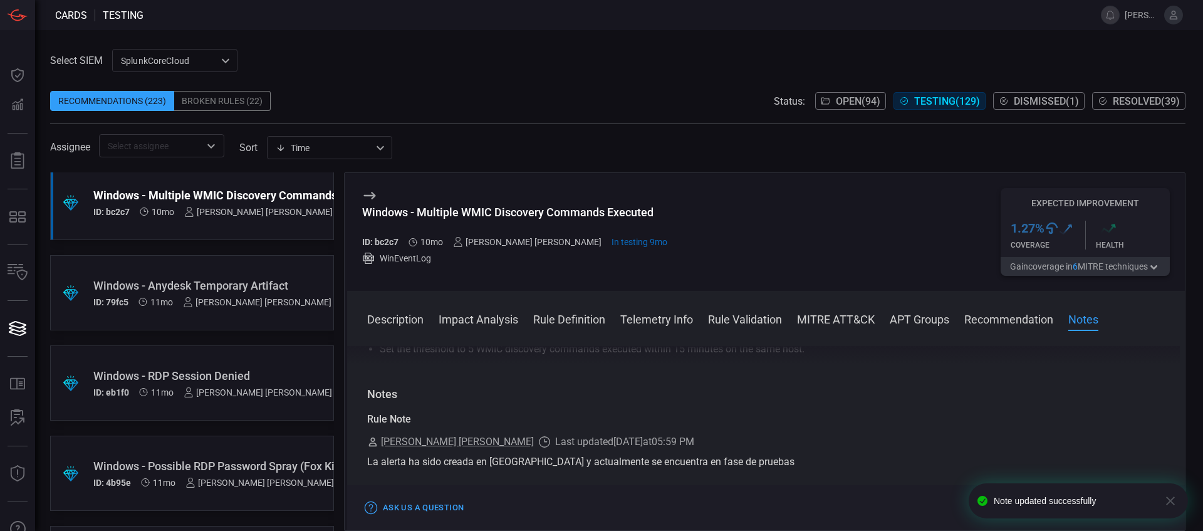
scroll to position [2067, 0]
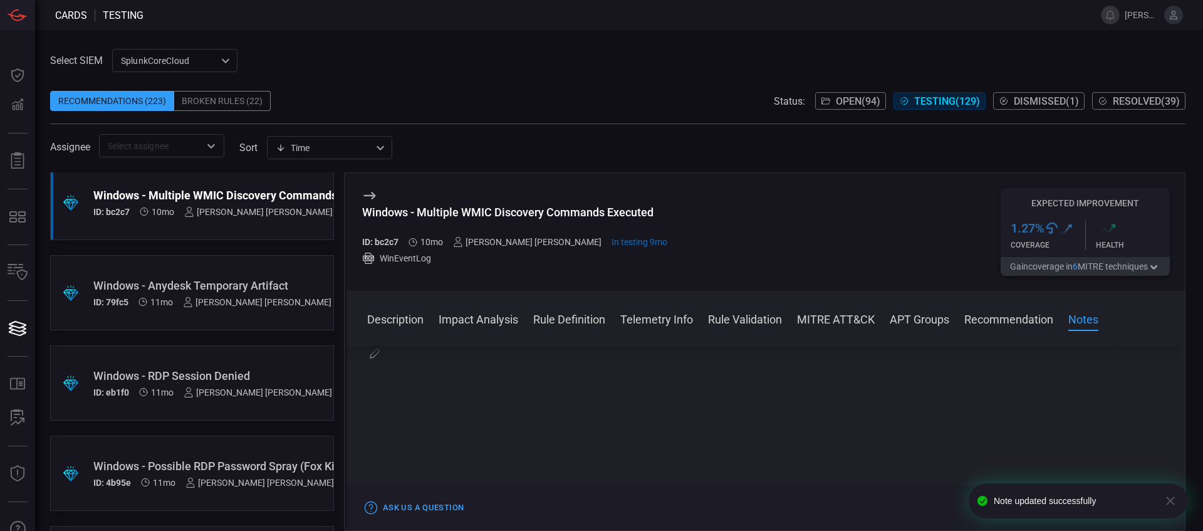
click at [962, 424] on icon "button" at bounding box center [1170, 500] width 15 height 15
click at [543, 208] on div "Windows - Multiple WMIC Discovery Commands Executed" at bounding box center [514, 212] width 305 height 13
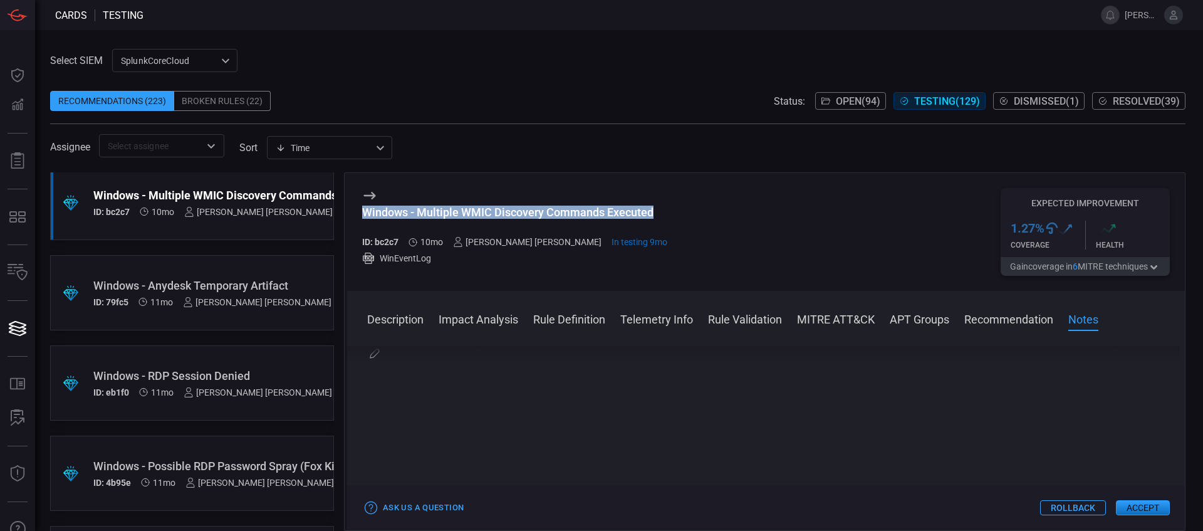
click at [543, 208] on div "Windows - Multiple WMIC Discovery Commands Executed" at bounding box center [514, 212] width 305 height 13
copy div "Windows - Multiple WMIC Discovery Commands Executed"
click at [962, 424] on button "Accept" at bounding box center [1143, 507] width 54 height 15
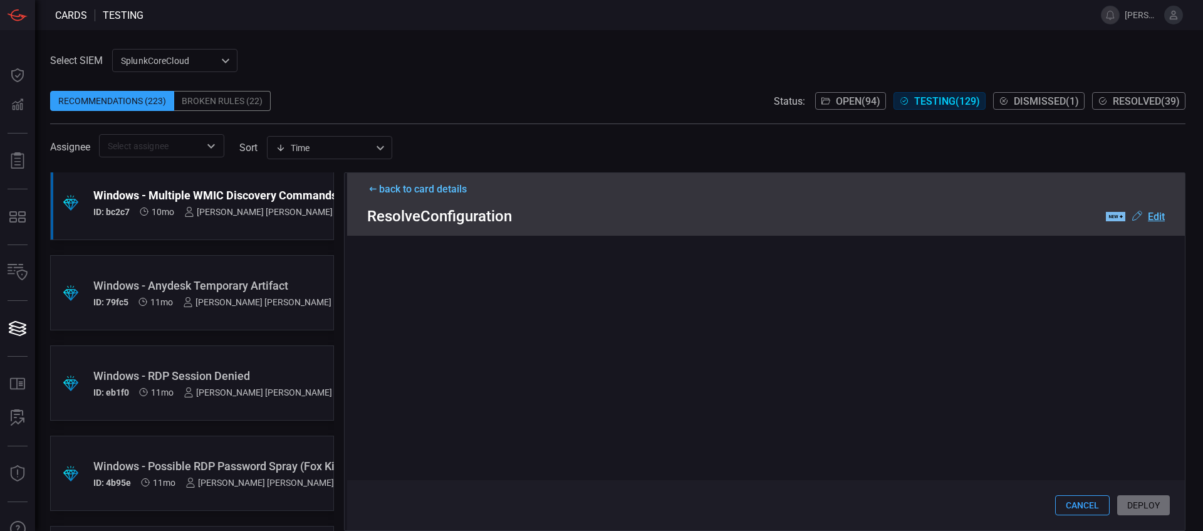
click at [962, 424] on div "Cancel Deploy" at bounding box center [766, 505] width 838 height 50
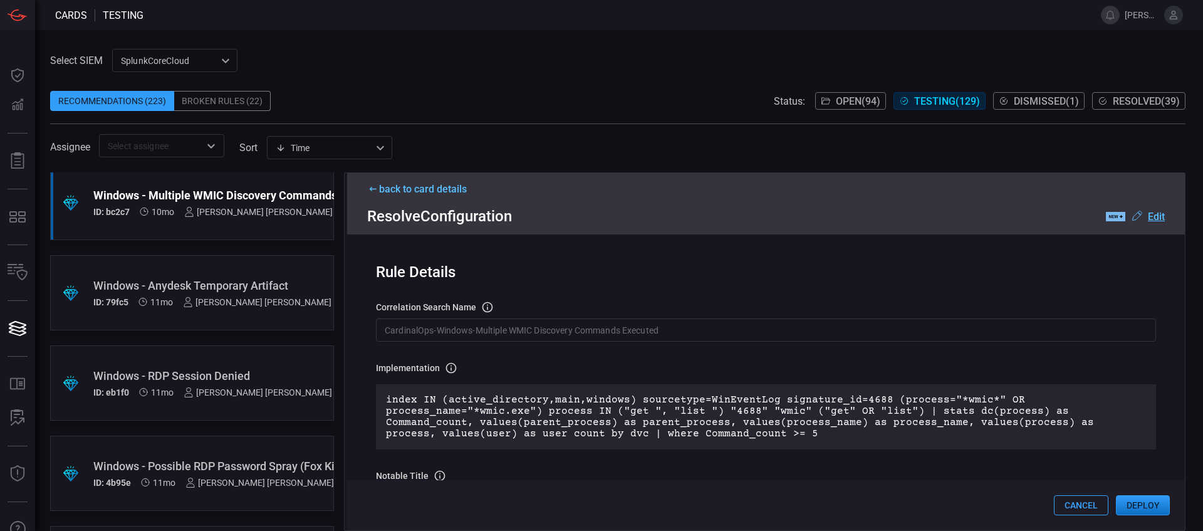
click at [962, 424] on button "Deploy" at bounding box center [1143, 505] width 54 height 20
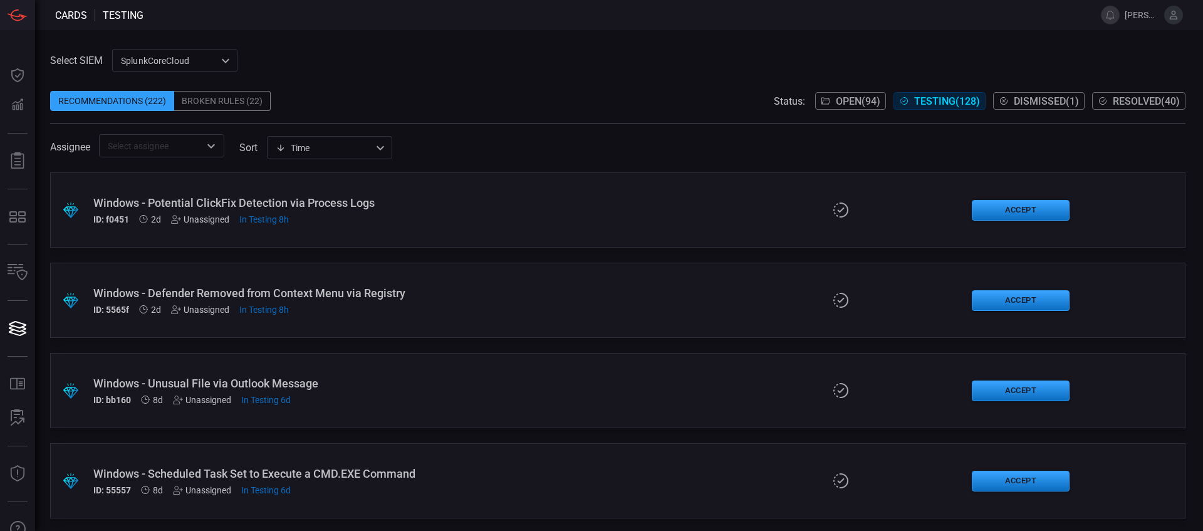
click at [962, 102] on span "Resolved ( 40 )" at bounding box center [1146, 101] width 67 height 12
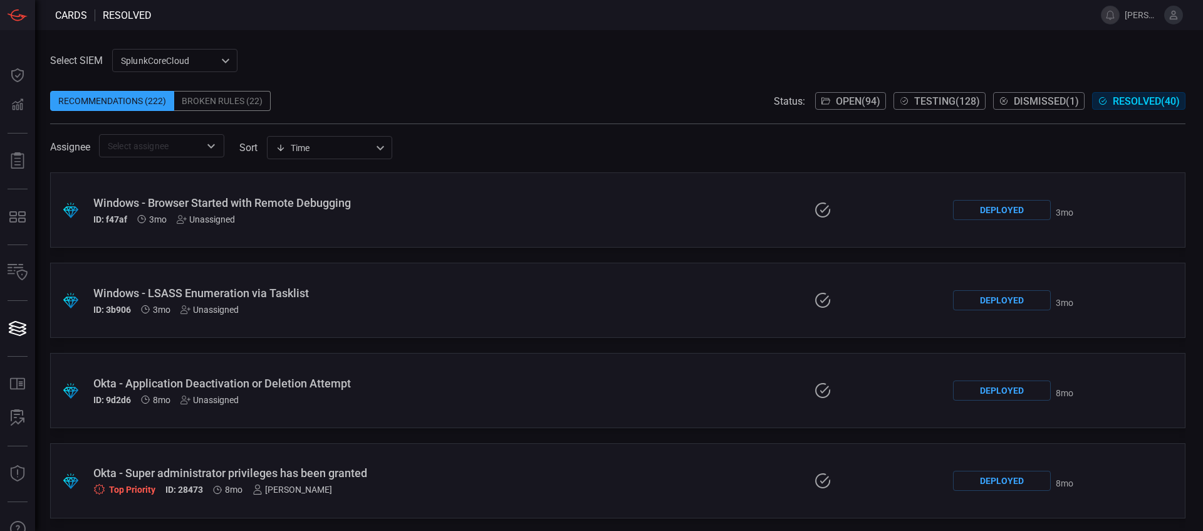
click at [852, 101] on span "Open ( 94 )" at bounding box center [858, 101] width 44 height 12
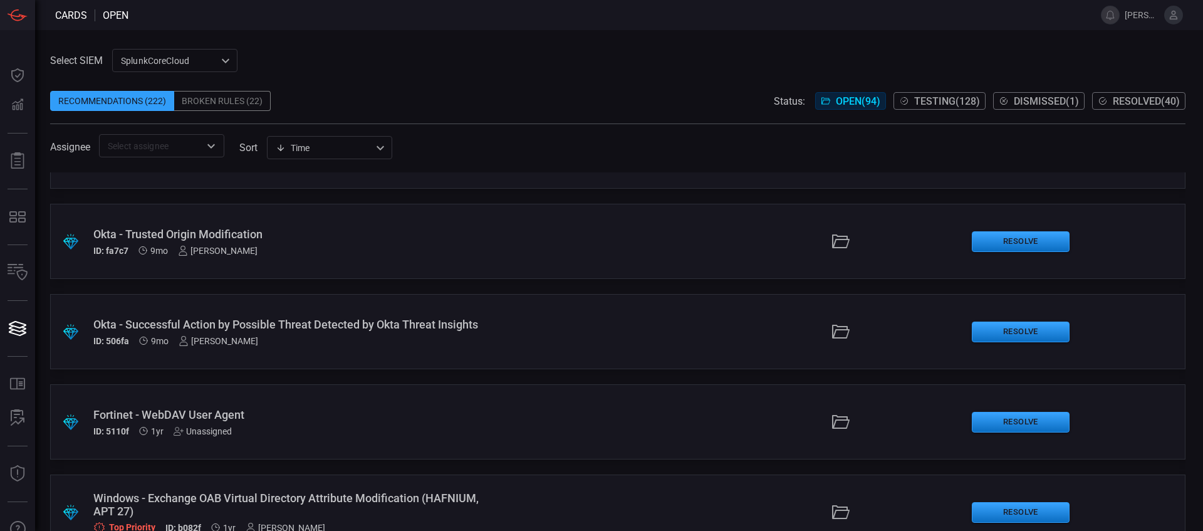
scroll to position [8124, 0]
